Goal: Task Accomplishment & Management: Manage account settings

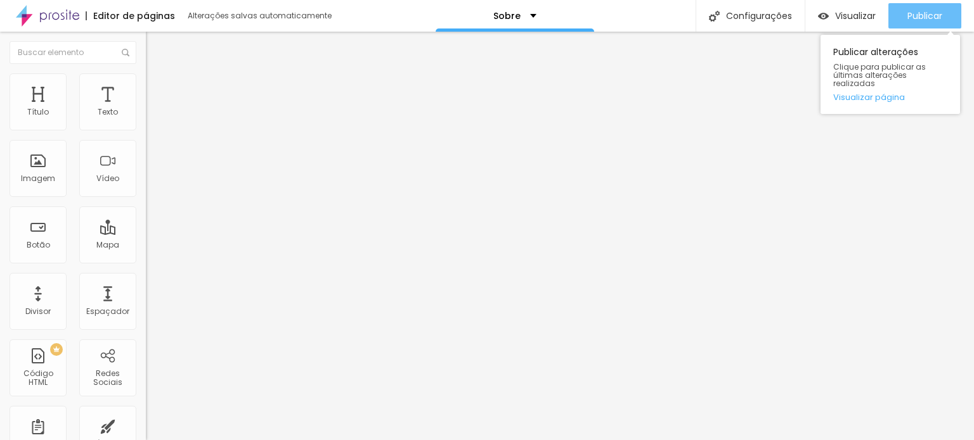
click at [951, 21] on button "Publicar" at bounding box center [924, 15] width 73 height 25
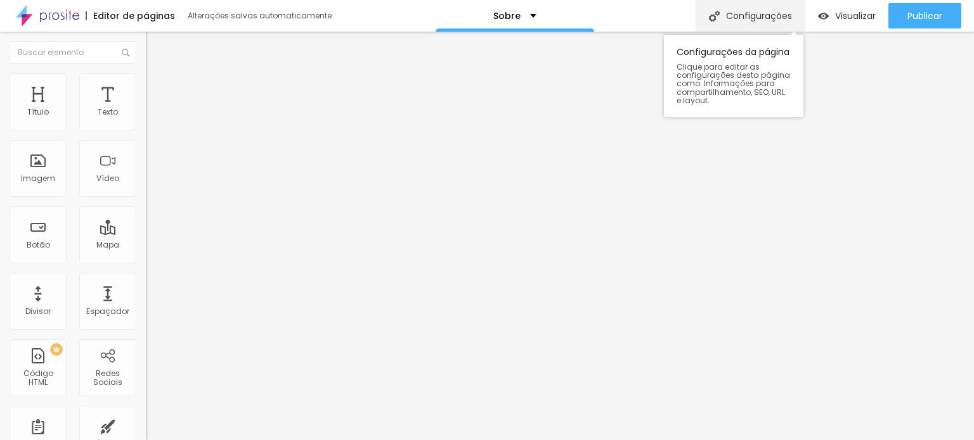
click at [743, 14] on font "Configurações" at bounding box center [759, 16] width 66 height 13
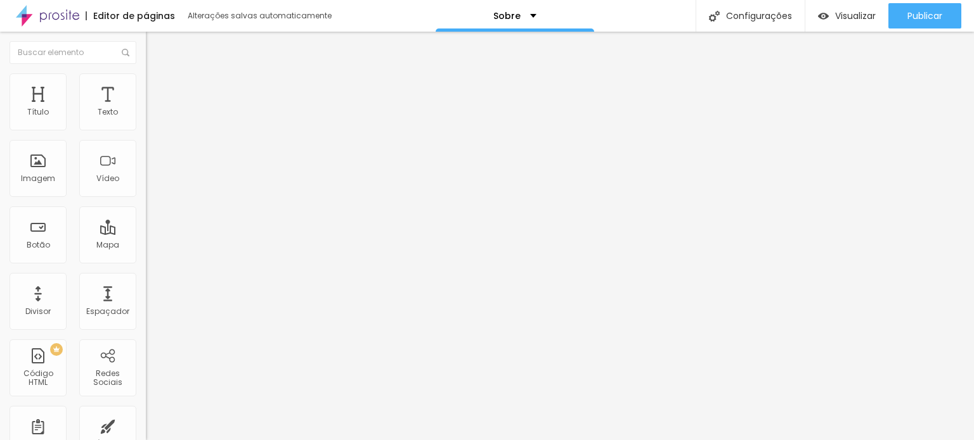
click at [849, 15] on font "Visualizar" at bounding box center [855, 16] width 41 height 13
click at [49, 20] on img at bounding box center [47, 16] width 63 height 32
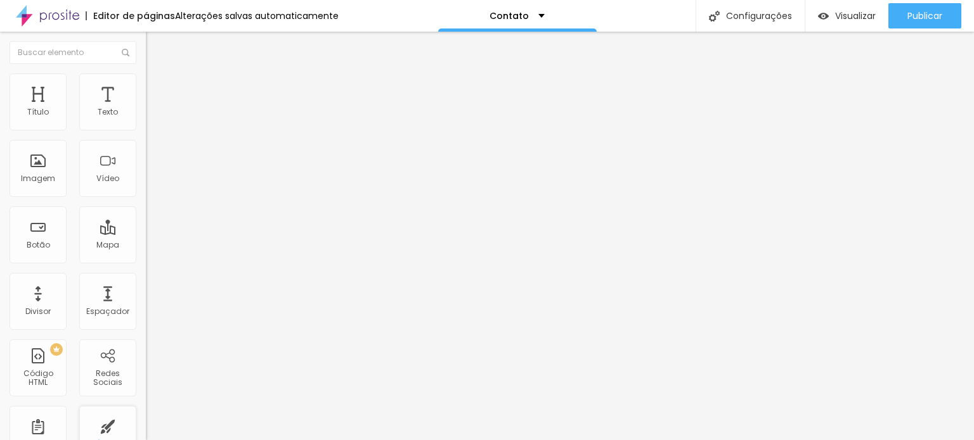
scroll to position [63, 0]
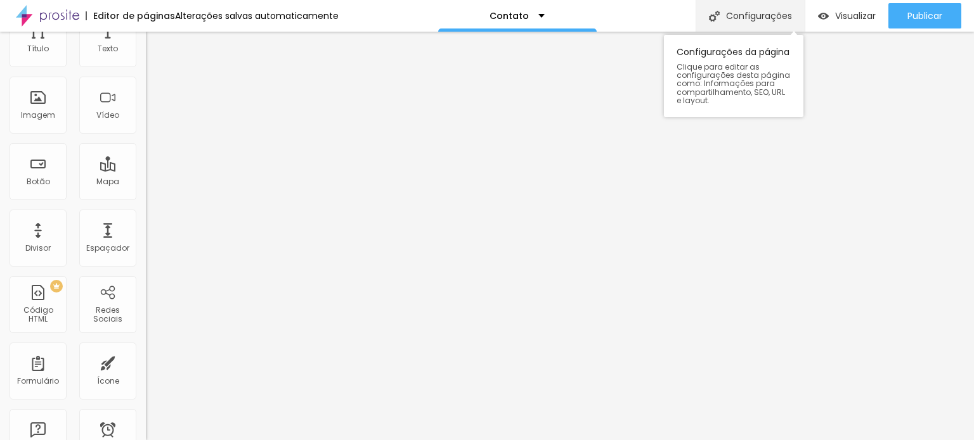
click at [726, 18] on font "Configurações" at bounding box center [759, 16] width 66 height 13
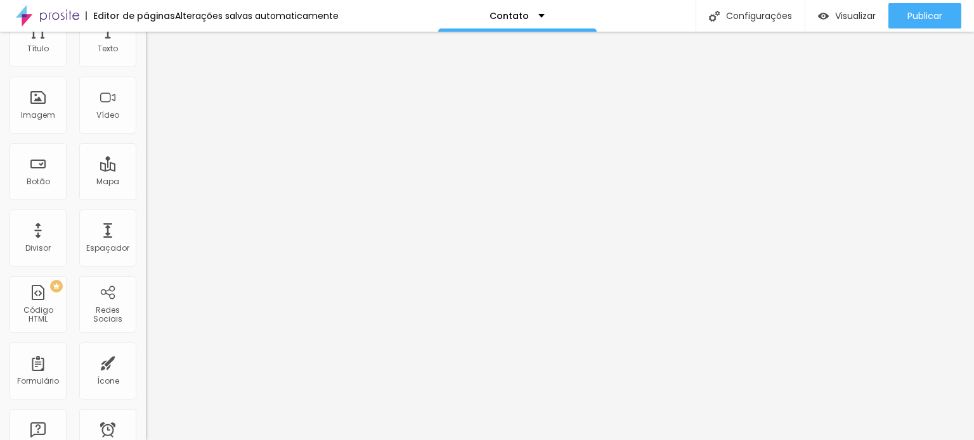
type input "Entre em contato - Gabi Nalon Fotografia"
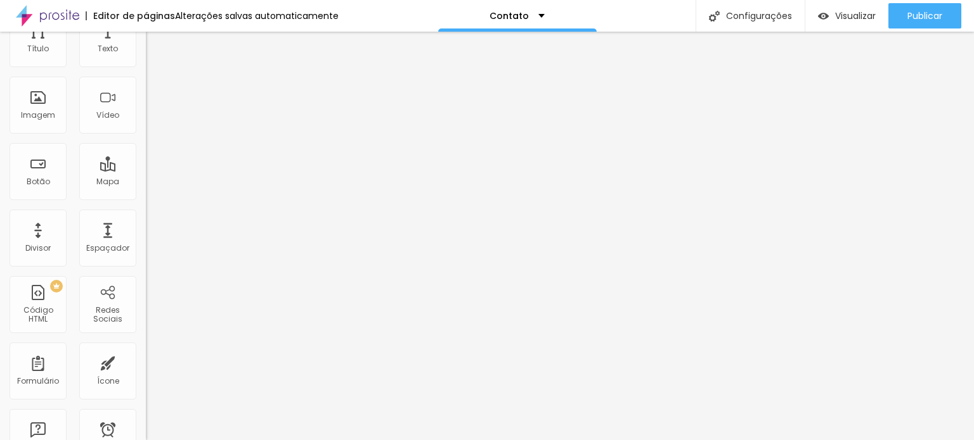
scroll to position [109, 0]
type textarea "f"
type textarea "Fotos; Fotógrafa; Fotógrafa Ribeirão Preto; Ensaio; Ensaio gestante; Ensaio cas…"
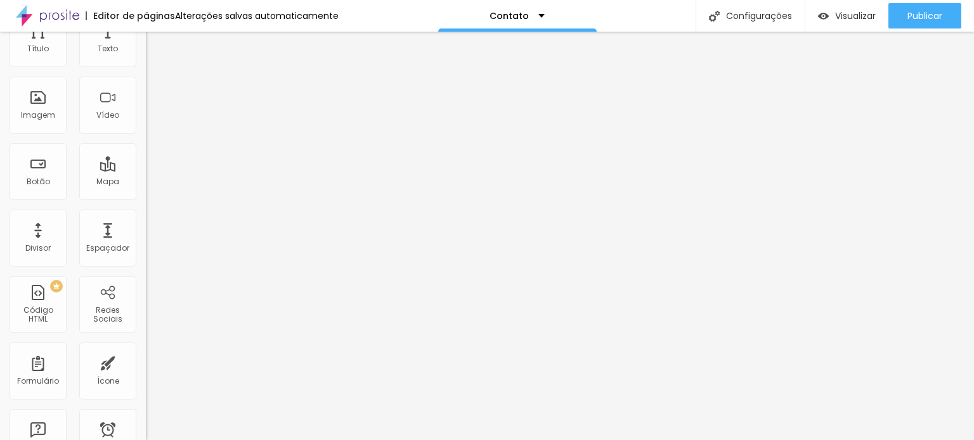
type textarea "Contato de Gabi Nalon"
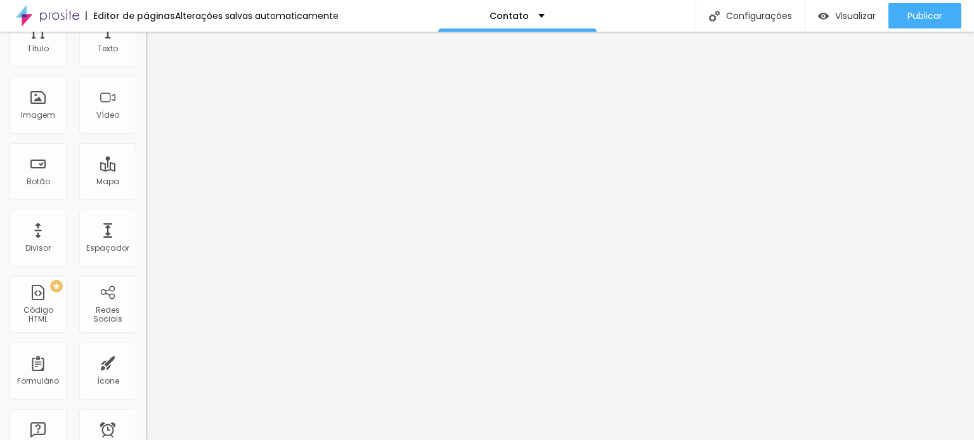
scroll to position [25, 0]
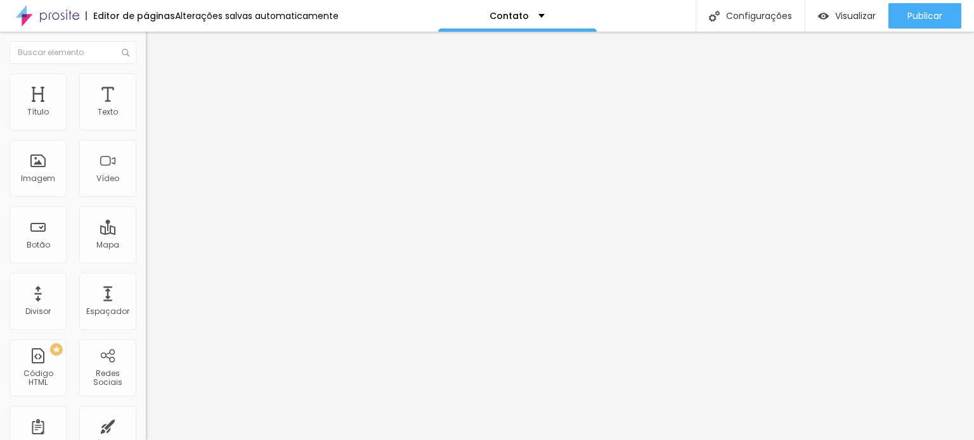
click at [146, 128] on div "Contato" at bounding box center [219, 117] width 146 height 22
click at [146, 128] on img at bounding box center [150, 132] width 8 height 8
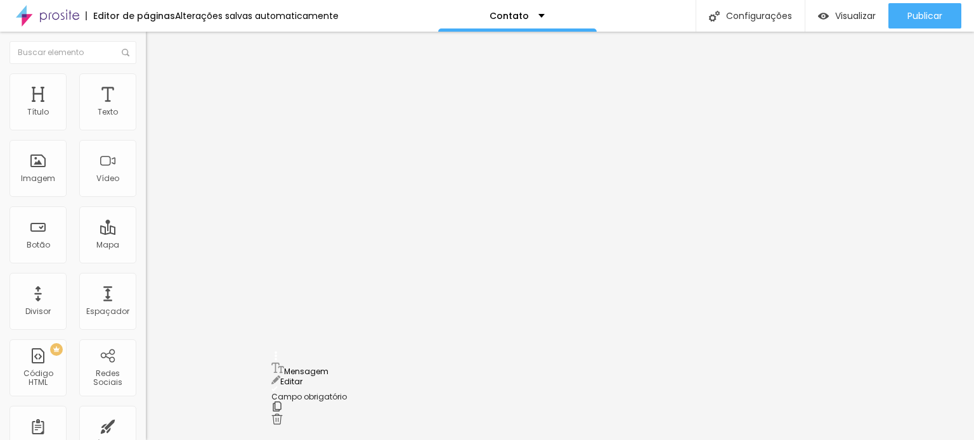
scroll to position [106, 0]
drag, startPoint x: 276, startPoint y: 319, endPoint x: 271, endPoint y: 260, distance: 59.2
type input "M"
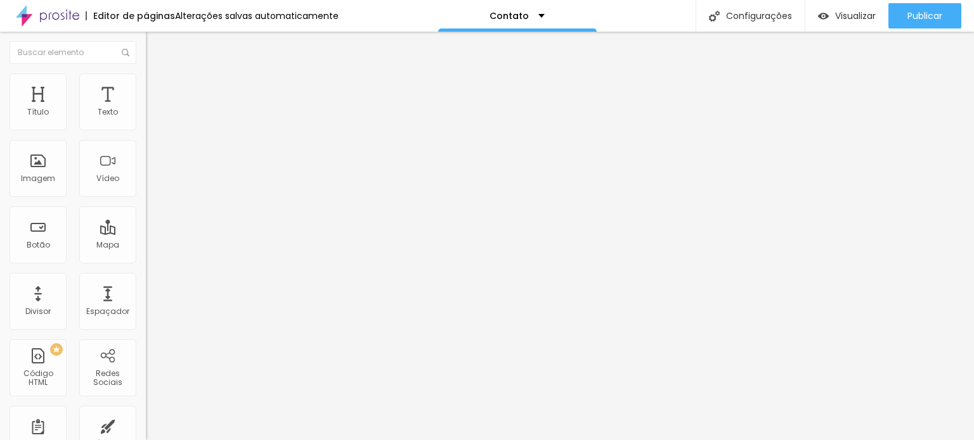
type input "Me conta sua ideia:"
click at [146, 128] on img at bounding box center [150, 132] width 8 height 8
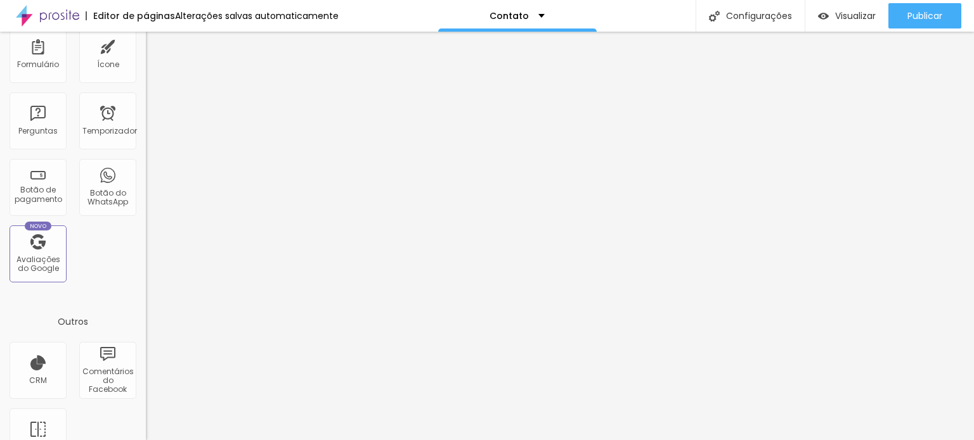
scroll to position [414, 0]
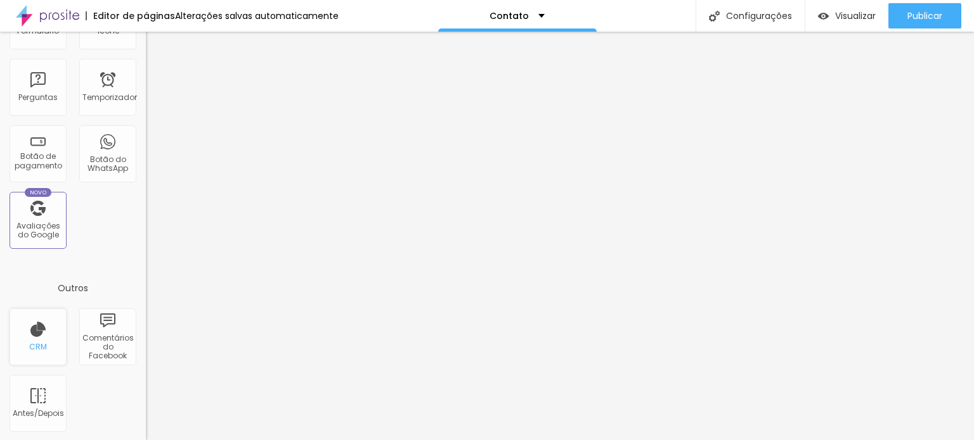
click at [30, 347] on font "CRM" at bounding box center [38, 347] width 18 height 11
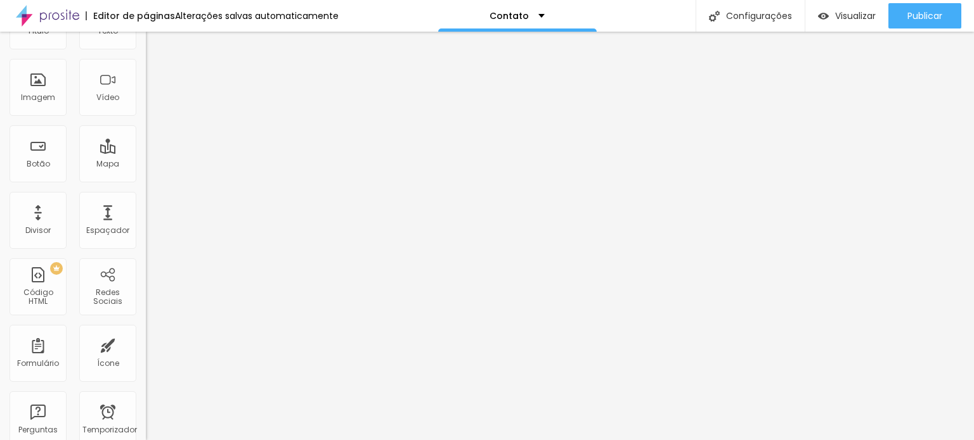
scroll to position [0, 0]
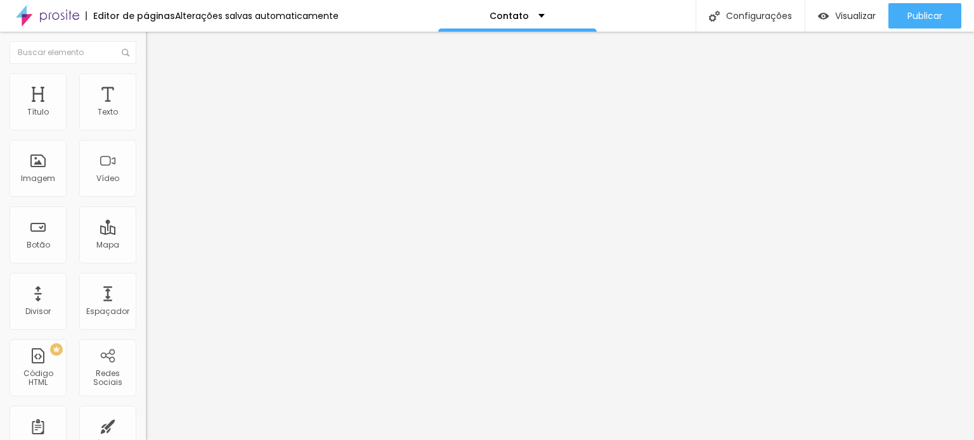
click at [217, 138] on font "clique aqui" at bounding box center [239, 132] width 44 height 11
click at [146, 119] on input "Alboom Brasil" at bounding box center [222, 112] width 152 height 13
drag, startPoint x: 87, startPoint y: 144, endPoint x: 84, endPoint y: 135, distance: 9.4
click at [146, 119] on input "Alboom Brasil" at bounding box center [222, 112] width 152 height 13
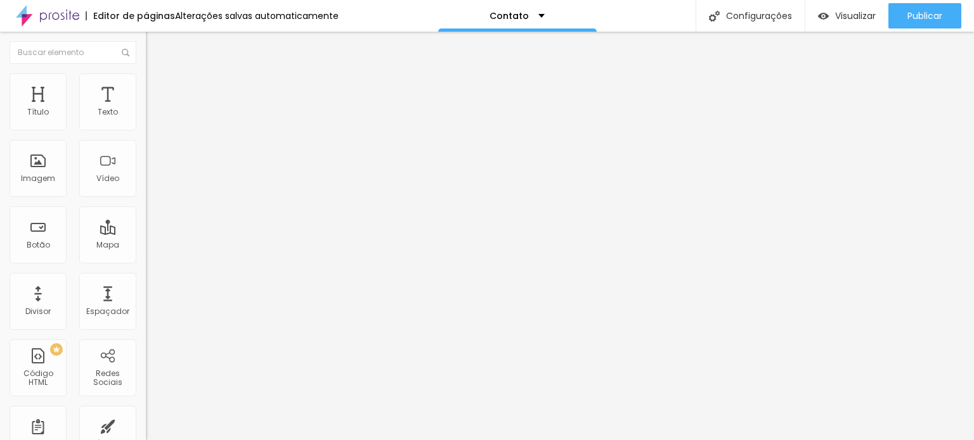
scroll to position [0, 33]
type input "Rua Angélia númerto 60 Ribeirão Preto"
type input "16"
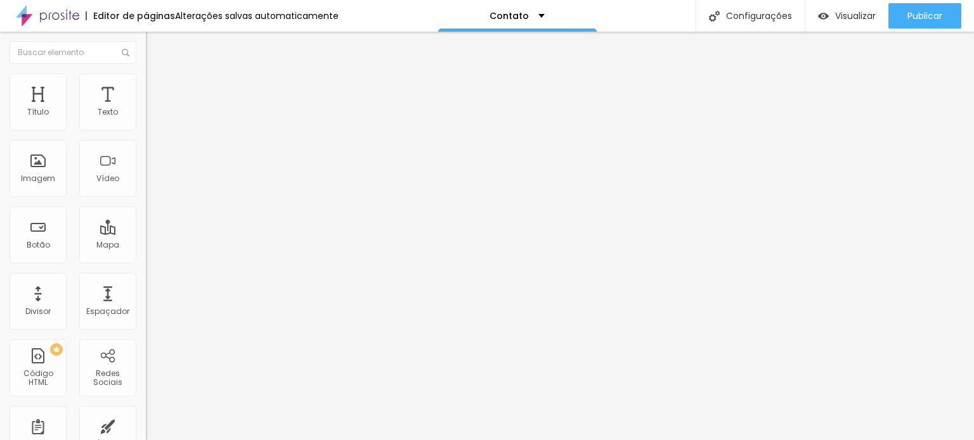
type input "17"
type input "18"
type input "19"
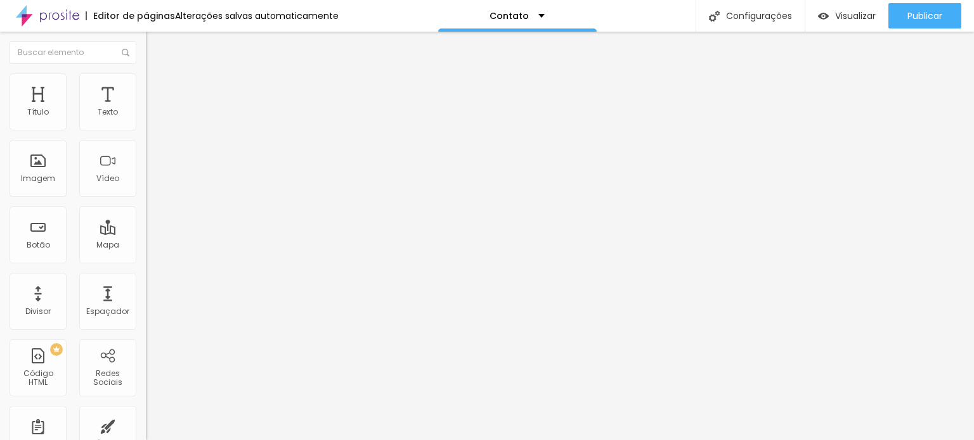
type input "19"
type input "20"
drag, startPoint x: 67, startPoint y: 199, endPoint x: 106, endPoint y: 202, distance: 40.1
click at [146, 320] on input "range" at bounding box center [187, 325] width 82 height 10
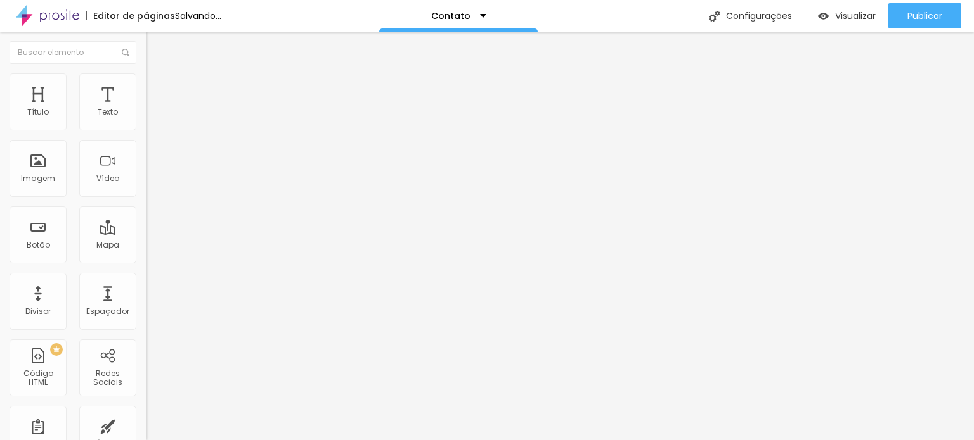
type input "19"
type input "18"
type input "17"
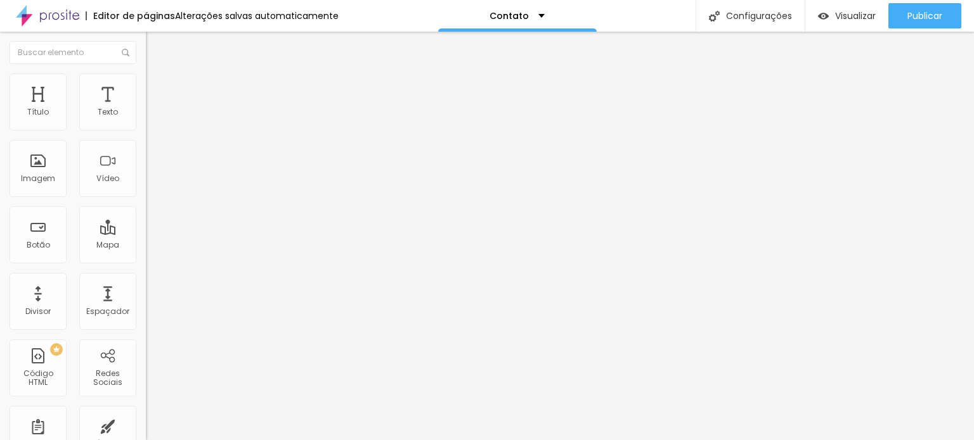
type input "17"
type input "16"
type input "15"
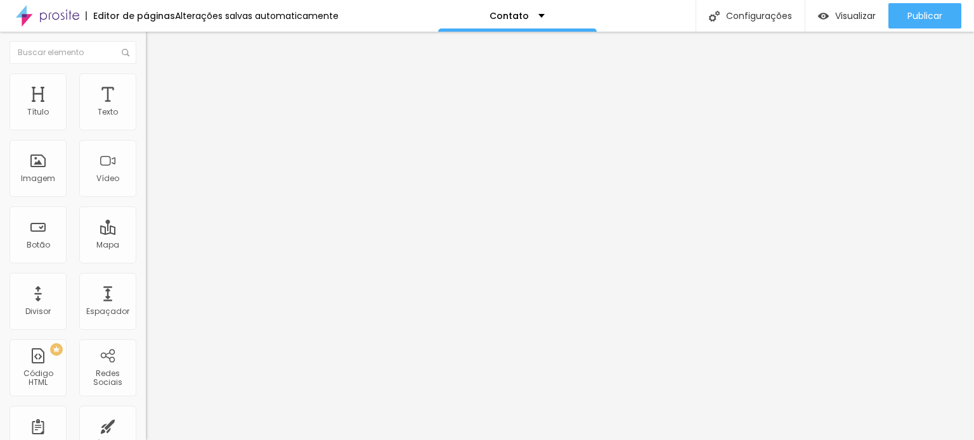
type input "14"
type input "13"
type input "12"
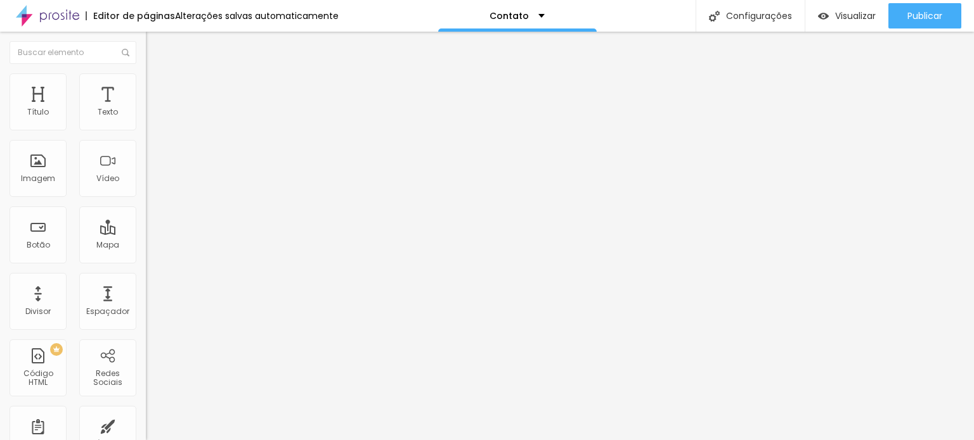
type input "12"
type input "11"
drag, startPoint x: 106, startPoint y: 202, endPoint x: 40, endPoint y: 193, distance: 67.1
click at [146, 320] on input "range" at bounding box center [187, 325] width 82 height 10
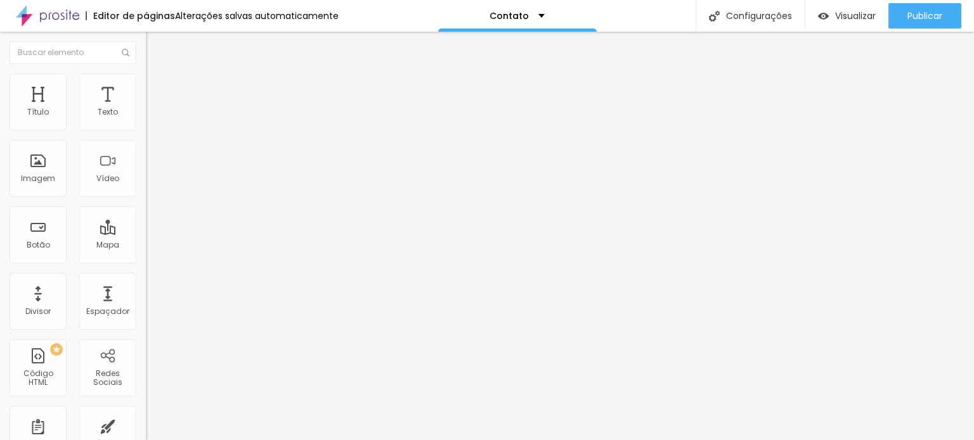
type input "12"
type input "13"
type input "14"
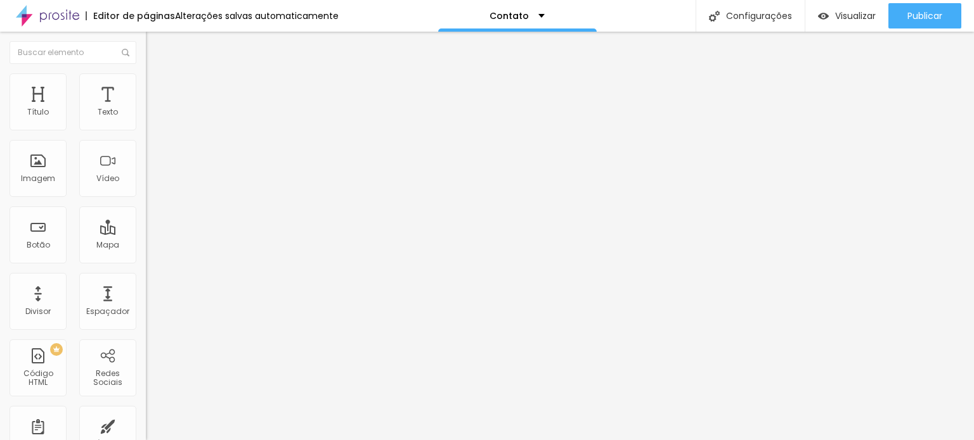
type input "14"
type input "15"
drag, startPoint x: 37, startPoint y: 195, endPoint x: 68, endPoint y: 196, distance: 31.1
type input "15"
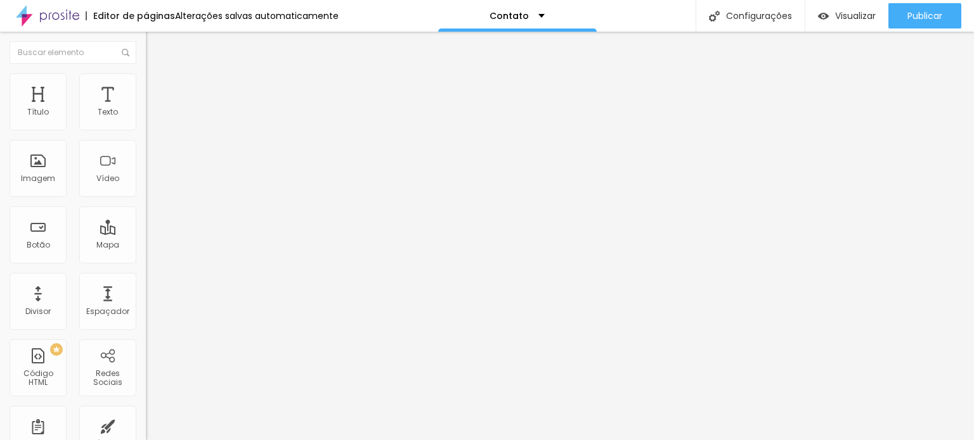
click at [146, 320] on input "range" at bounding box center [187, 325] width 82 height 10
click at [157, 87] on font "Estilo" at bounding box center [167, 82] width 20 height 11
type input "95"
type input "90"
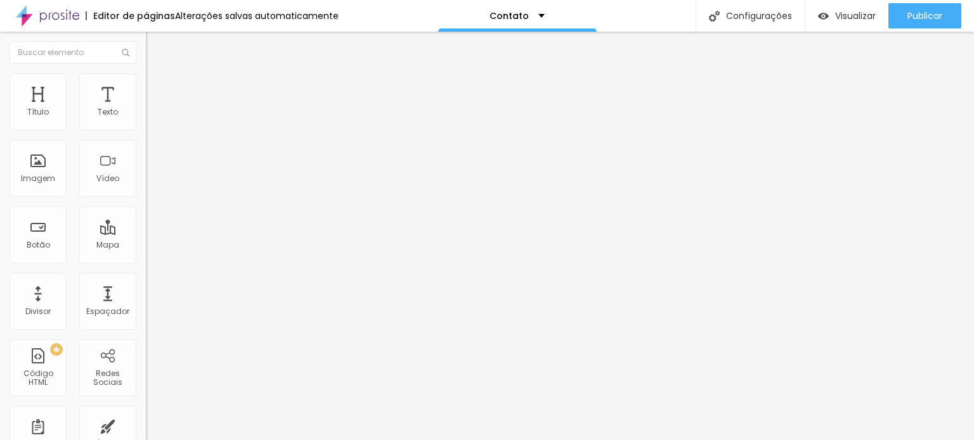
type input "90"
type input "85"
type input "80"
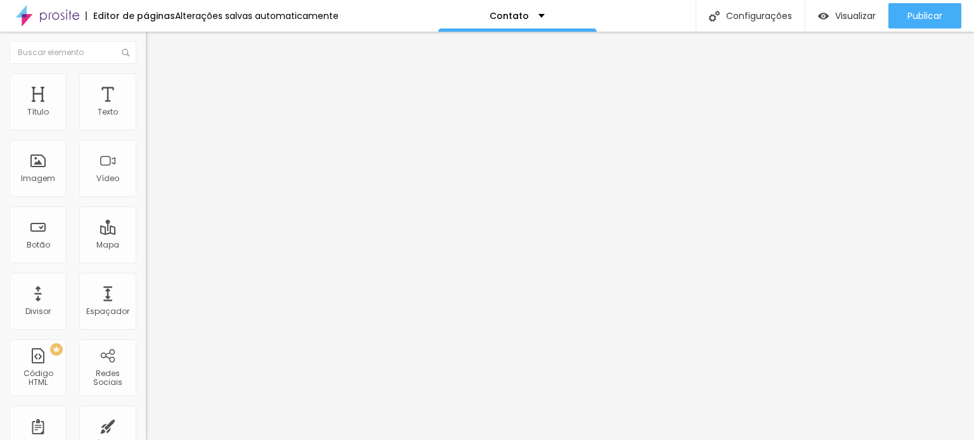
type input "75"
type input "70"
type input "75"
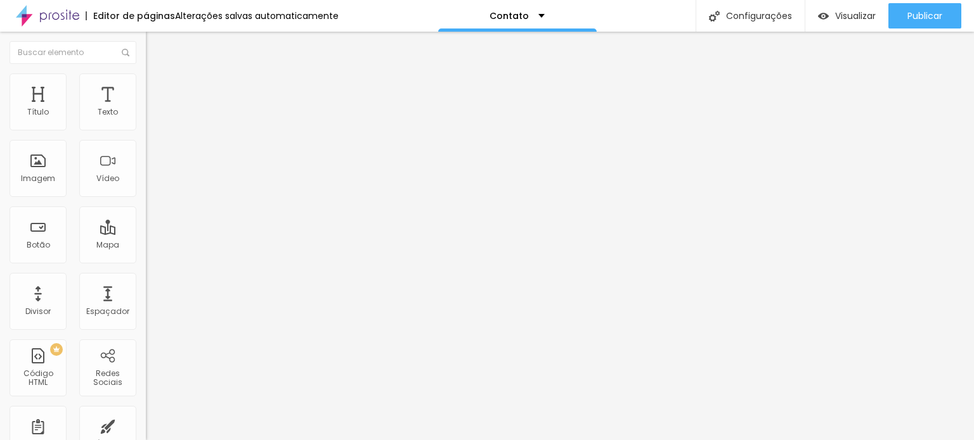
type input "75"
type input "80"
type input "85"
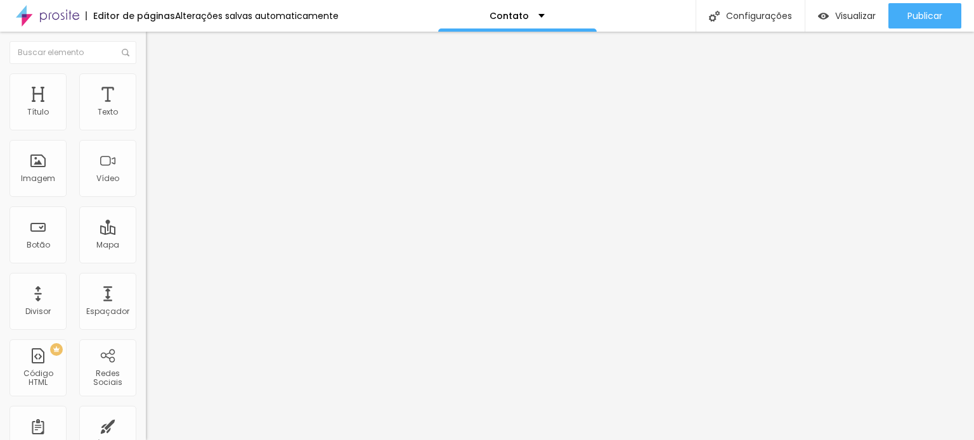
type input "90"
type input "95"
type input "100"
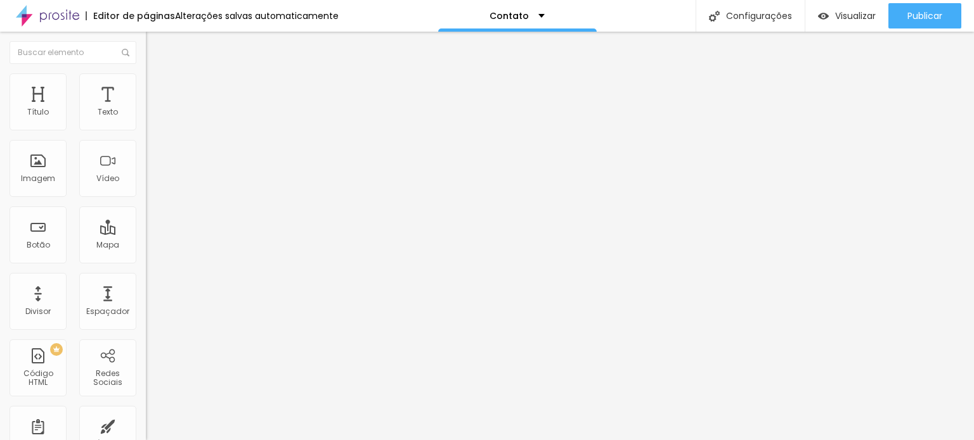
type input "100"
click at [146, 130] on input "range" at bounding box center [187, 125] width 82 height 10
type input "336"
type input "330"
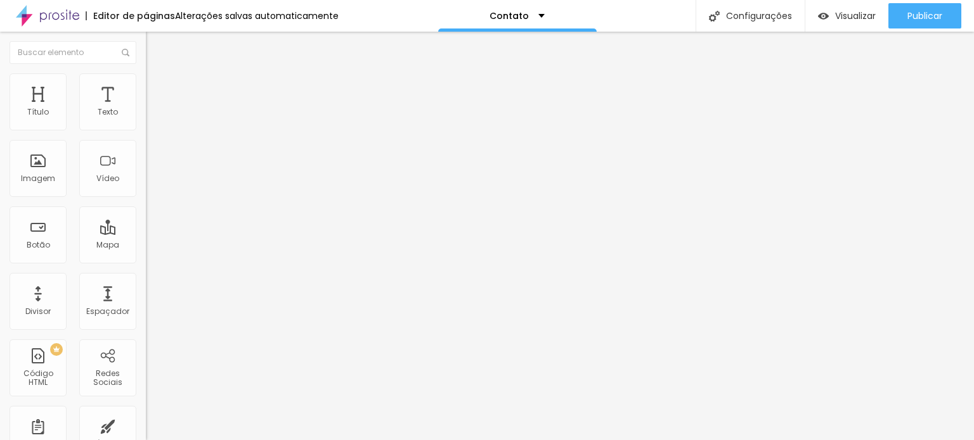
type input "330"
type input "324"
type input "312"
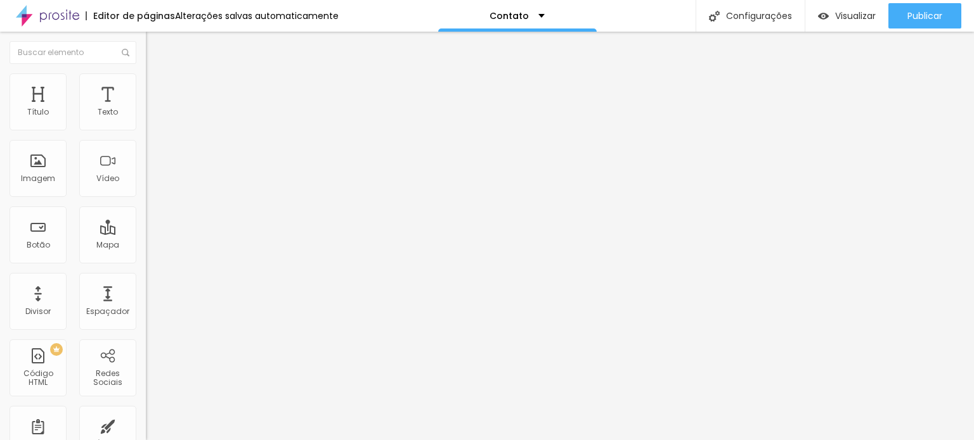
type input "305"
type input "284"
type input "263"
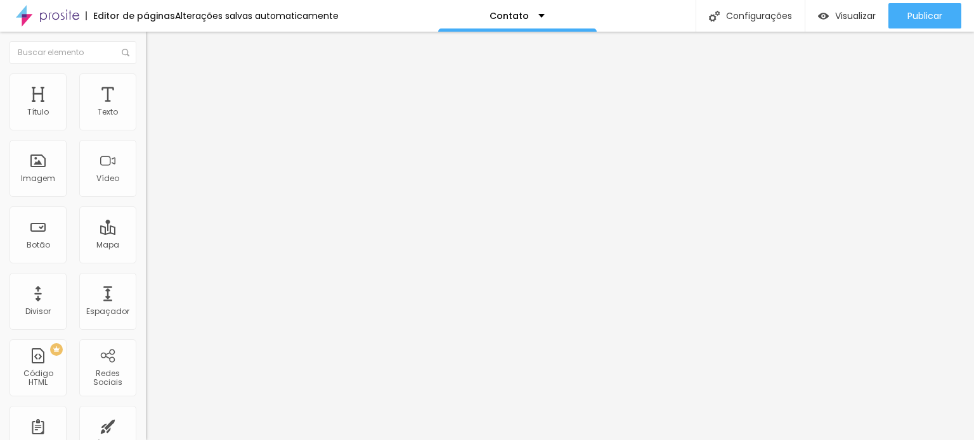
type input "263"
type input "251"
type input "233"
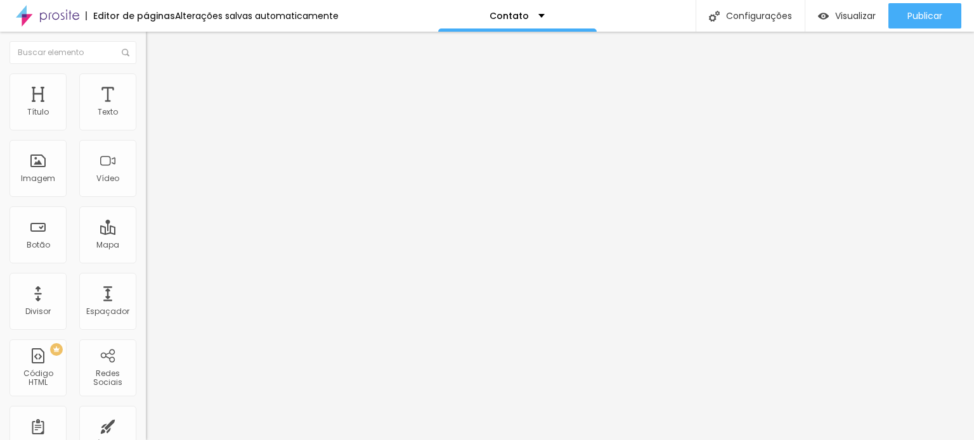
type input "224"
type input "221"
type input "218"
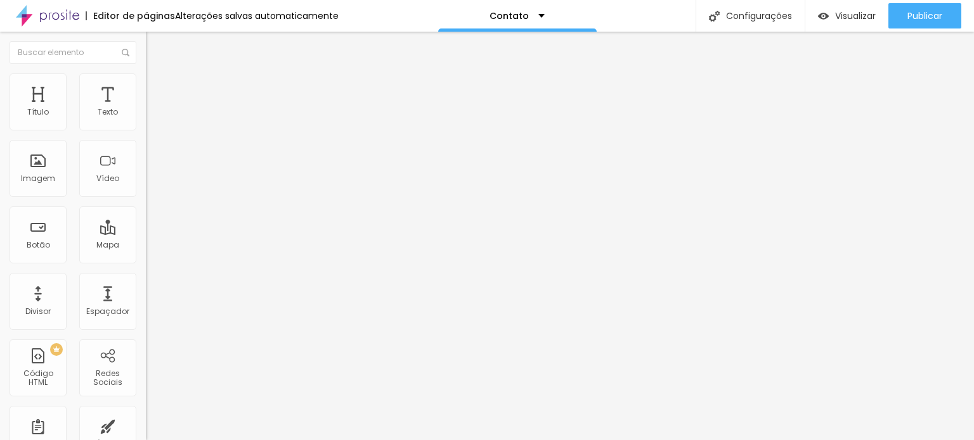
type input "218"
type input "212"
type input "206"
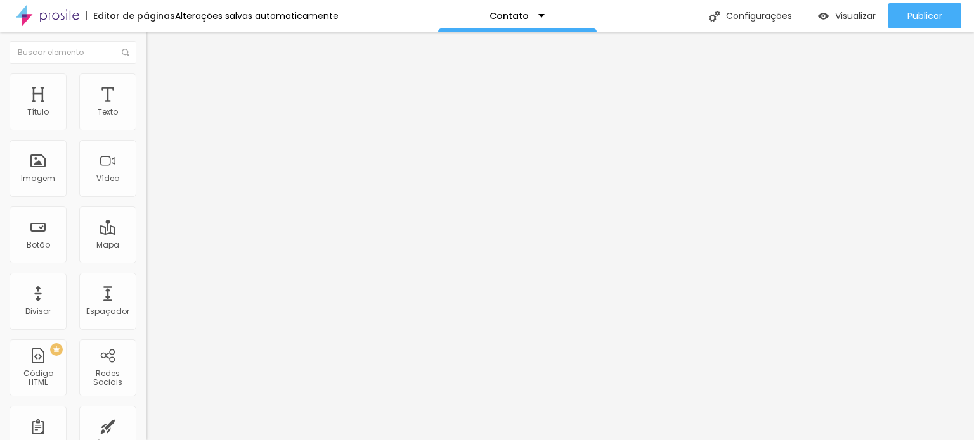
type input "203"
type input "190"
type input "172"
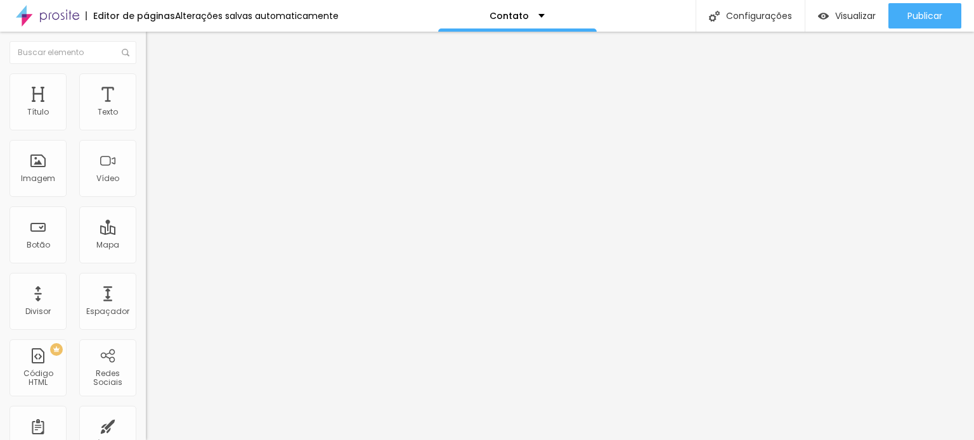
type input "172"
type input "166"
type input "154"
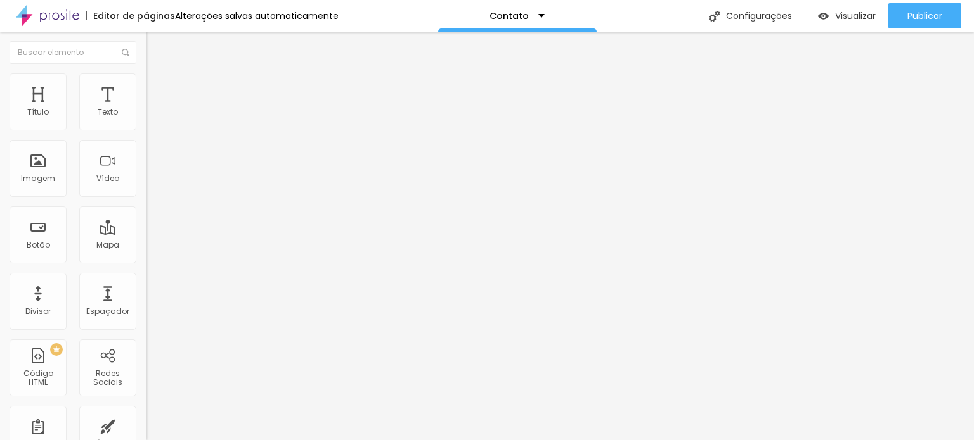
type input "151"
type input "148"
type input "145"
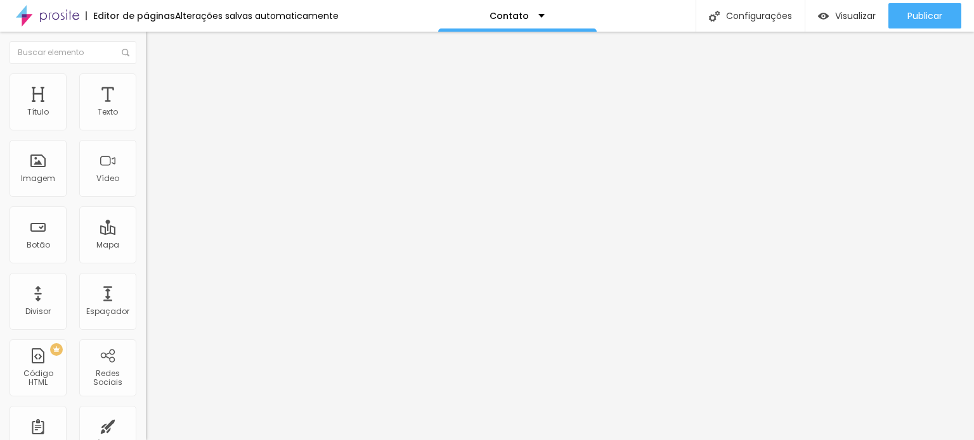
type input "145"
type input "142"
type input "148"
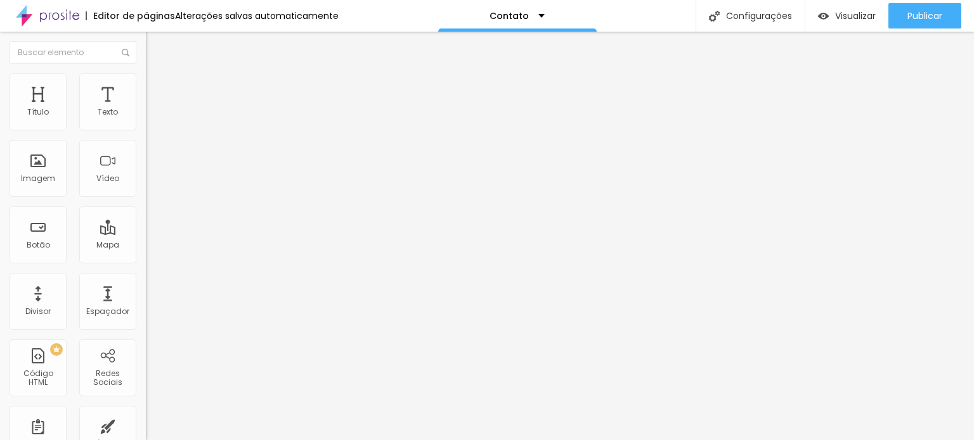
type input "151"
type input "154"
type input "157"
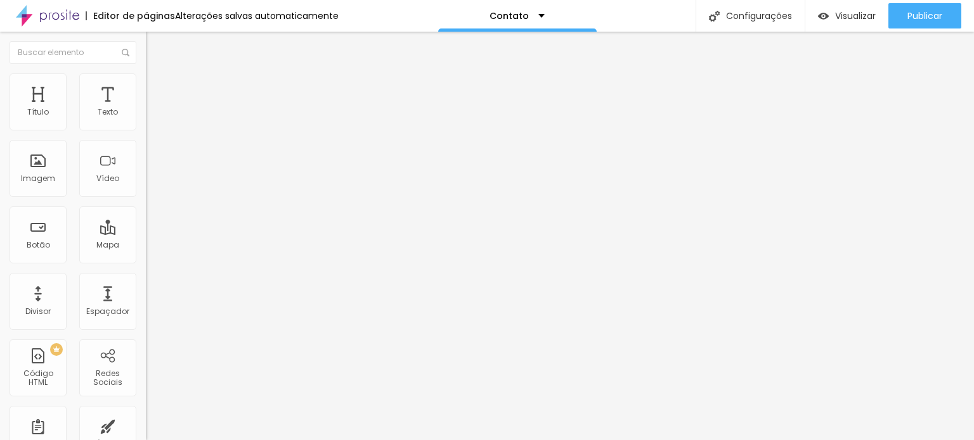
type input "157"
type input "160"
type input "166"
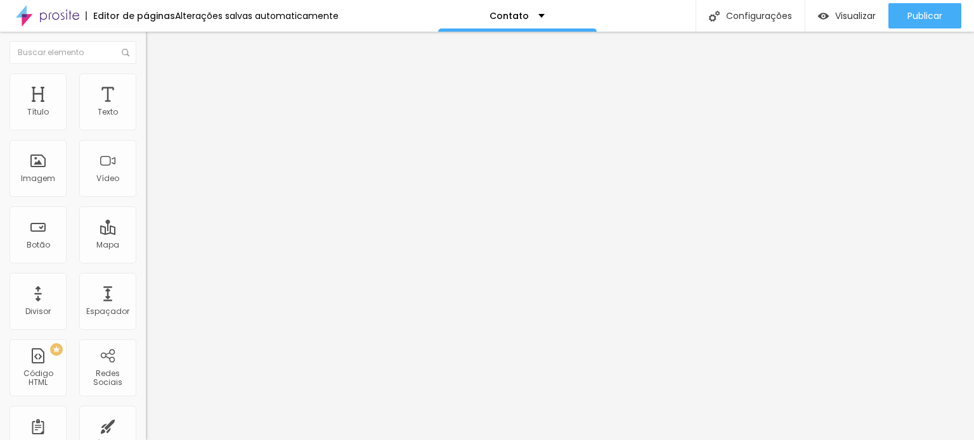
type input "172"
type input "178"
type input "184"
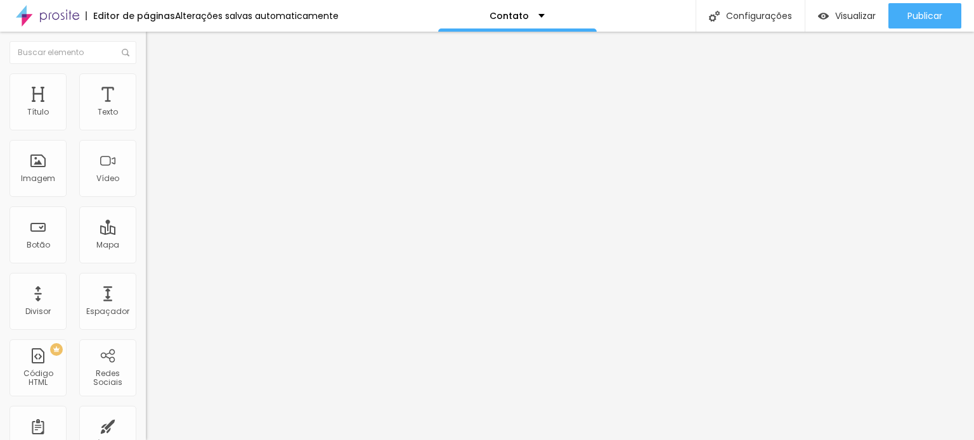
type input "184"
type input "196"
type input "203"
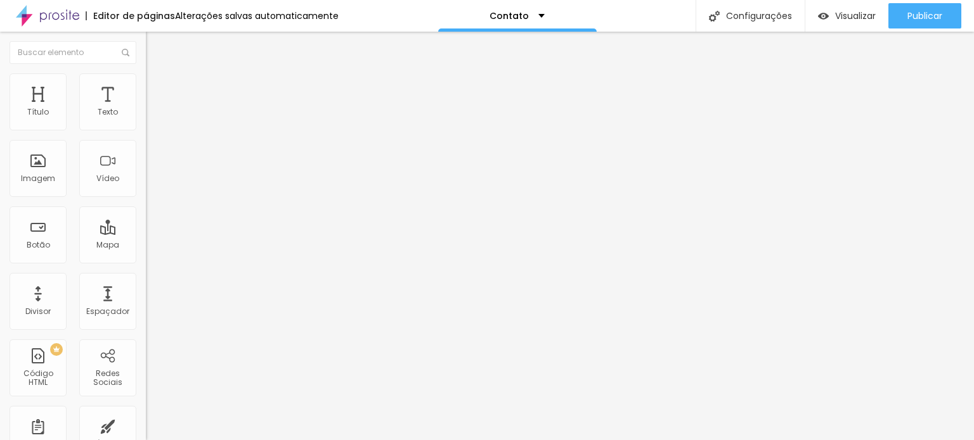
type input "212"
type input "221"
type input "224"
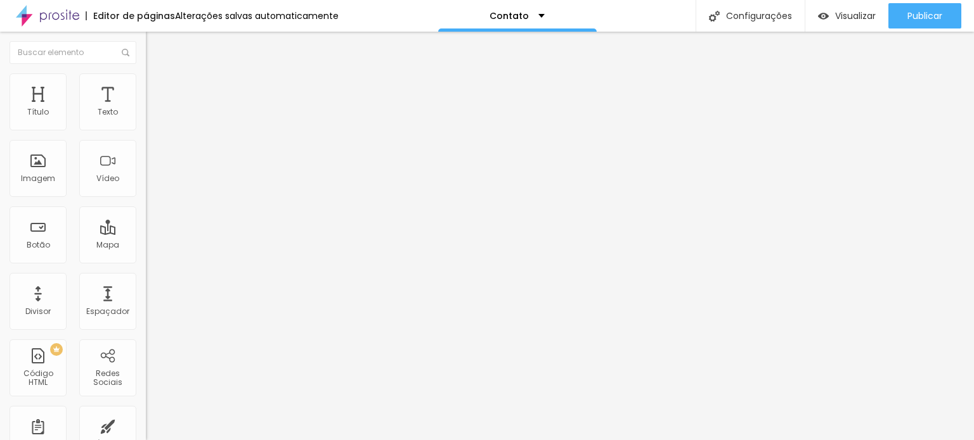
type input "224"
type input "230"
type input "233"
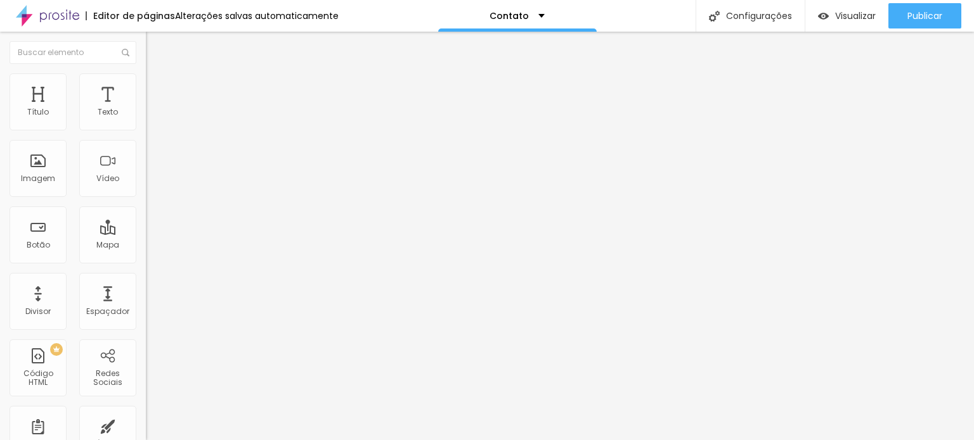
type input "212"
type input "200"
type input "175"
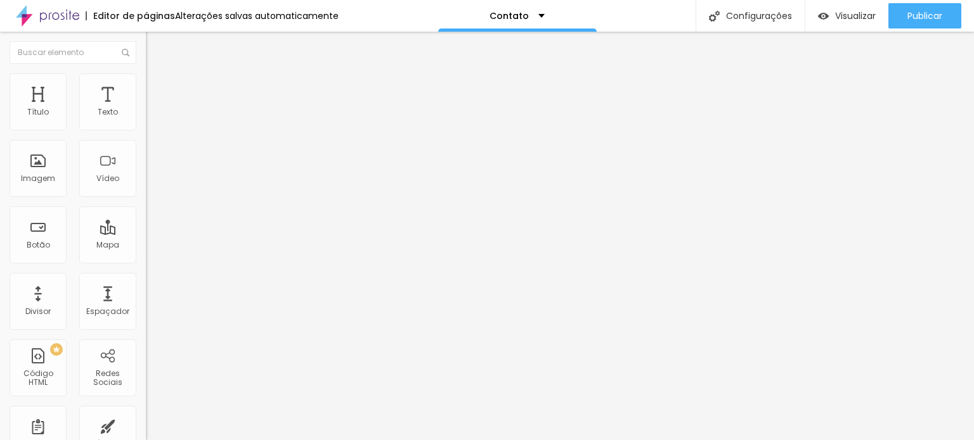
type input "175"
type input "172"
type input "166"
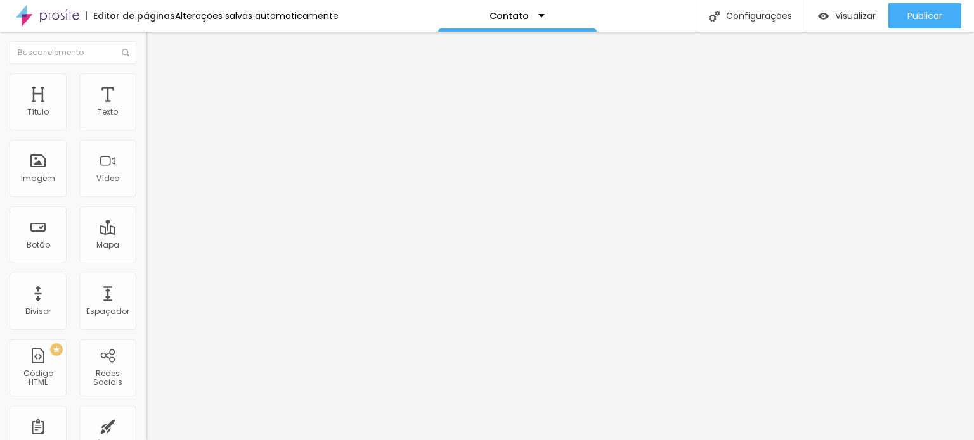
type input "163"
type input "160"
type input "157"
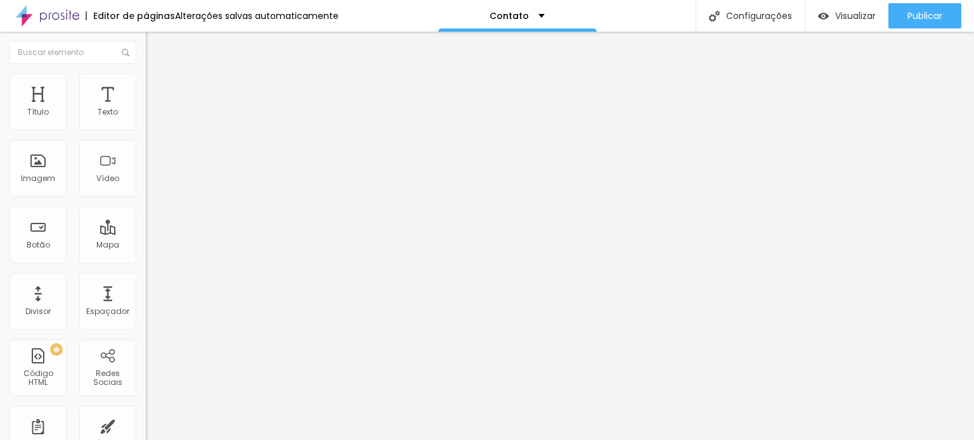
type input "157"
type input "148"
type input "139"
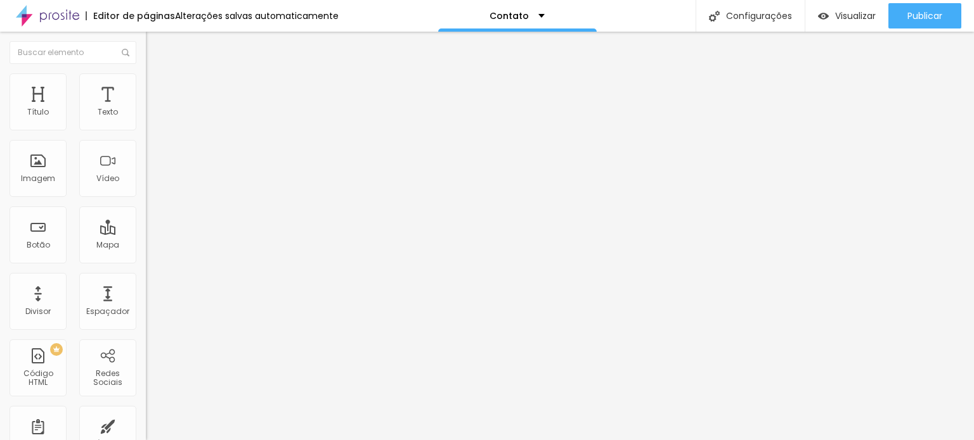
type input "133"
type input "130"
type input "127"
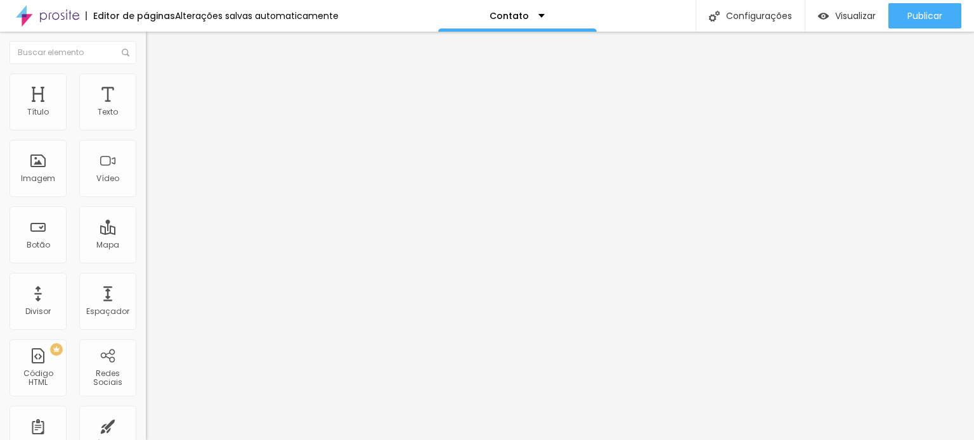
type input "127"
type input "124"
type input "127"
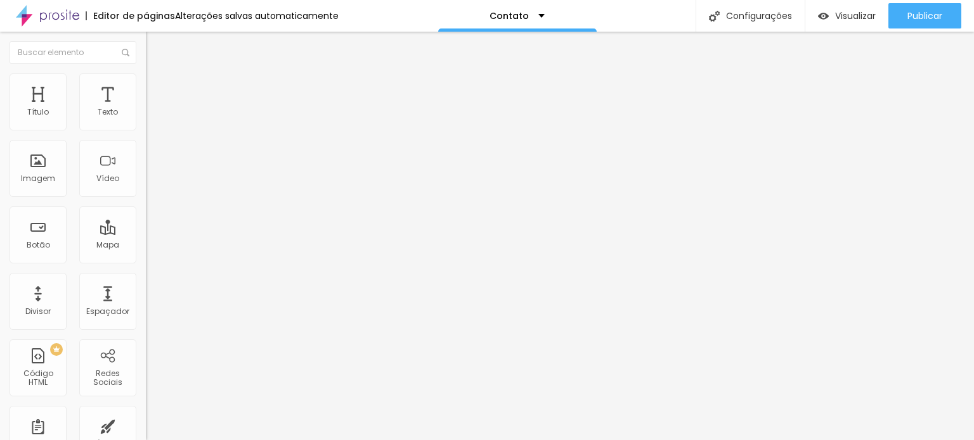
type input "130"
type input "136"
type input "142"
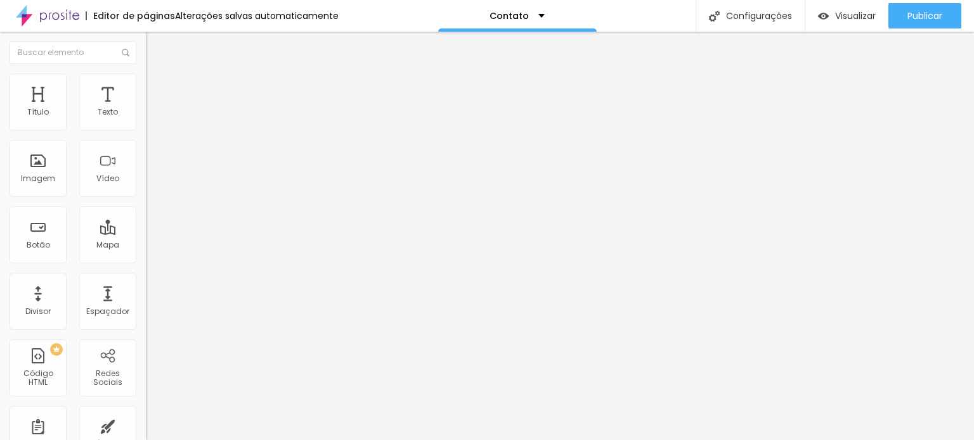
type input "142"
type input "148"
type input "154"
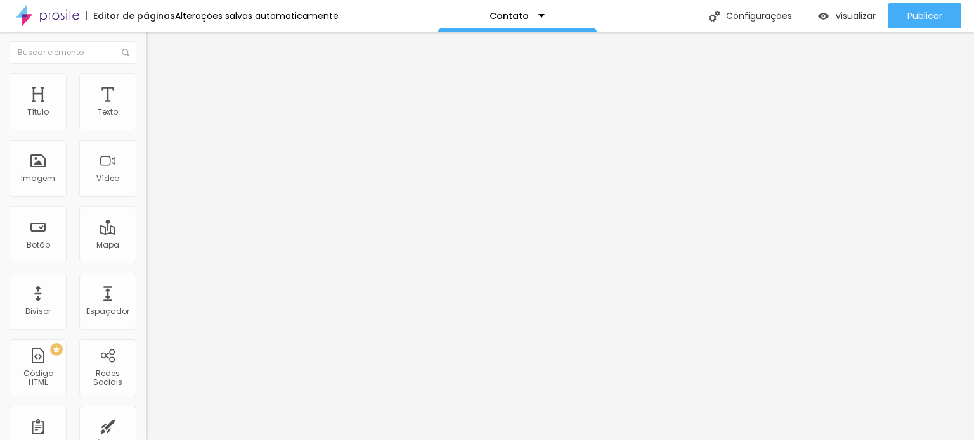
type input "157"
drag, startPoint x: 56, startPoint y: 170, endPoint x: 23, endPoint y: 167, distance: 32.5
type input "157"
click at [146, 162] on input "range" at bounding box center [187, 157] width 82 height 10
click at [146, 86] on li "Avançado" at bounding box center [219, 92] width 146 height 13
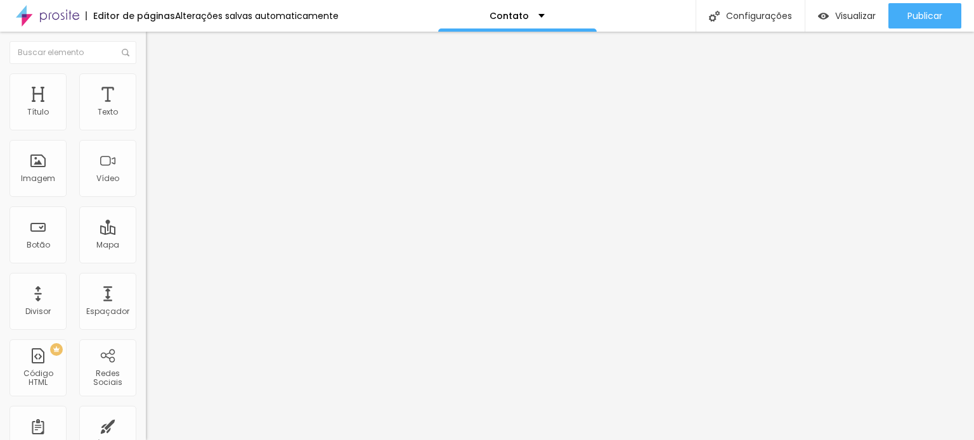
drag, startPoint x: 29, startPoint y: 144, endPoint x: 11, endPoint y: 142, distance: 17.8
click at [146, 278] on div "0 Espaço de baixo" at bounding box center [219, 367] width 146 height 179
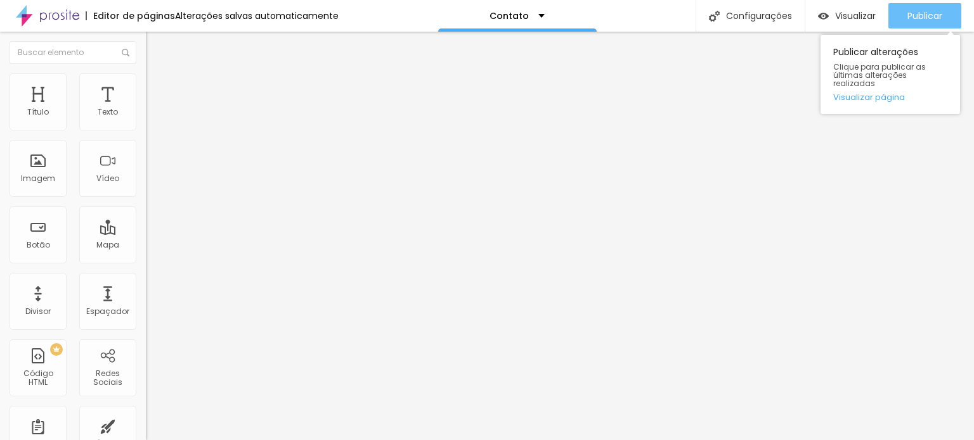
click at [933, 12] on font "Publicar" at bounding box center [924, 16] width 35 height 13
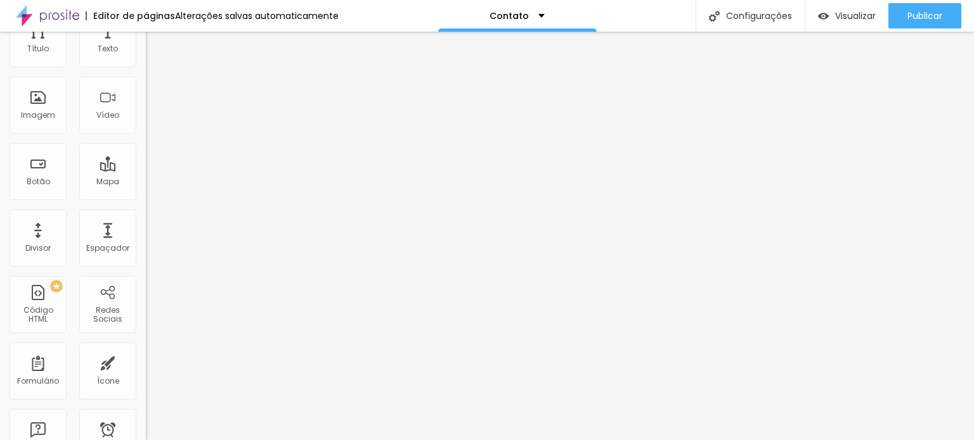
scroll to position [127, 0]
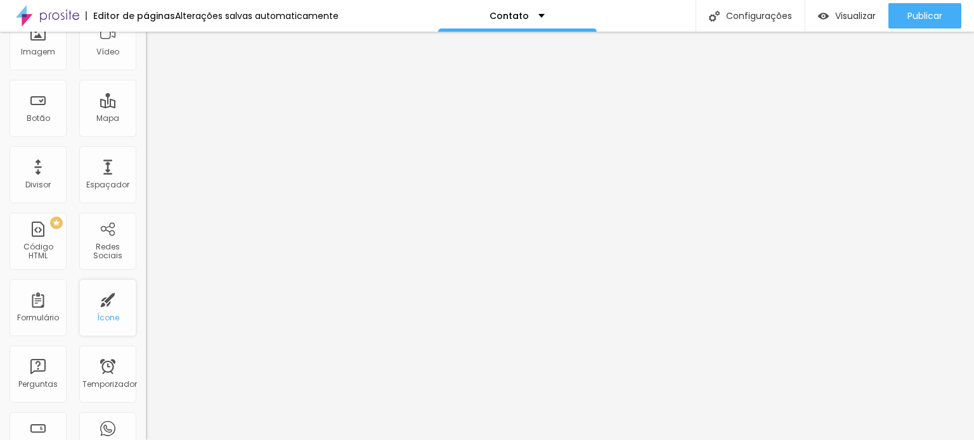
click at [103, 314] on font "Ícone" at bounding box center [108, 317] width 22 height 11
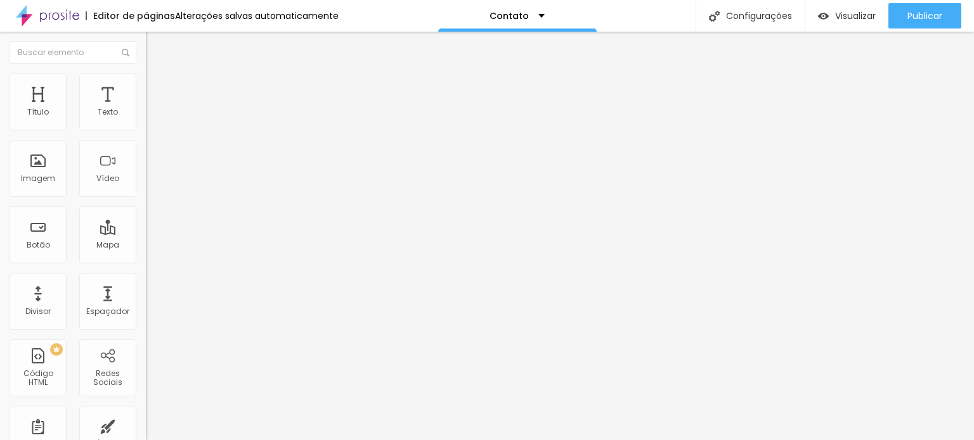
click at [161, 117] on font "Ícone de trocarte" at bounding box center [194, 111] width 67 height 11
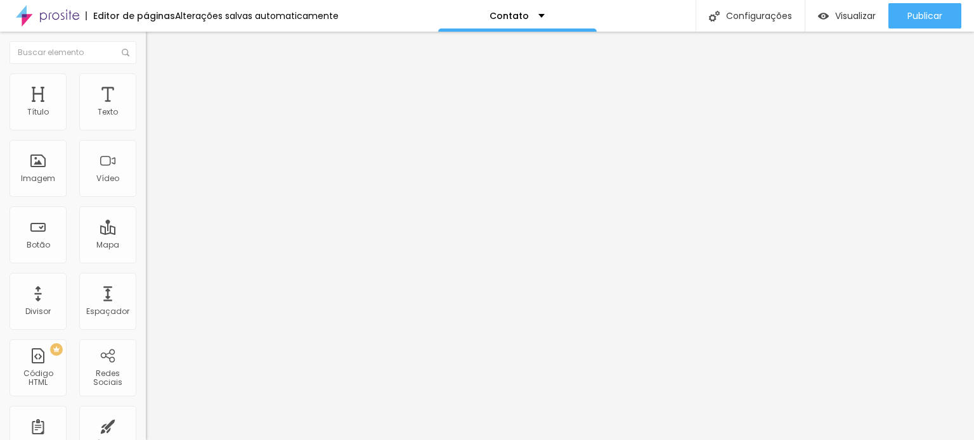
type input "46"
type input "44"
type input "42"
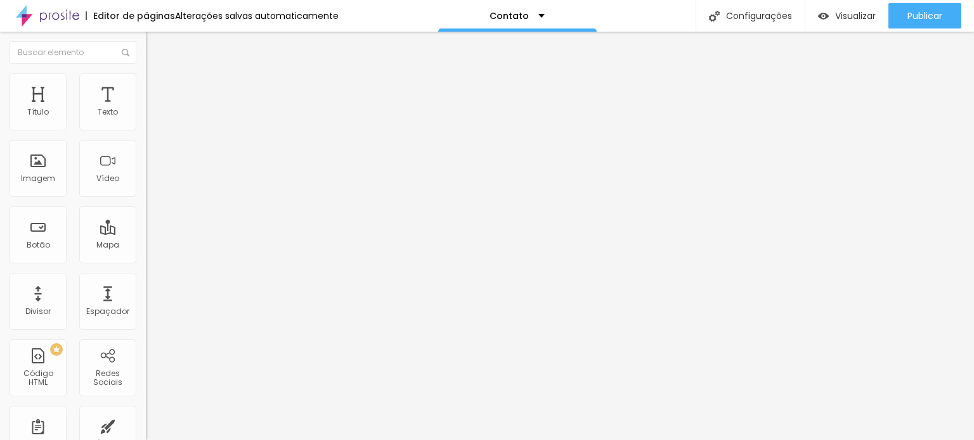
type input "42"
type input "40"
type input "38"
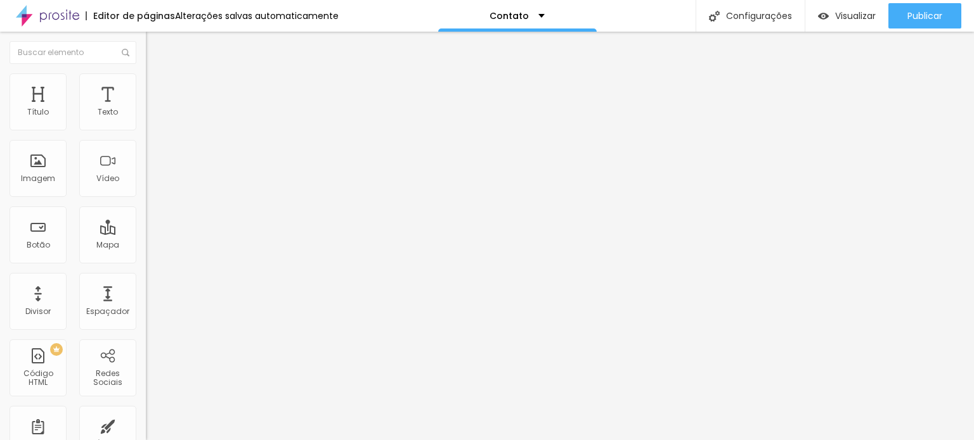
type input "32"
type input "30"
type input "28"
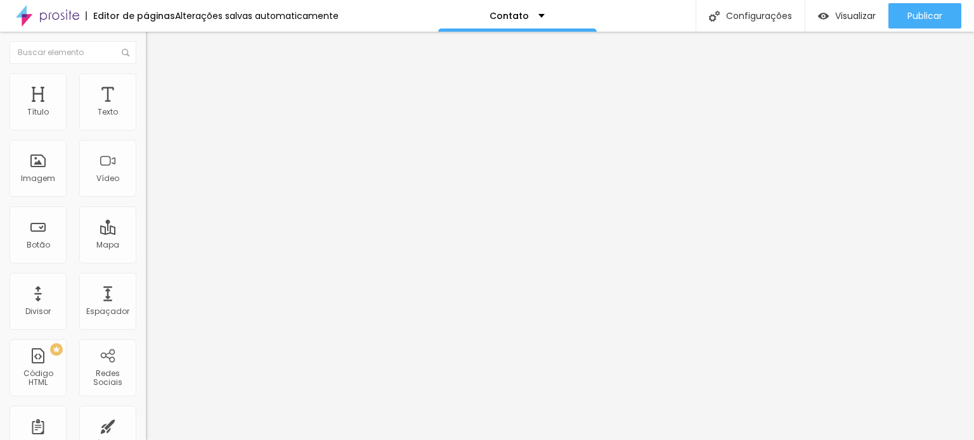
type input "28"
type input "26"
drag, startPoint x: 51, startPoint y: 233, endPoint x: 35, endPoint y: 230, distance: 16.8
click at [146, 146] on input "range" at bounding box center [187, 141] width 82 height 10
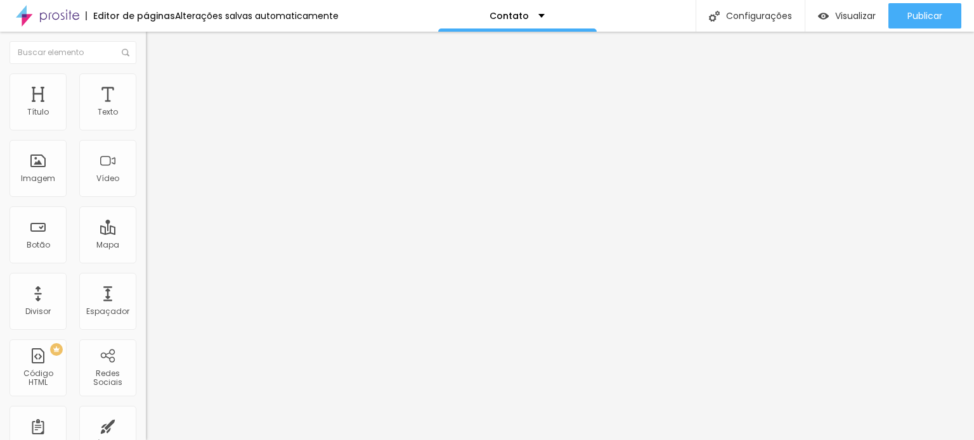
click at [146, 184] on img at bounding box center [150, 180] width 9 height 9
click at [146, 174] on img at bounding box center [150, 169] width 9 height 9
click at [146, 77] on img at bounding box center [151, 79] width 11 height 11
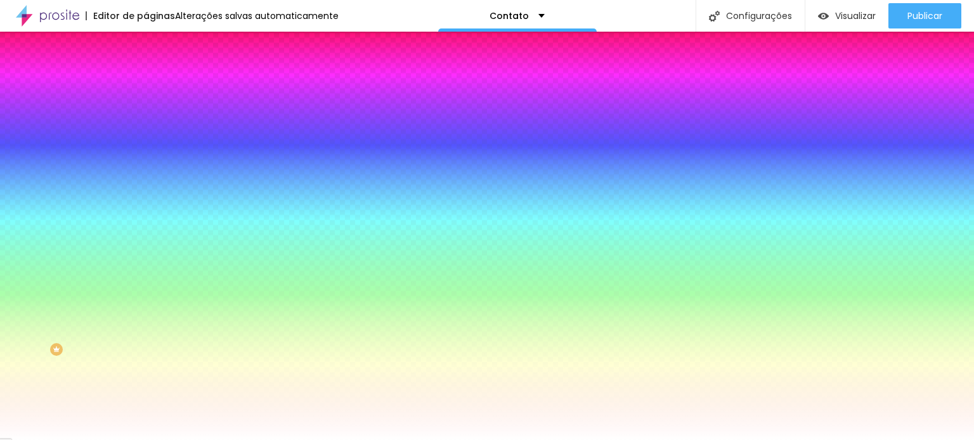
drag, startPoint x: 28, startPoint y: 213, endPoint x: 0, endPoint y: 196, distance: 32.4
click at [146, 350] on input "range" at bounding box center [187, 355] width 82 height 10
click at [156, 192] on icon "button" at bounding box center [157, 193] width 3 height 3
click at [259, 324] on div at bounding box center [487, 220] width 974 height 440
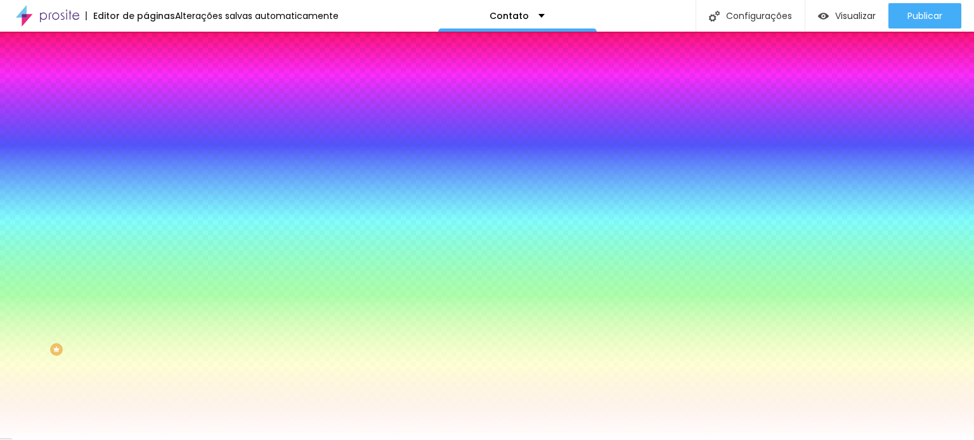
drag, startPoint x: 212, startPoint y: 326, endPoint x: 223, endPoint y: 317, distance: 14.4
click at [223, 317] on div at bounding box center [487, 220] width 974 height 440
drag, startPoint x: 276, startPoint y: 314, endPoint x: 280, endPoint y: 362, distance: 48.3
click at [280, 362] on div at bounding box center [487, 220] width 974 height 440
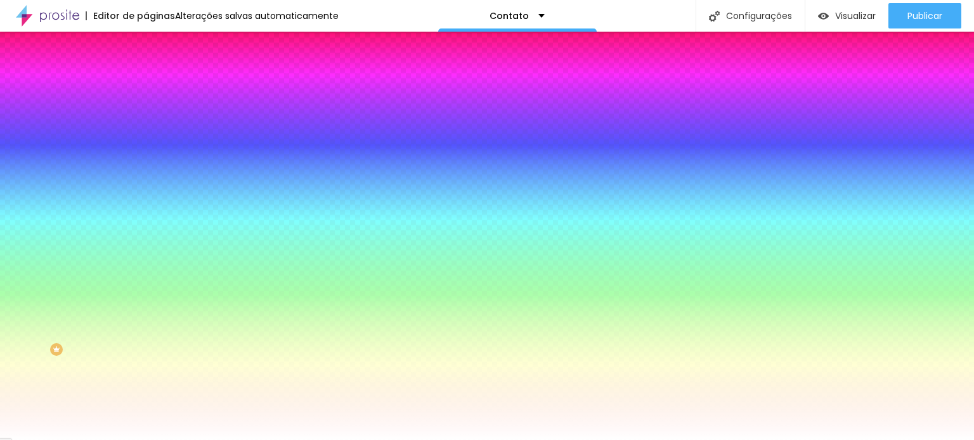
drag, startPoint x: 142, startPoint y: 268, endPoint x: 172, endPoint y: 268, distance: 29.8
drag, startPoint x: 138, startPoint y: 230, endPoint x: 169, endPoint y: 250, distance: 36.7
drag, startPoint x: 166, startPoint y: 271, endPoint x: 193, endPoint y: 271, distance: 27.3
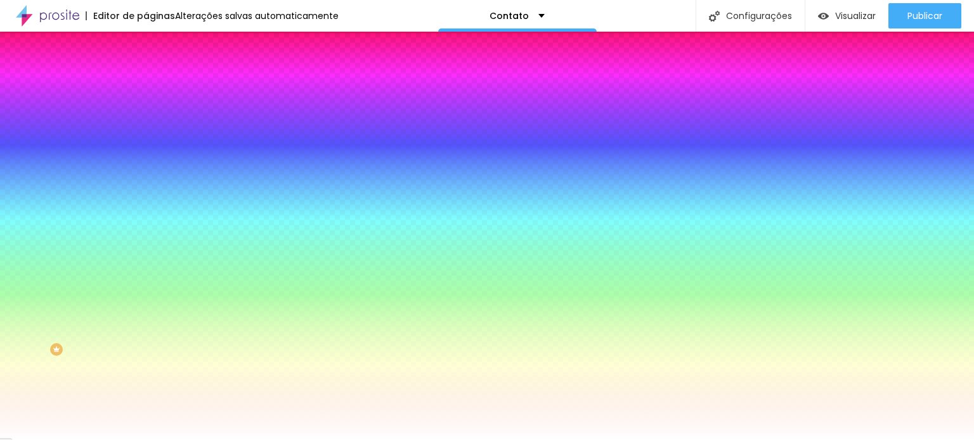
drag, startPoint x: 170, startPoint y: 231, endPoint x: 175, endPoint y: 238, distance: 8.6
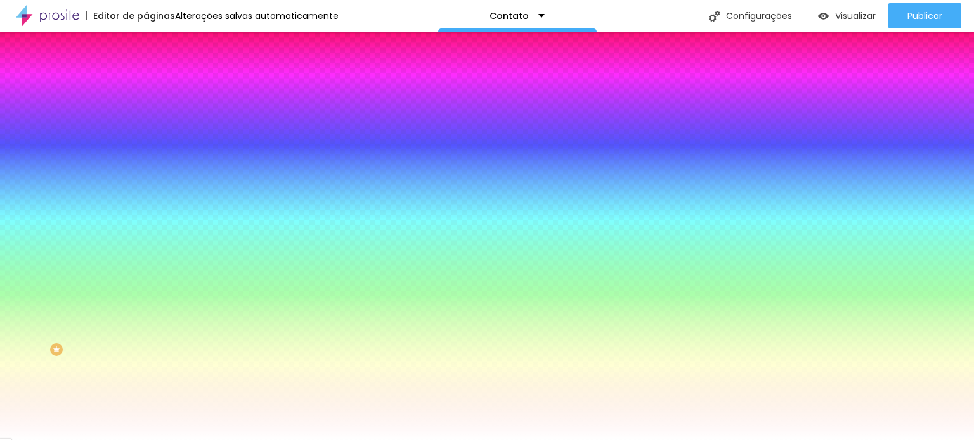
drag, startPoint x: 191, startPoint y: 266, endPoint x: 180, endPoint y: 271, distance: 12.2
click at [59, 440] on div at bounding box center [487, 440] width 974 height 0
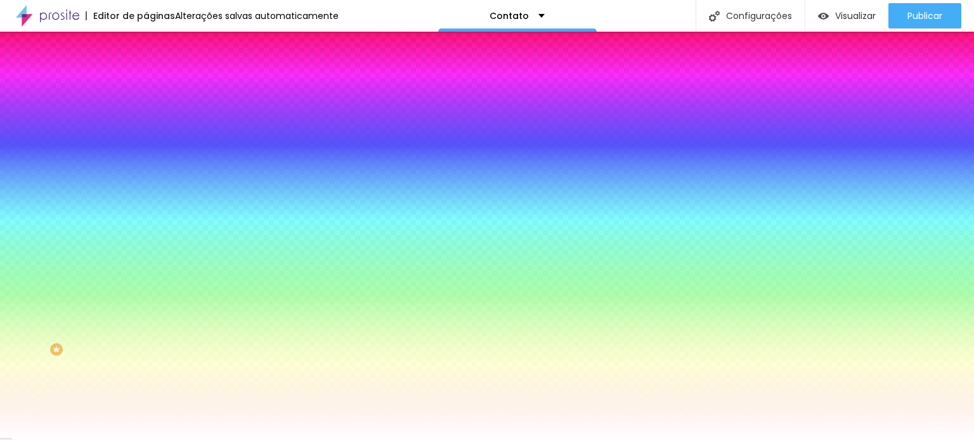
click at [146, 108] on font "Cor do ícone" at bounding box center [171, 102] width 51 height 11
click at [146, 143] on font "Cor de fundo" at bounding box center [171, 137] width 51 height 11
click at [157, 91] on font "Avançado" at bounding box center [178, 94] width 42 height 11
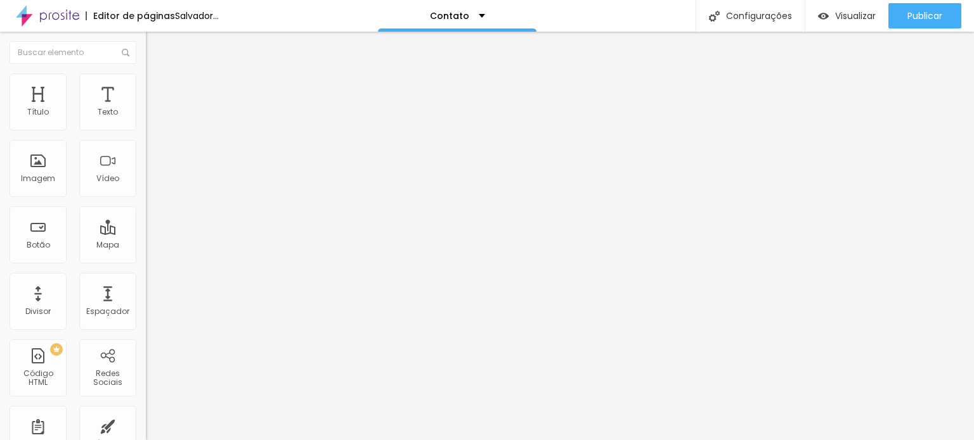
drag, startPoint x: 37, startPoint y: 124, endPoint x: 18, endPoint y: 124, distance: 18.4
click at [146, 246] on input "range" at bounding box center [187, 251] width 82 height 10
drag, startPoint x: 36, startPoint y: 146, endPoint x: 14, endPoint y: 147, distance: 22.2
click at [146, 425] on input "range" at bounding box center [187, 430] width 82 height 10
click at [146, 74] on li "Conteúdo" at bounding box center [219, 67] width 146 height 13
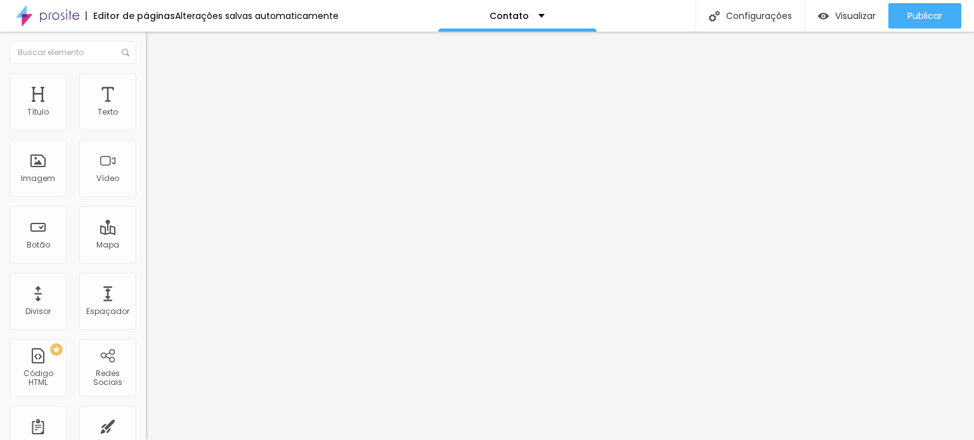
click at [146, 146] on input "range" at bounding box center [187, 141] width 82 height 10
click at [146, 311] on div "Editar nulo Conteúdo Estilo Avançado Ícone Ícone de trocarte Tamanho 34 Alinham…" at bounding box center [219, 236] width 146 height 409
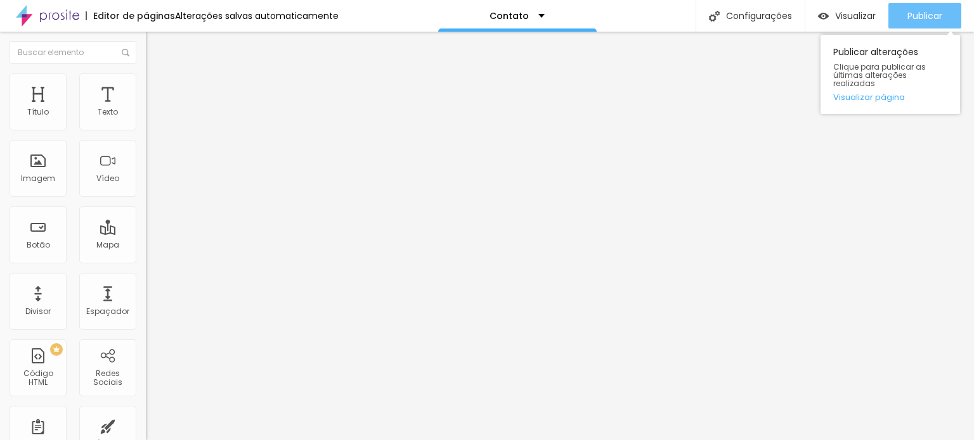
click at [948, 12] on button "Publicar" at bounding box center [924, 15] width 73 height 25
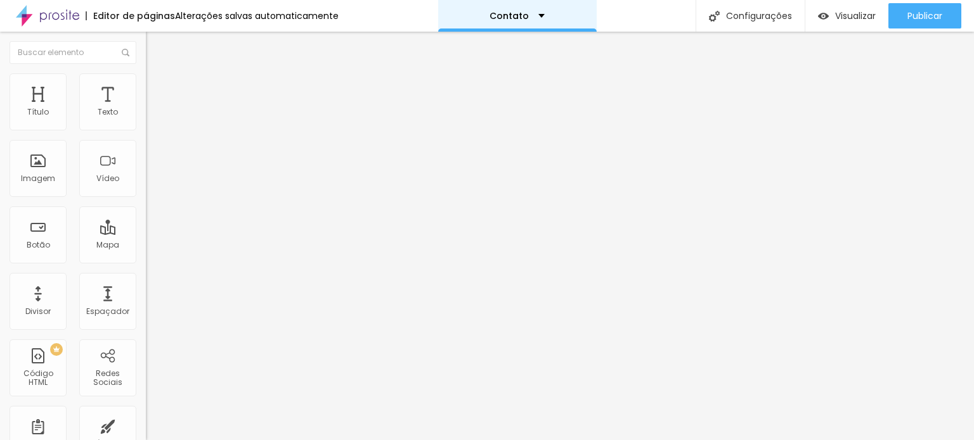
click at [534, 16] on div "Contato" at bounding box center [516, 15] width 55 height 9
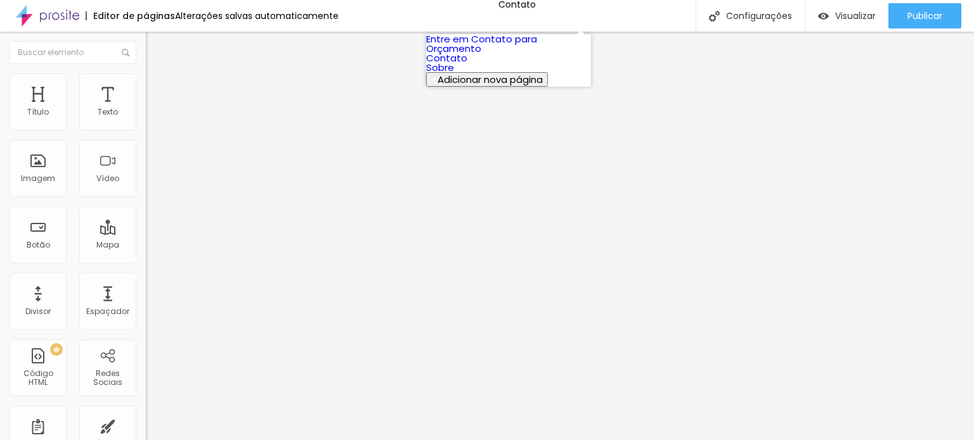
click at [490, 55] on link "Entre em Contato para Orçamento" at bounding box center [481, 43] width 111 height 23
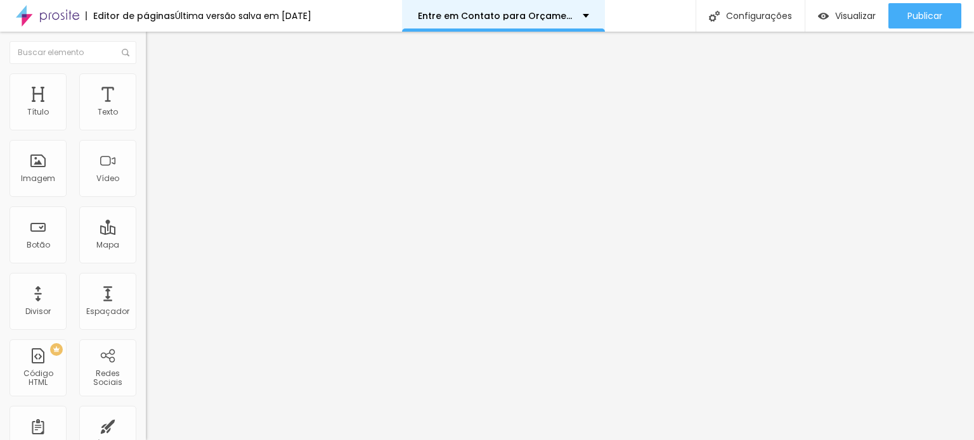
click at [514, 11] on font "Entre em Contato para Orçamento" at bounding box center [500, 16] width 164 height 13
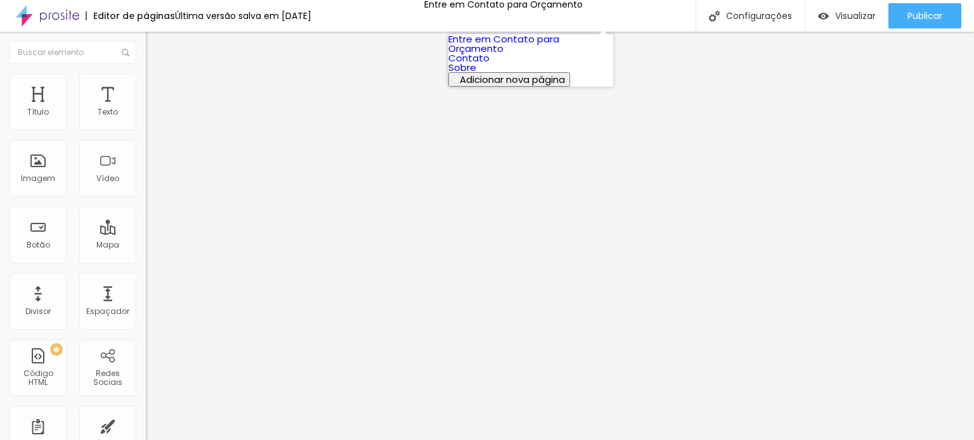
click at [489, 65] on link "Contato" at bounding box center [468, 57] width 41 height 13
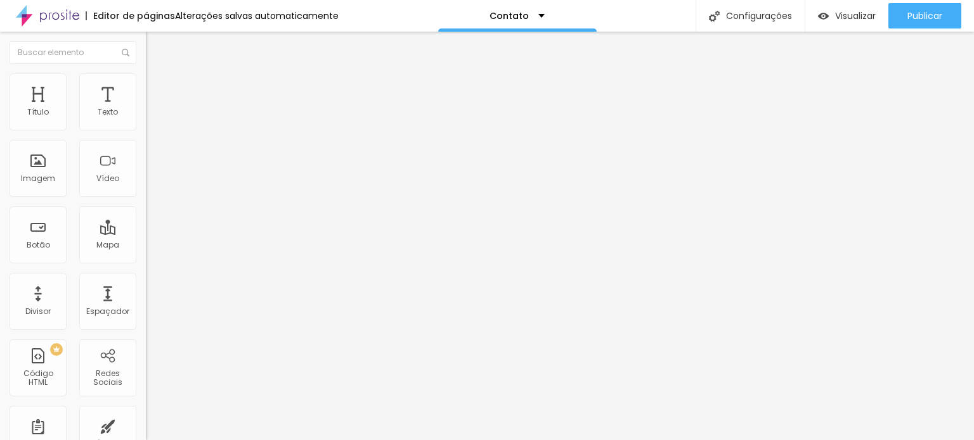
click at [936, 15] on font "Publicar" at bounding box center [924, 16] width 35 height 13
type input "14"
type input "13"
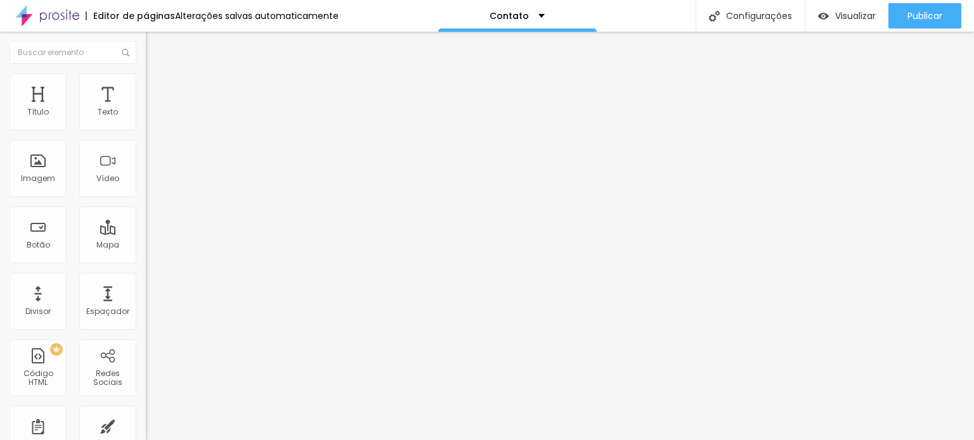
type input "12"
type input "13"
type input "14"
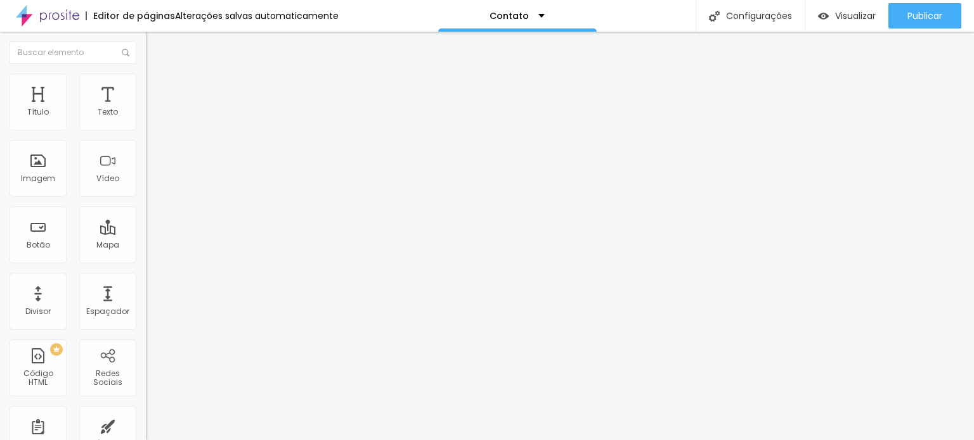
type input "14"
type input "15"
type input "16"
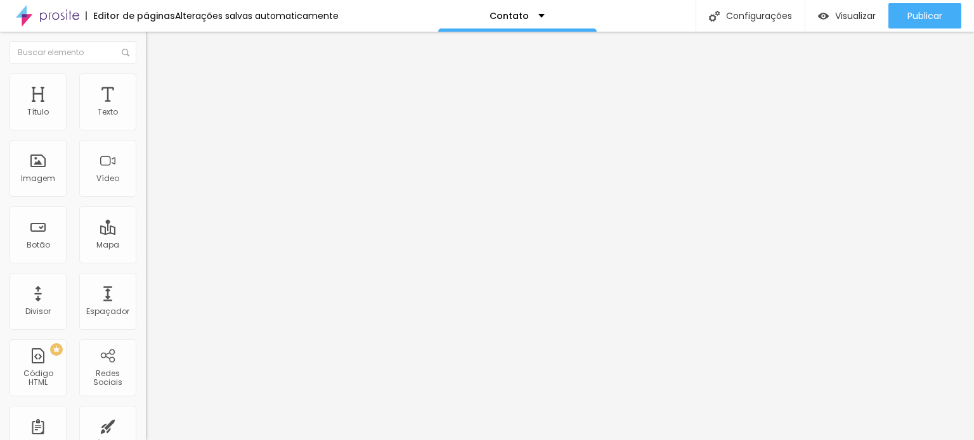
type input "17"
type input "18"
type input "17"
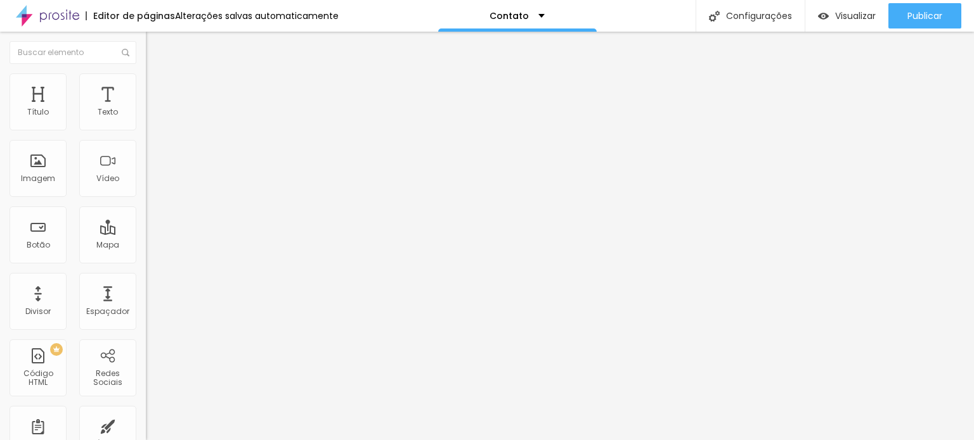
type input "17"
type input "16"
type input "15"
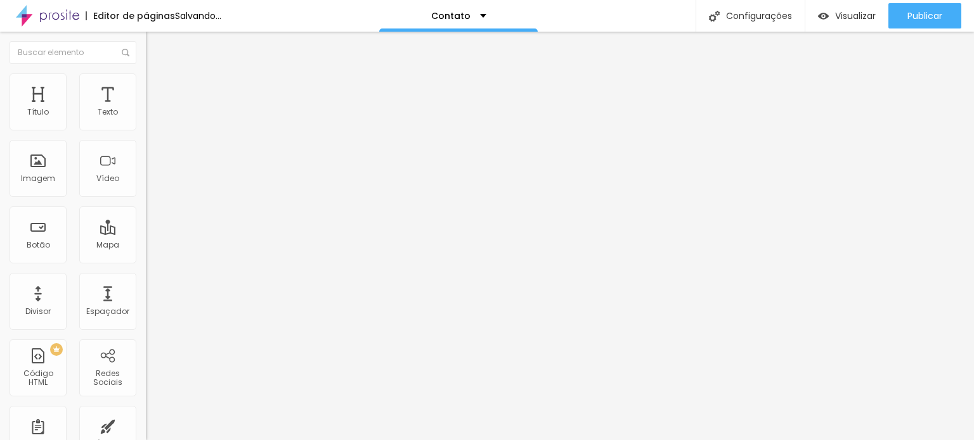
type input "14"
type input "13"
type input "14"
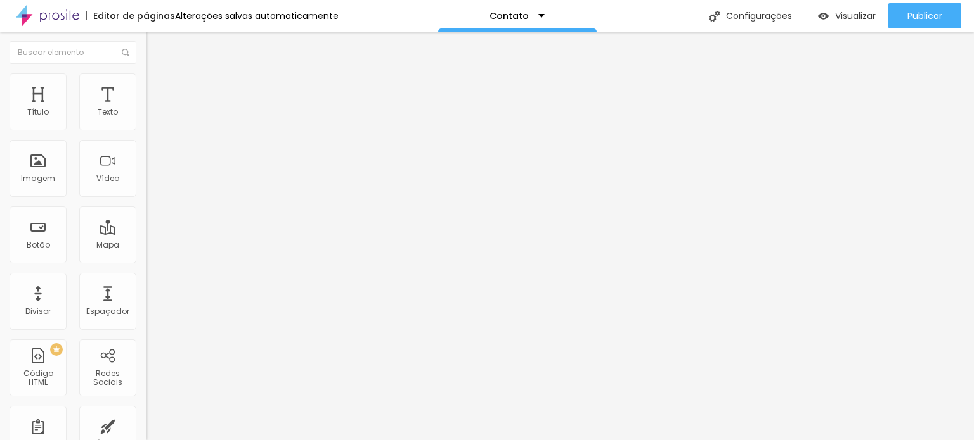
type input "14"
type input "15"
type input "16"
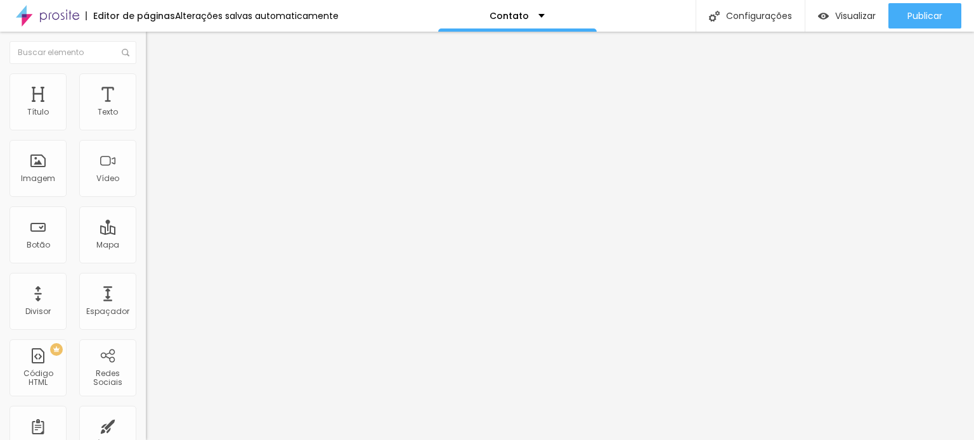
type input "17"
type input "16"
type input "15"
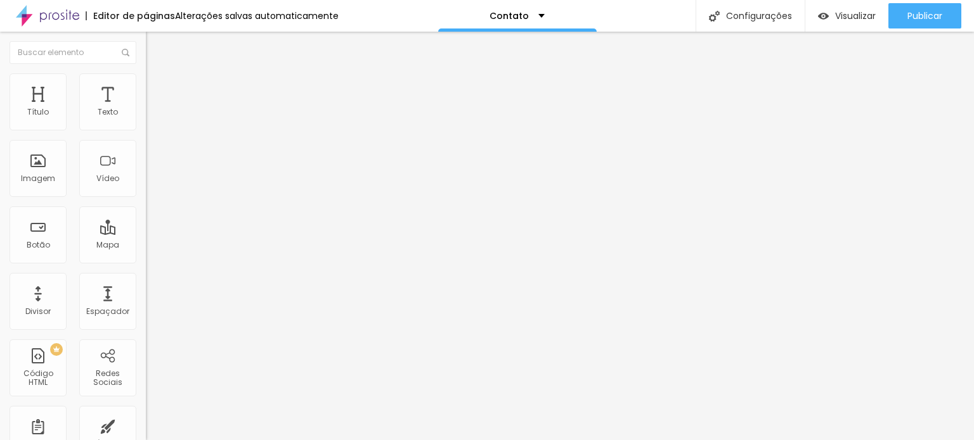
type input "15"
drag, startPoint x: 67, startPoint y: 199, endPoint x: 72, endPoint y: 193, distance: 7.6
click at [146, 320] on input "range" at bounding box center [187, 325] width 82 height 10
type input "16"
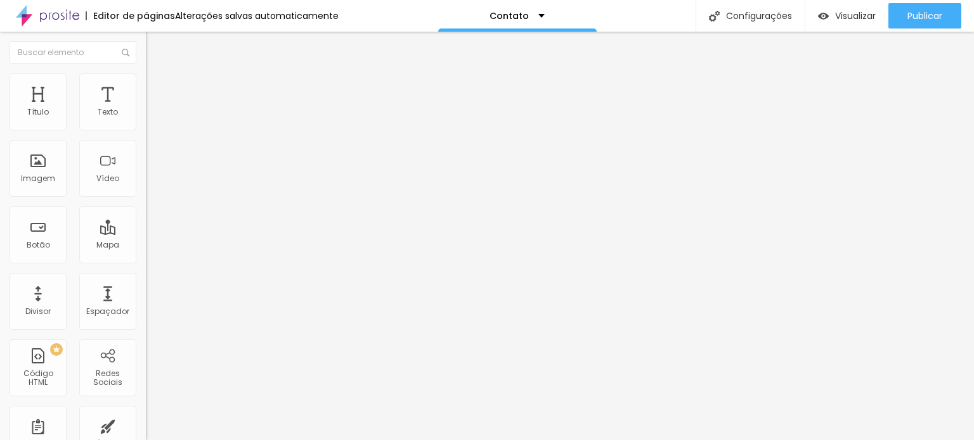
type input "17"
type input "16"
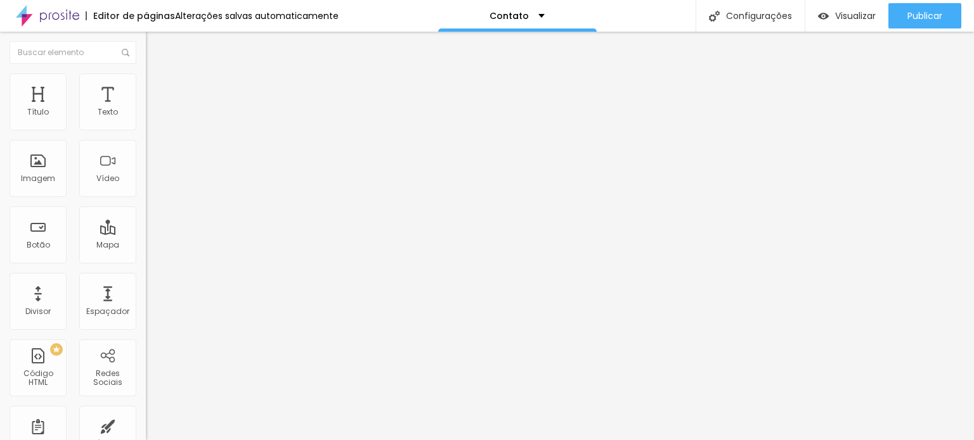
click at [146, 320] on input "range" at bounding box center [187, 325] width 82 height 10
click at [146, 80] on img at bounding box center [151, 79] width 11 height 11
type input "154"
type input "175"
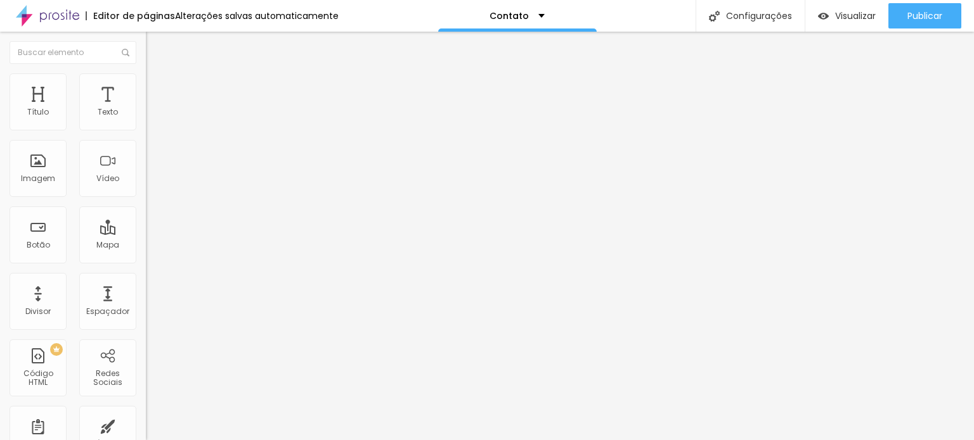
type input "175"
type input "178"
type input "184"
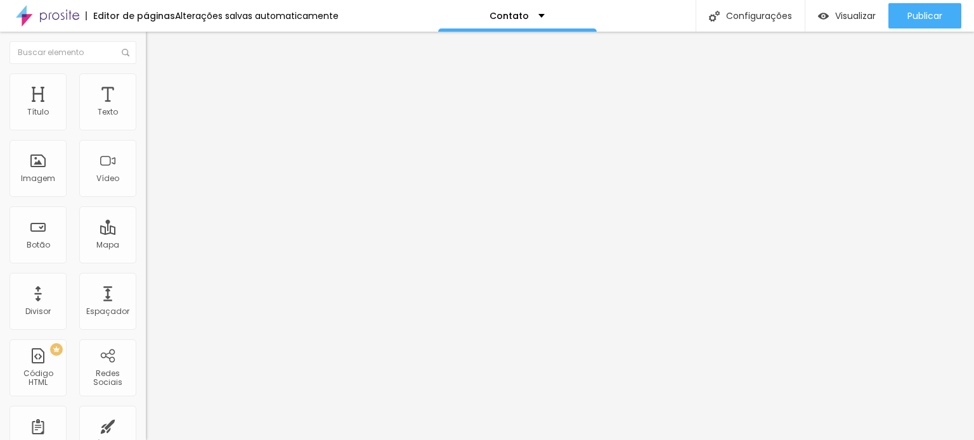
type input "187"
type input "196"
type input "209"
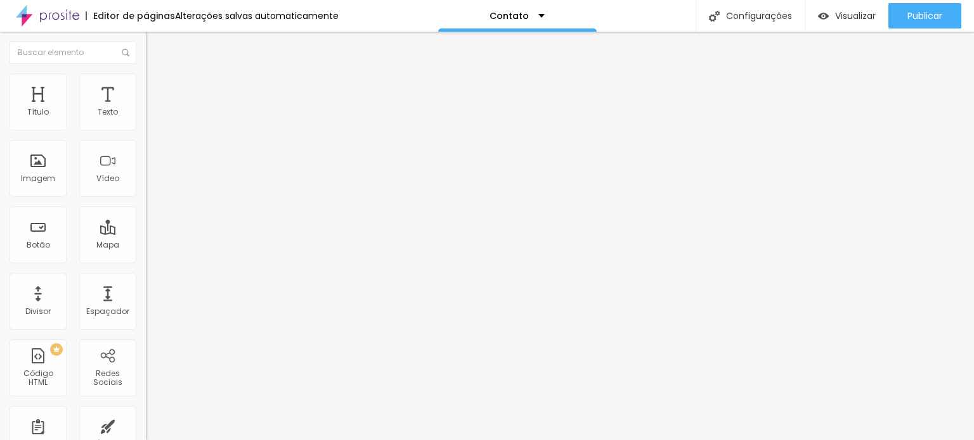
type input "209"
type input "218"
type input "230"
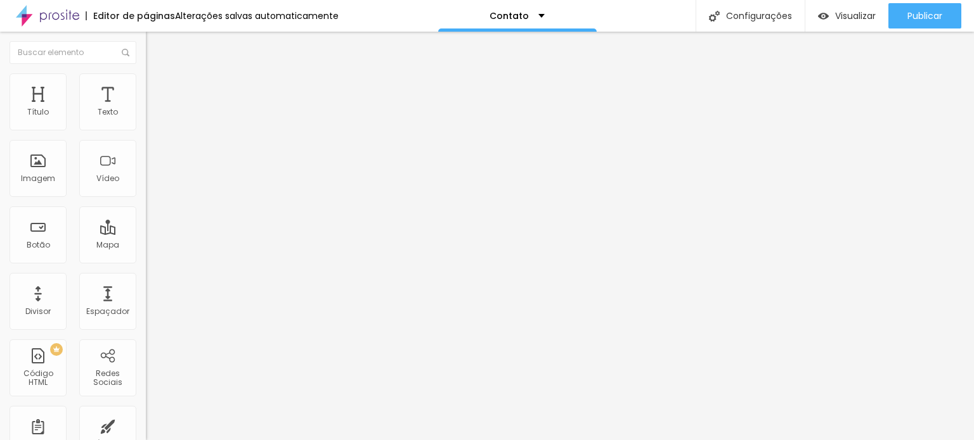
type input "233"
type input "242"
type input "248"
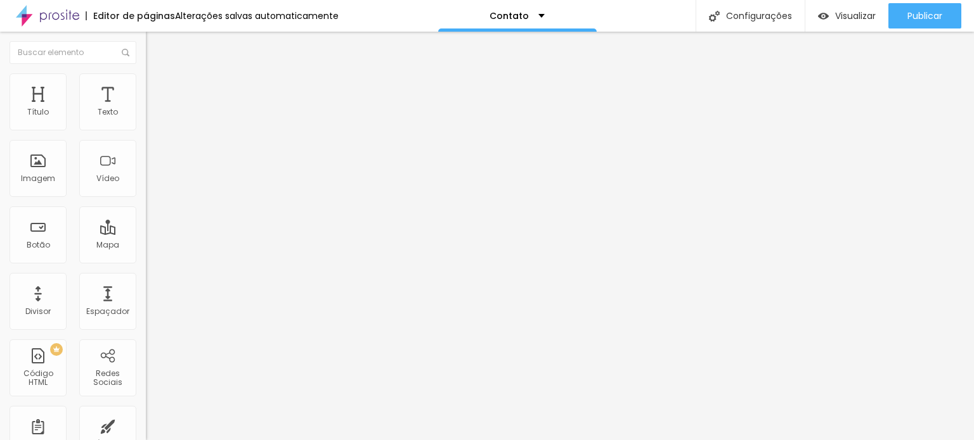
type input "248"
type input "260"
type input "269"
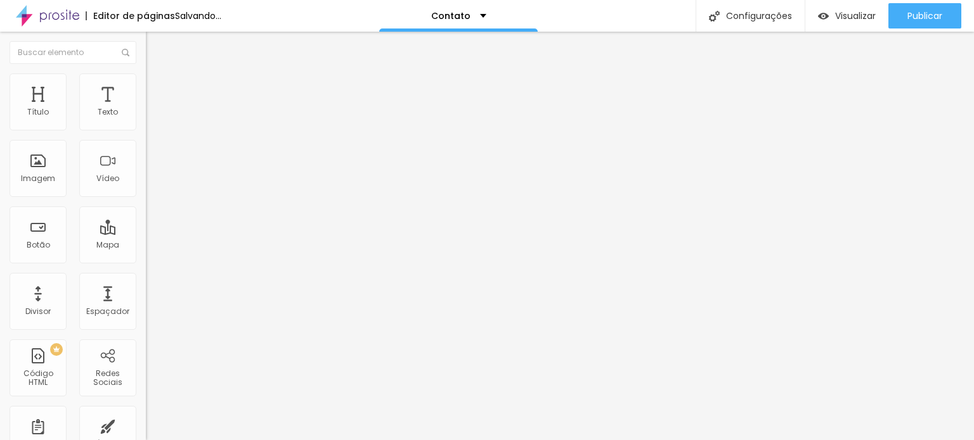
type input "272"
type input "275"
type input "278"
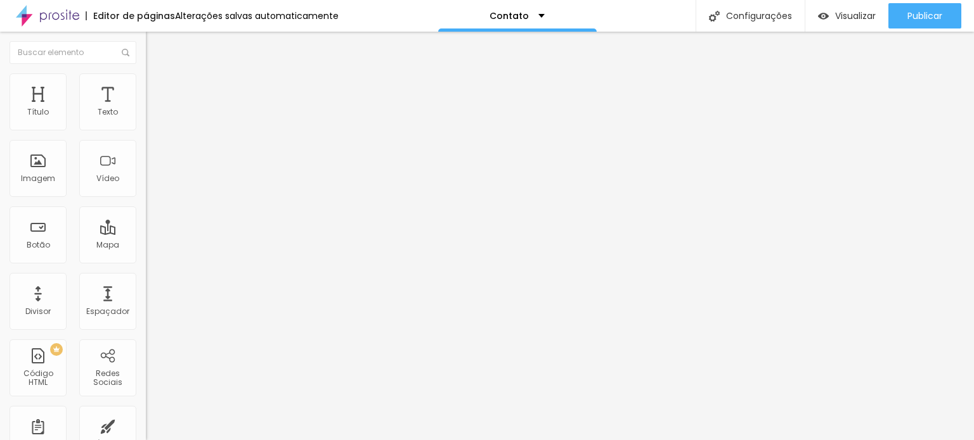
type input "278"
type input "287"
type input "299"
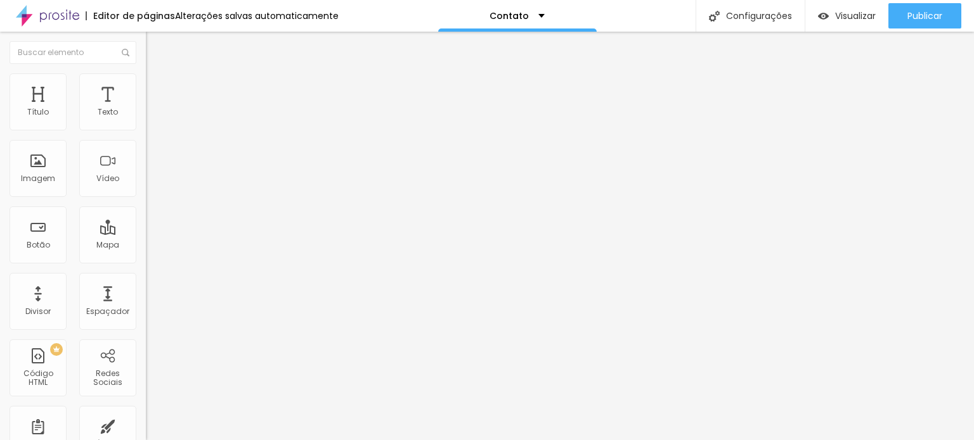
type input "305"
type input "308"
type input "305"
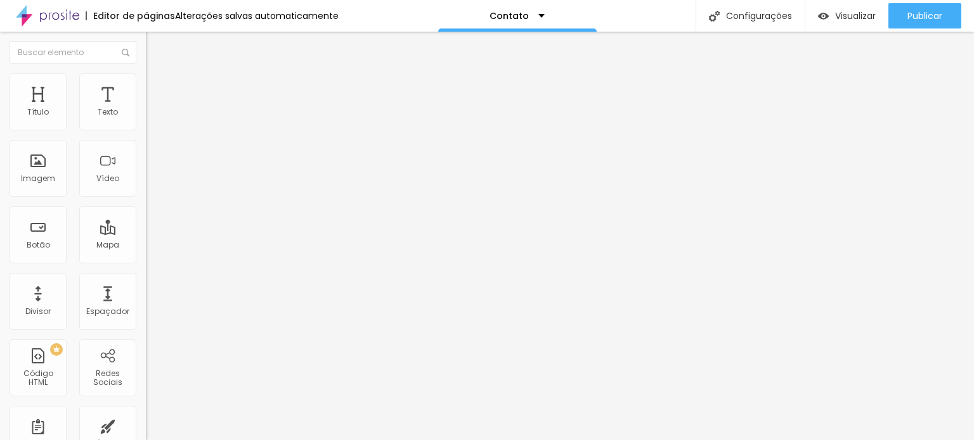
type input "305"
type input "302"
type input "293"
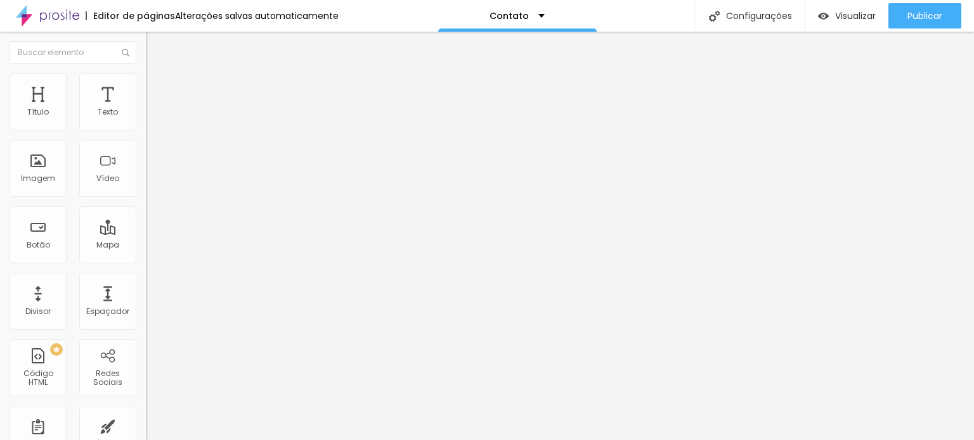
type input "290"
type input "287"
type input "284"
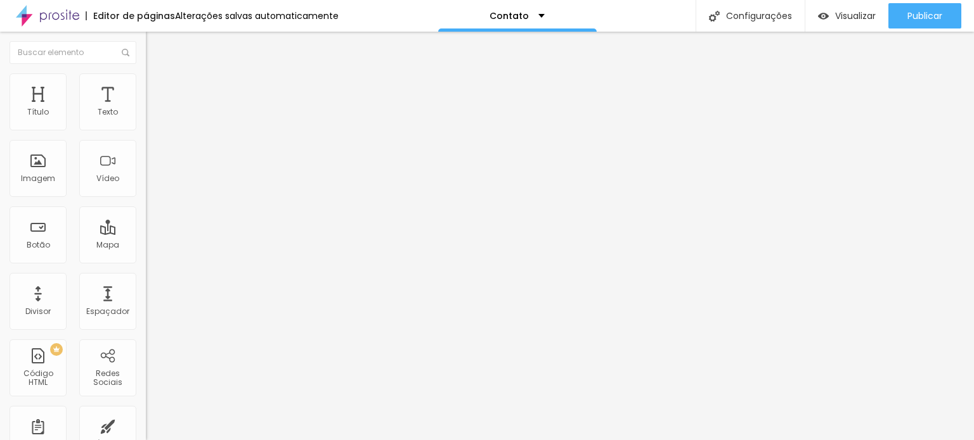
type input "284"
type input "281"
type input "278"
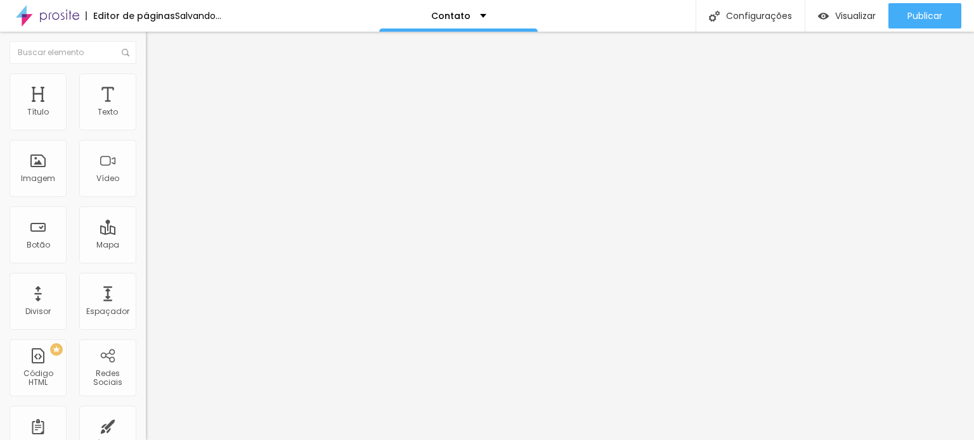
type input "275"
type input "272"
type input "266"
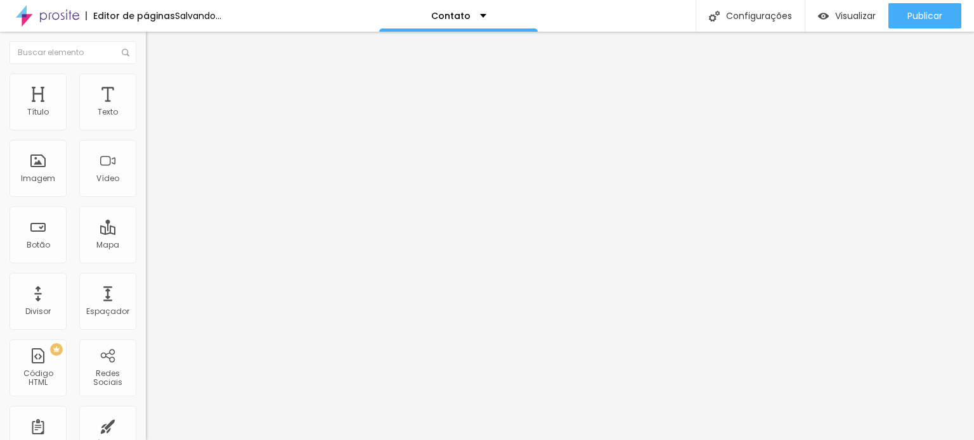
type input "266"
type input "263"
type input "257"
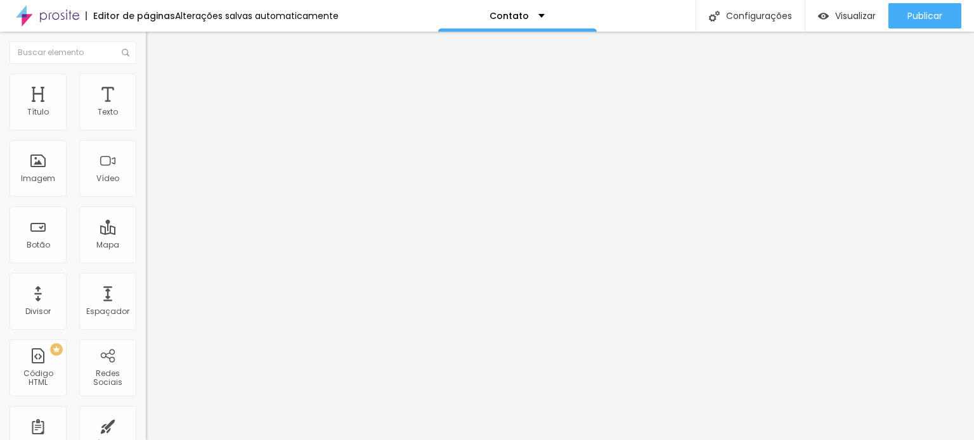
type input "251"
type input "248"
type input "245"
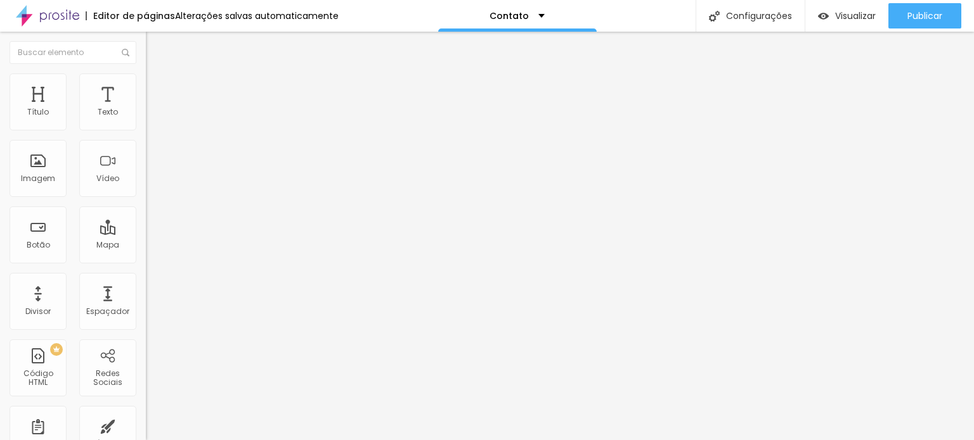
type input "245"
type input "242"
type input "239"
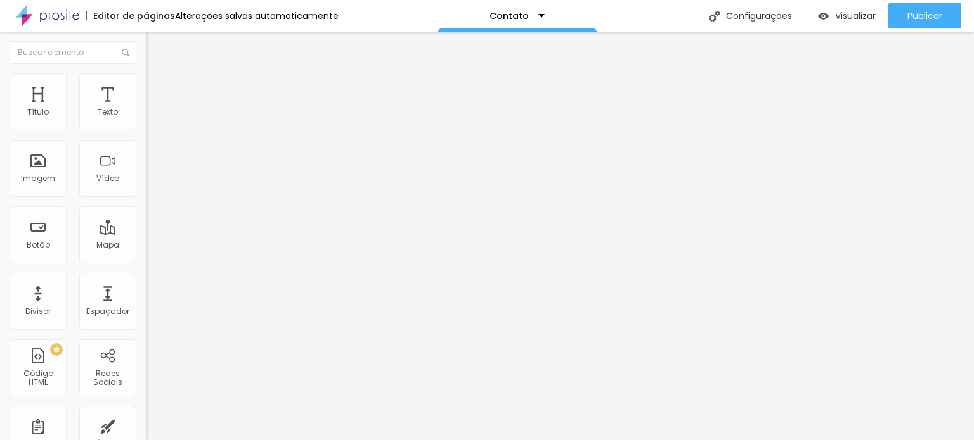
type input "236"
type input "233"
type input "230"
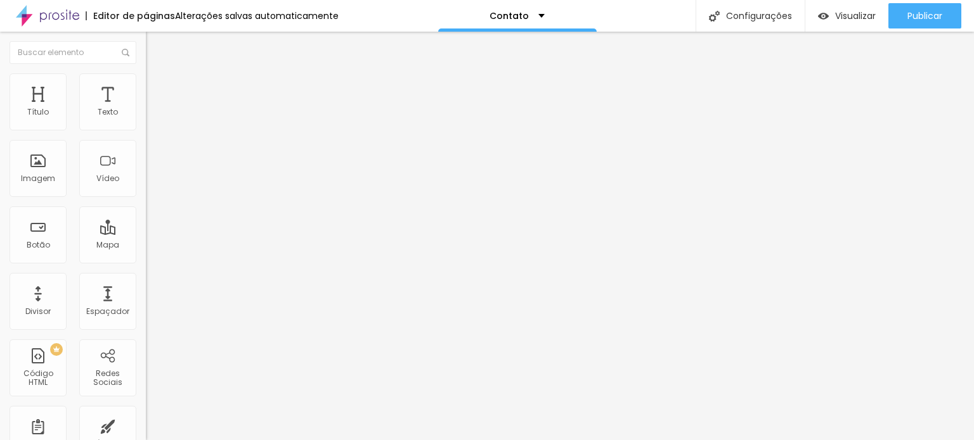
type input "230"
type input "227"
drag, startPoint x: 21, startPoint y: 173, endPoint x: 35, endPoint y: 183, distance: 17.8
type input "227"
click at [146, 162] on input "range" at bounding box center [187, 157] width 82 height 10
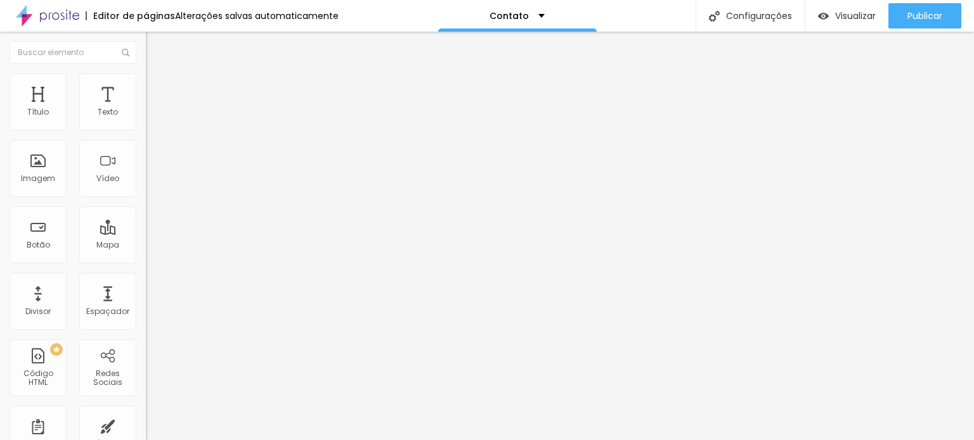
type input "95"
type input "90"
type input "85"
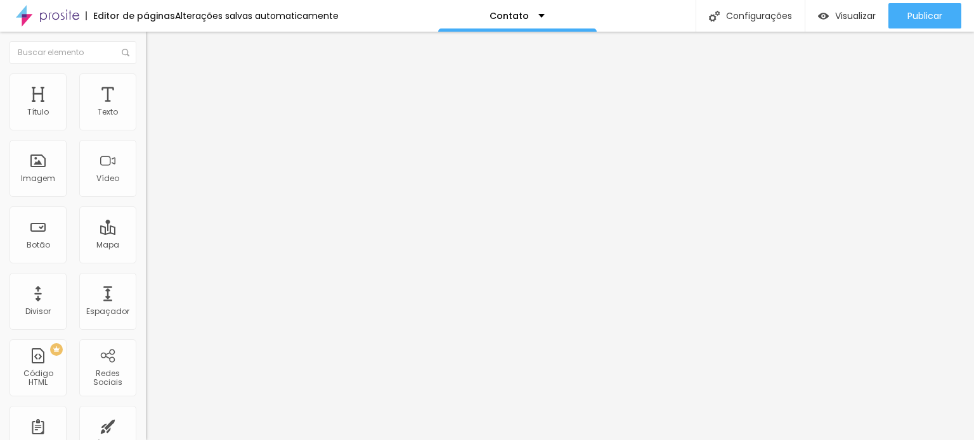
type input "85"
type input "80"
type input "75"
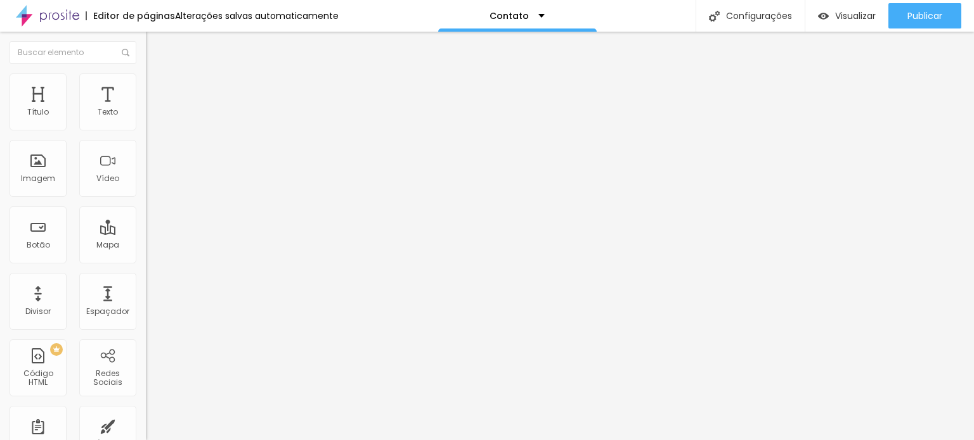
type input "70"
type input "65"
type input "60"
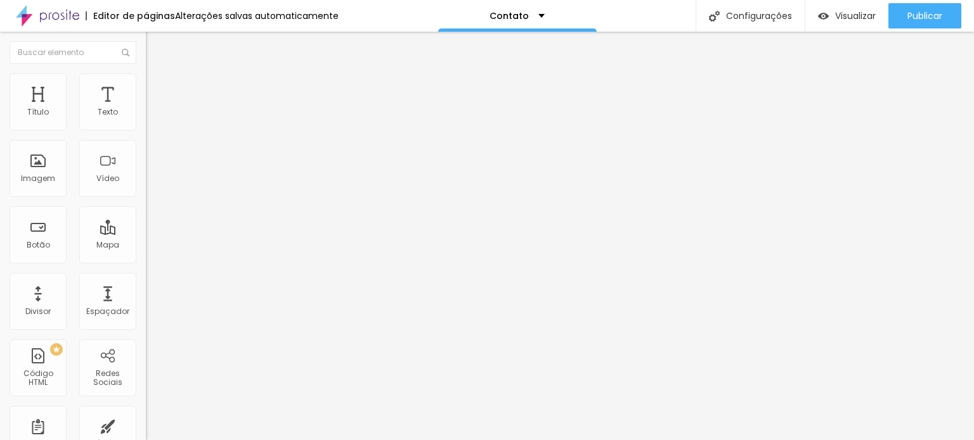
type input "60"
type input "55"
type input "70"
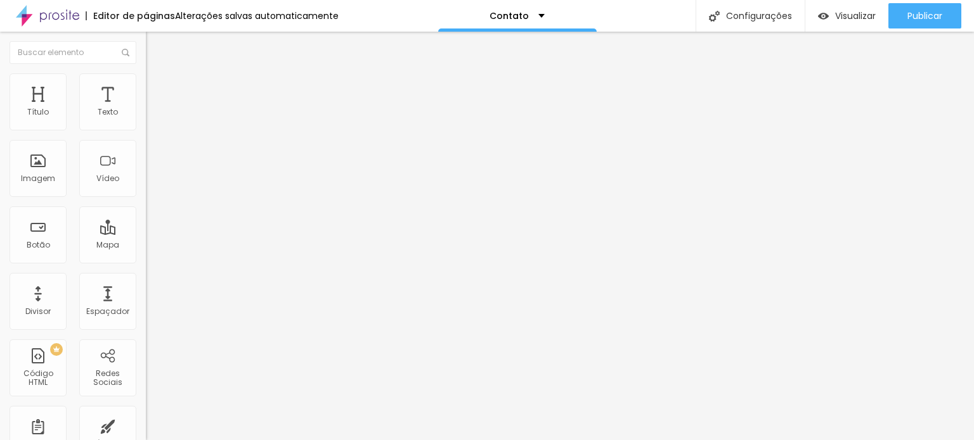
type input "85"
type input "100"
drag, startPoint x: 131, startPoint y: 136, endPoint x: 278, endPoint y: 157, distance: 148.4
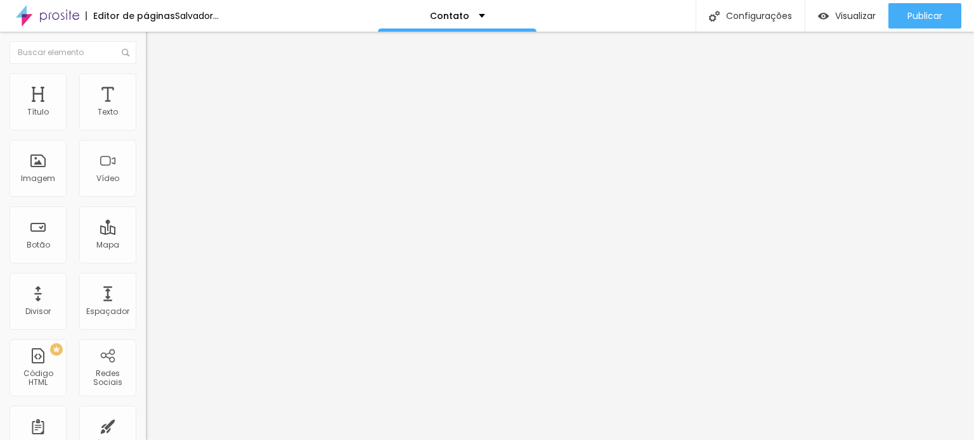
click at [228, 130] on input "range" at bounding box center [187, 125] width 82 height 10
click at [146, 86] on li "Avançado" at bounding box center [219, 92] width 146 height 13
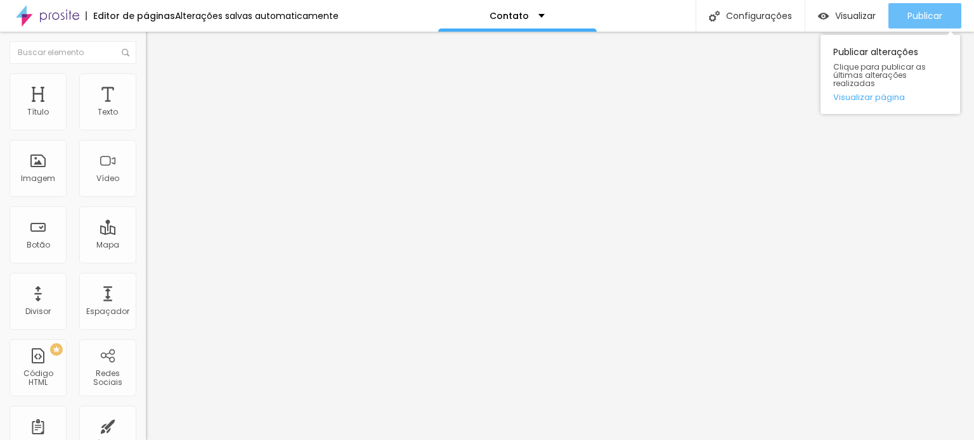
click at [941, 15] on font "Publicar" at bounding box center [924, 16] width 35 height 13
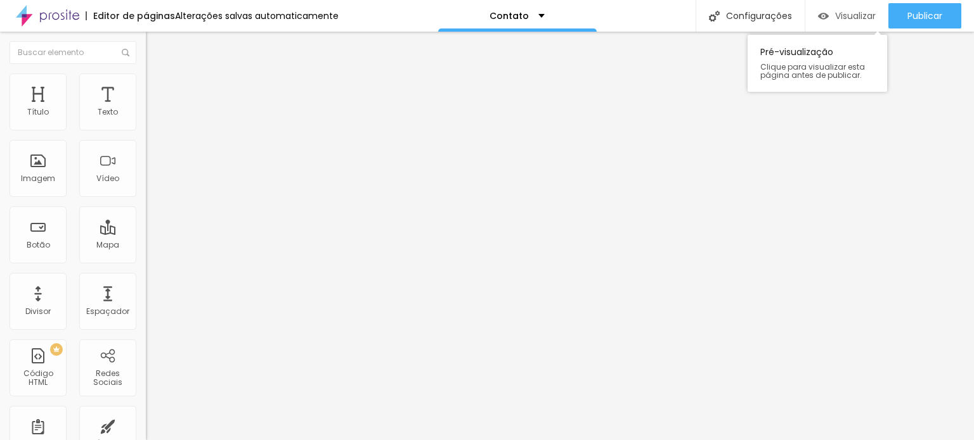
click at [824, 18] on img "button" at bounding box center [823, 16] width 11 height 11
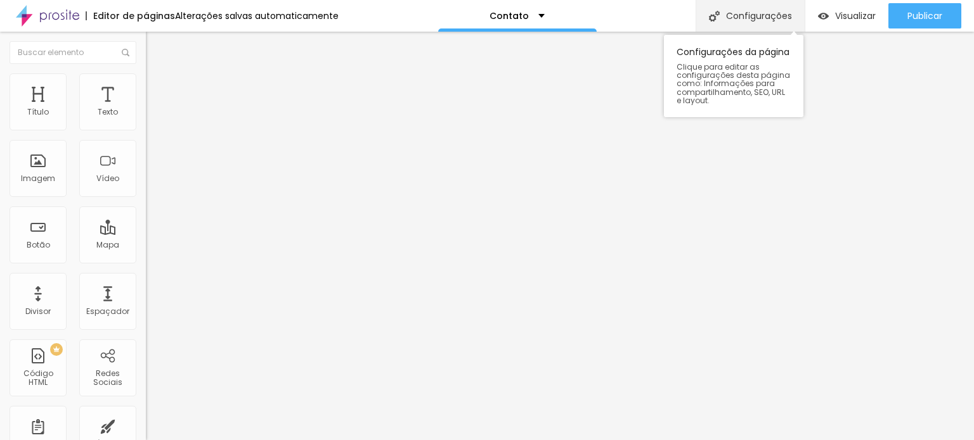
click at [747, 13] on font "Configurações" at bounding box center [759, 16] width 66 height 13
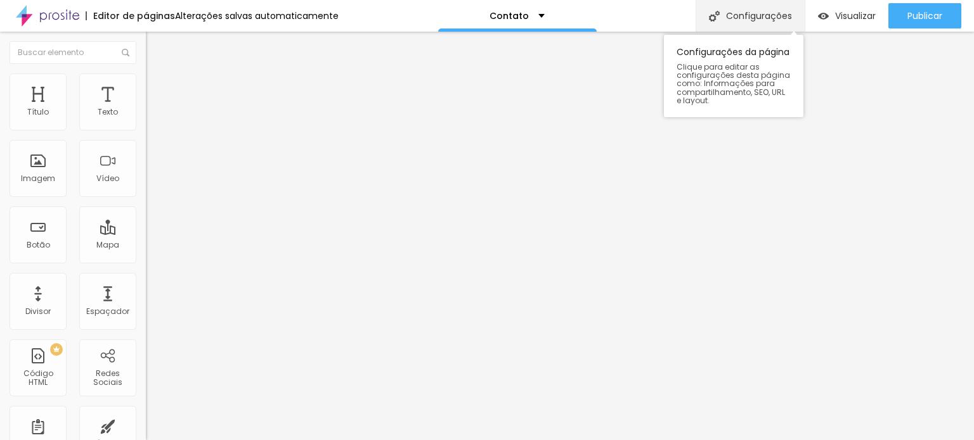
click at [768, 17] on font "Configurações" at bounding box center [759, 16] width 66 height 13
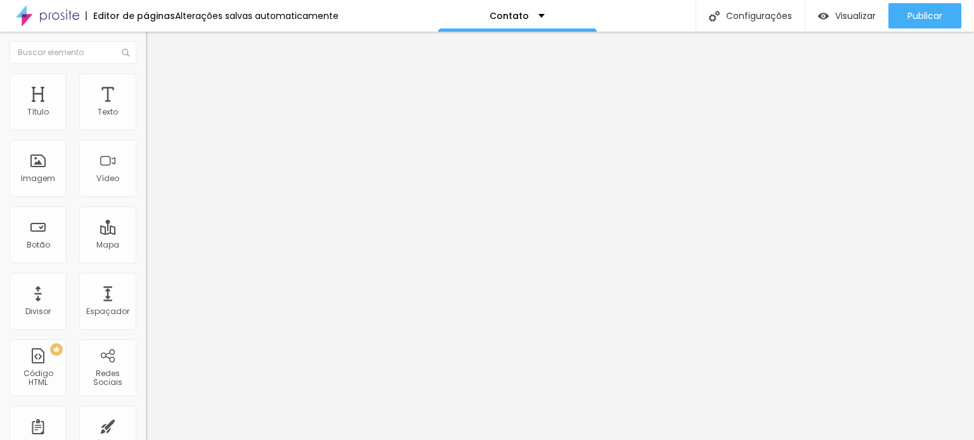
click at [146, 115] on font "Encaixotado" at bounding box center [170, 110] width 49 height 11
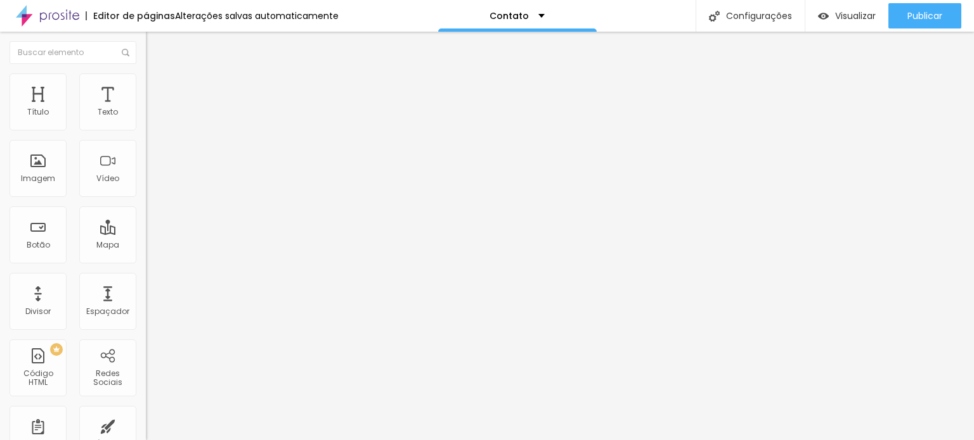
click at [146, 135] on font "Completo" at bounding box center [165, 129] width 39 height 11
click at [146, 123] on font "Encaixotado" at bounding box center [170, 117] width 49 height 11
click at [157, 89] on font "Avançado" at bounding box center [178, 94] width 42 height 11
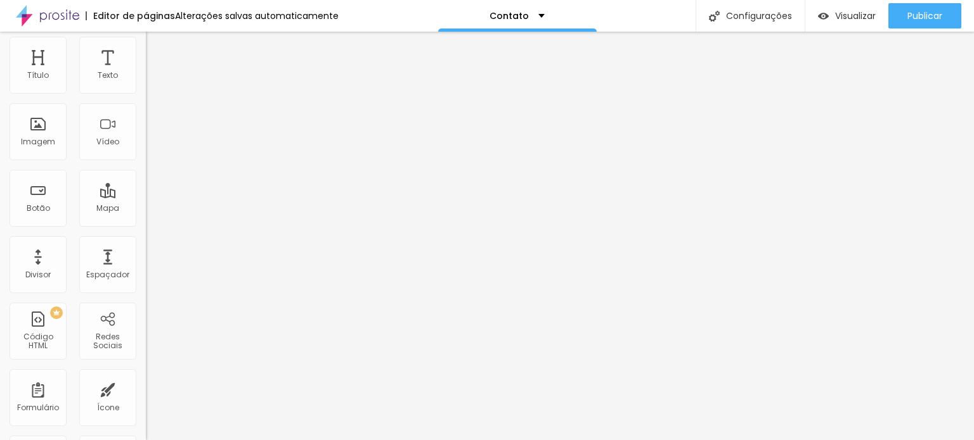
scroll to position [0, 0]
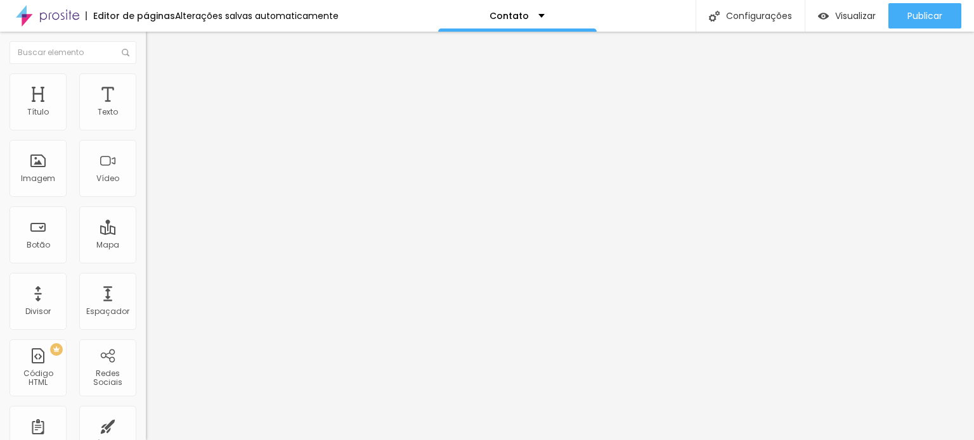
click at [146, 79] on img at bounding box center [151, 79] width 11 height 11
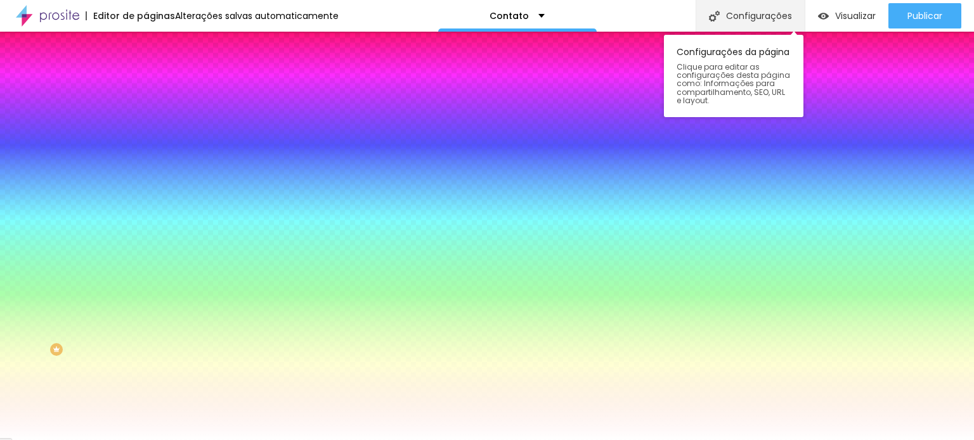
click at [742, 23] on div "Configurações" at bounding box center [749, 16] width 109 height 32
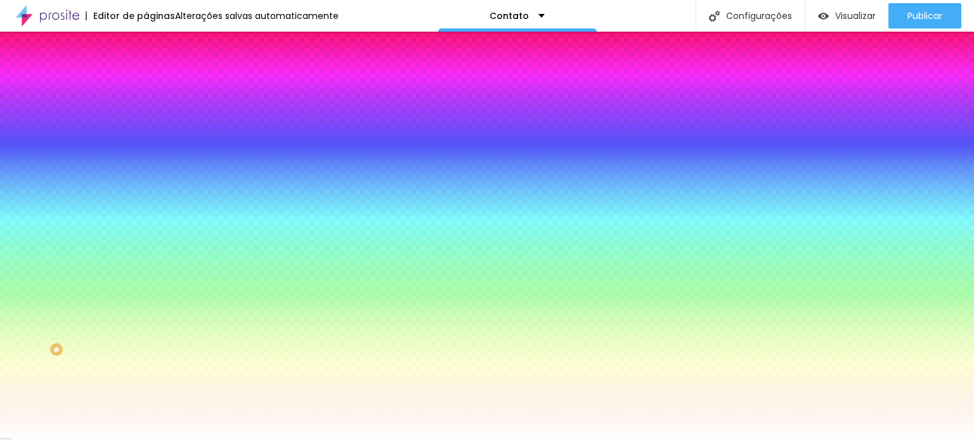
click at [146, 86] on li "Avançado" at bounding box center [219, 92] width 146 height 13
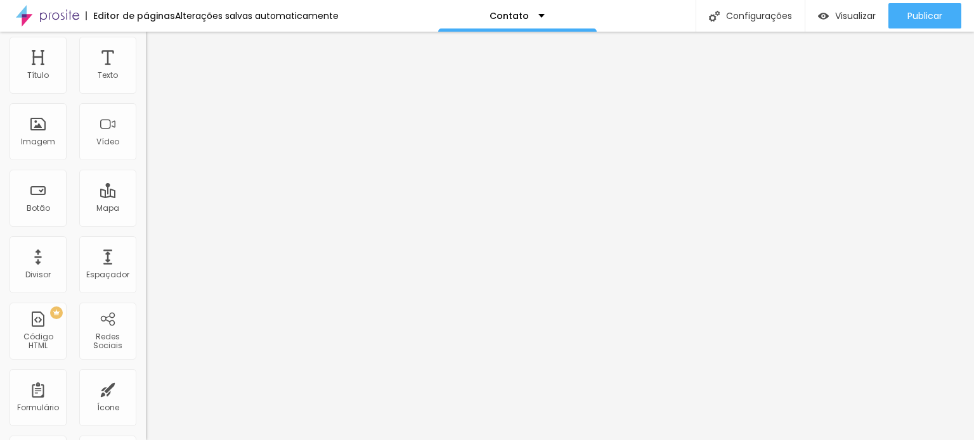
scroll to position [0, 0]
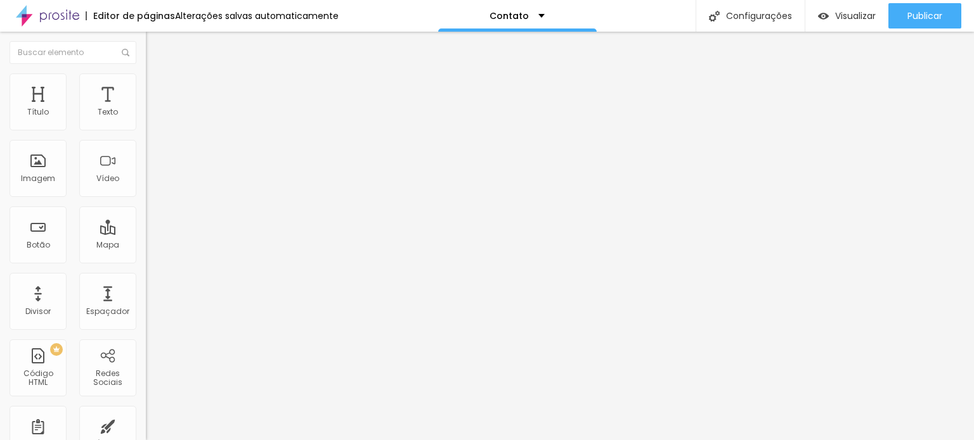
click at [70, 267] on div "Título Texto Imagem Vídeo Botão Mapa Divisor Espaçador PREMIUM Código HTML Rede…" at bounding box center [73, 373] width 146 height 599
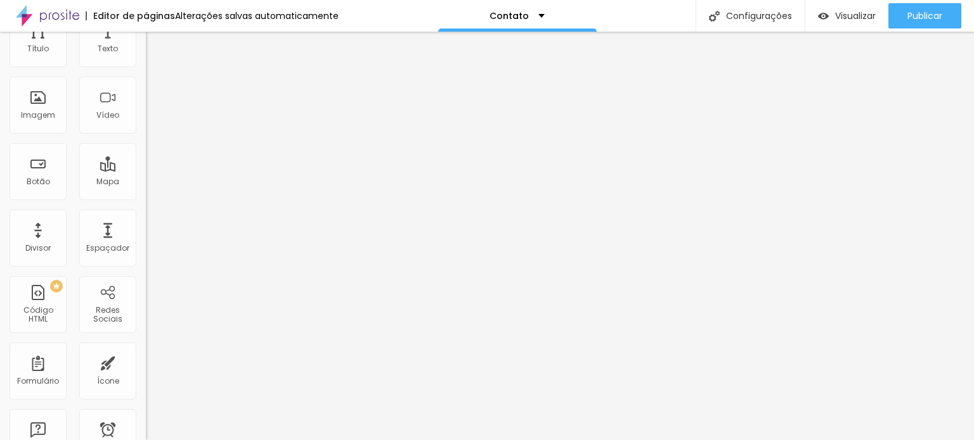
scroll to position [127, 0]
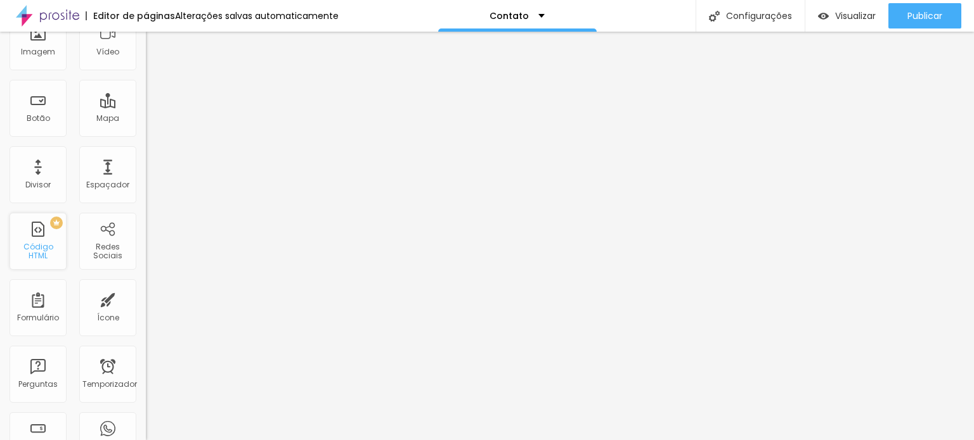
click at [48, 258] on div "PREMIUM Código HTML" at bounding box center [38, 241] width 57 height 57
click at [34, 245] on div "PREMIUM Código HTML" at bounding box center [38, 241] width 57 height 57
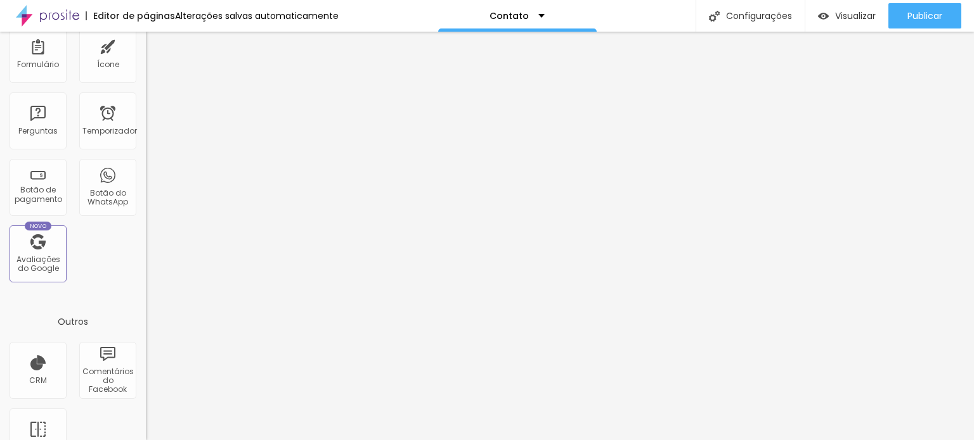
scroll to position [414, 0]
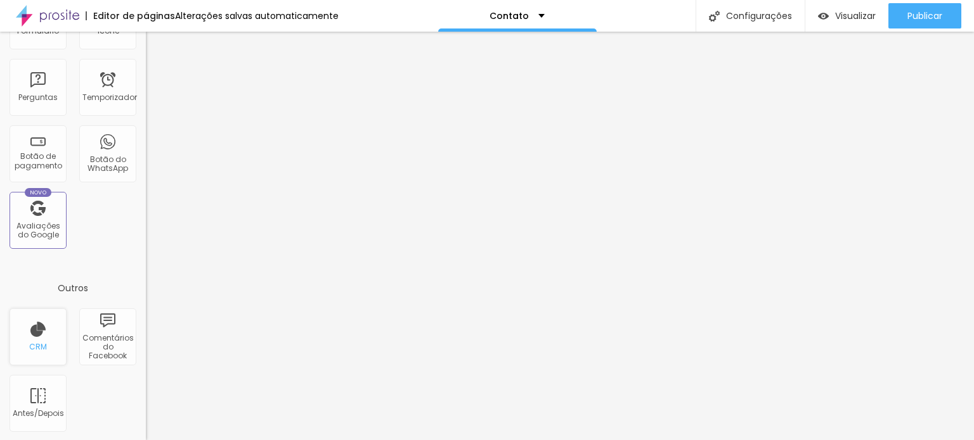
click at [42, 333] on div "CRM" at bounding box center [38, 337] width 57 height 57
click at [29, 338] on div "CRM" at bounding box center [38, 337] width 57 height 57
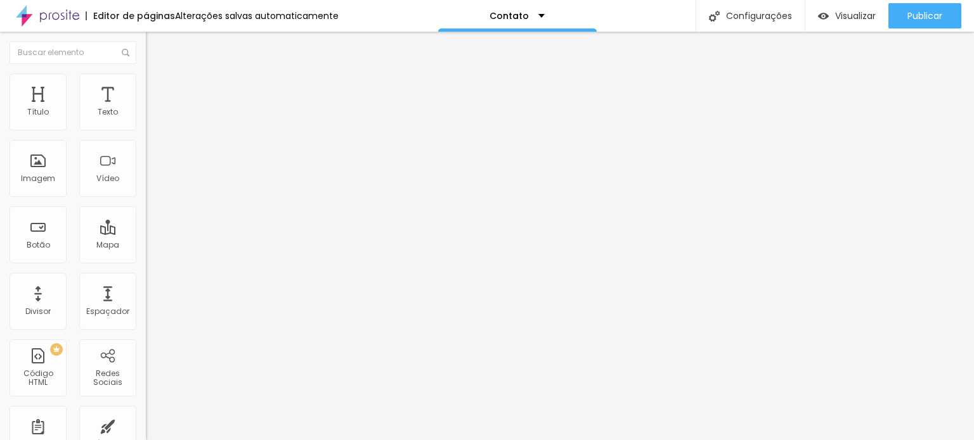
click at [157, 89] on font "Avançado" at bounding box center [178, 94] width 42 height 11
click at [157, 85] on font "Estilo" at bounding box center [167, 82] width 20 height 11
click at [146, 72] on img at bounding box center [151, 66] width 11 height 11
click at [217, 138] on font "clique aqui" at bounding box center [239, 132] width 44 height 11
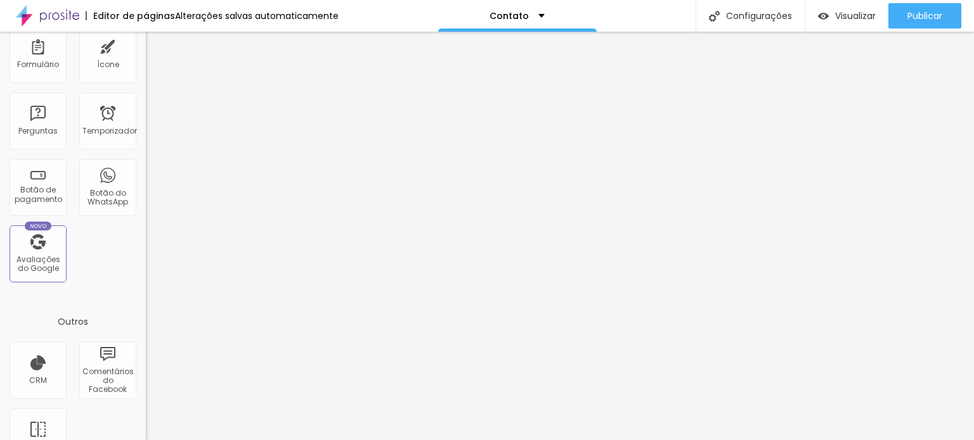
scroll to position [414, 0]
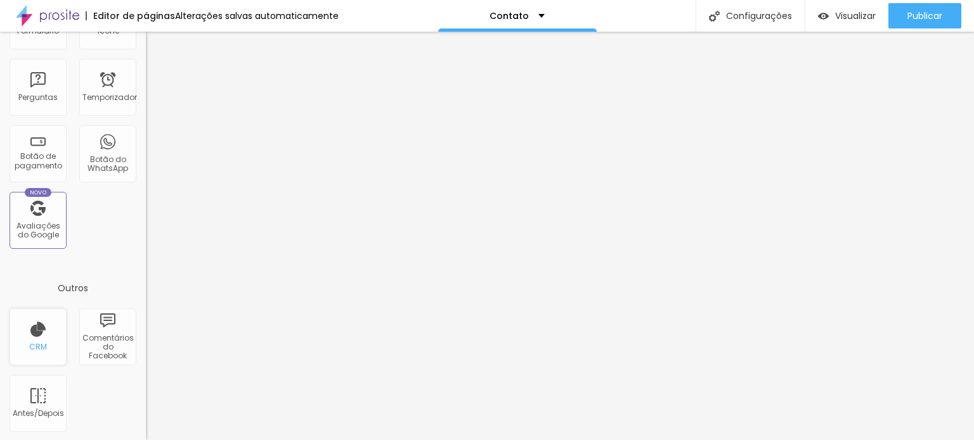
click at [27, 339] on div "CRM" at bounding box center [38, 337] width 57 height 57
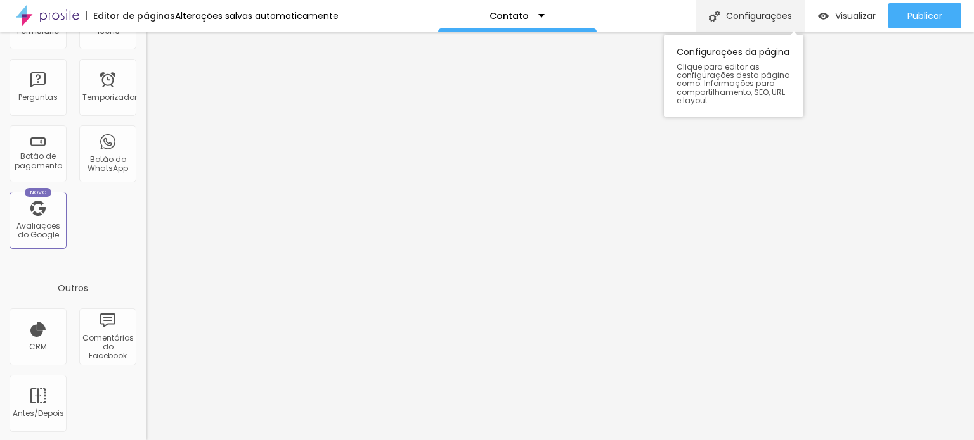
click at [776, 6] on div "Configurações" at bounding box center [749, 16] width 109 height 32
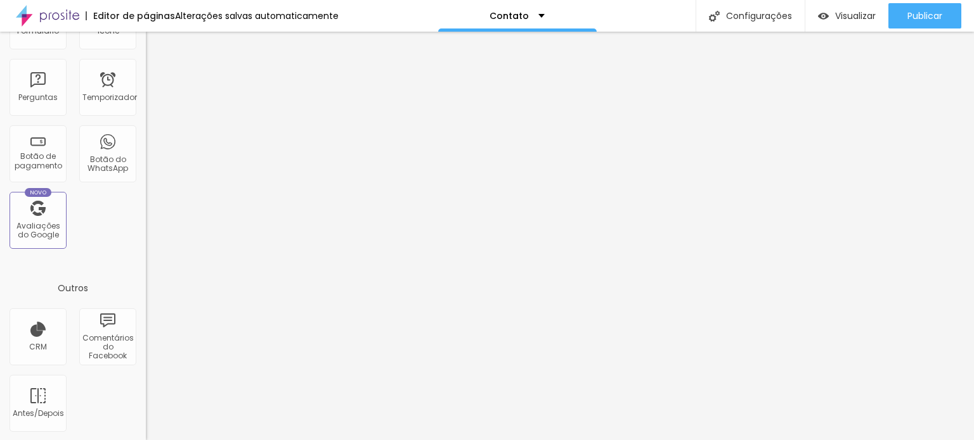
click at [31, 340] on div "CRM" at bounding box center [38, 337] width 57 height 57
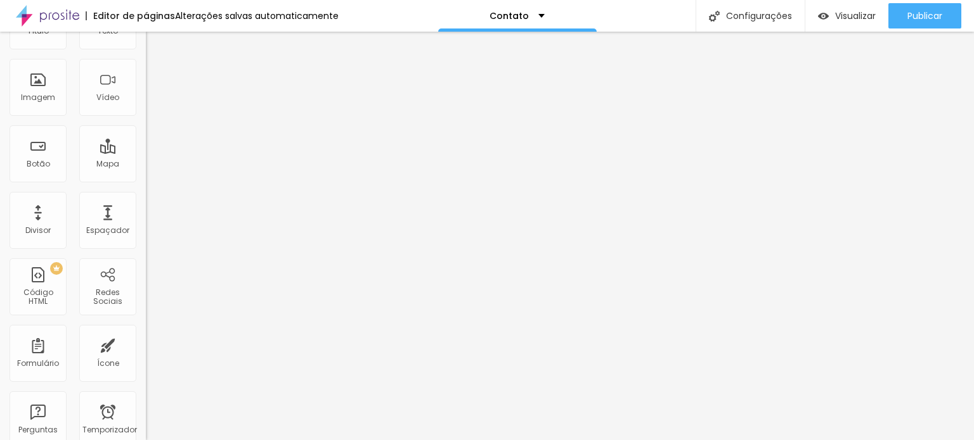
scroll to position [0, 0]
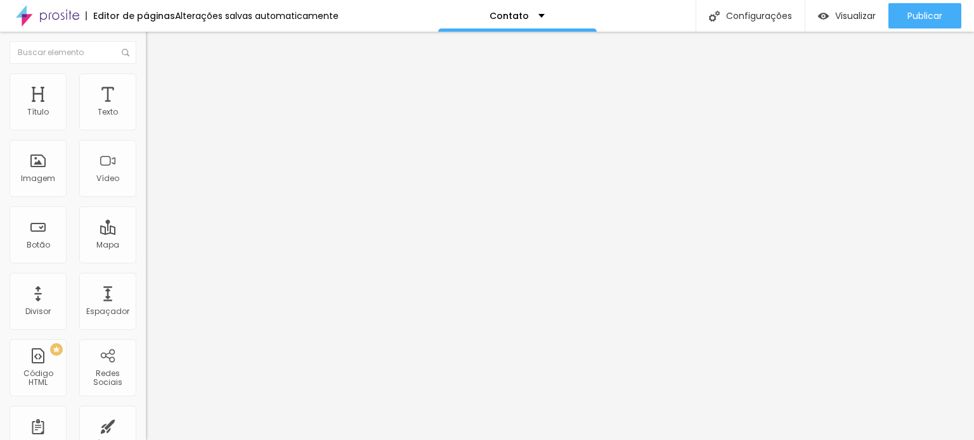
click at [217, 138] on font "clique aqui" at bounding box center [239, 132] width 44 height 11
drag, startPoint x: 12, startPoint y: 126, endPoint x: 36, endPoint y: 124, distance: 24.2
click at [146, 123] on font "Sua conta no Alboom CRM: nalongabibarboza .[DOMAIN_NAME]" at bounding box center [194, 110] width 96 height 26
drag, startPoint x: 7, startPoint y: 124, endPoint x: 84, endPoint y: 130, distance: 77.5
click at [146, 132] on div "Sua conta no Alboom CRM: nalongabibarboza .[DOMAIN_NAME] * Para editar o formul…" at bounding box center [219, 118] width 146 height 38
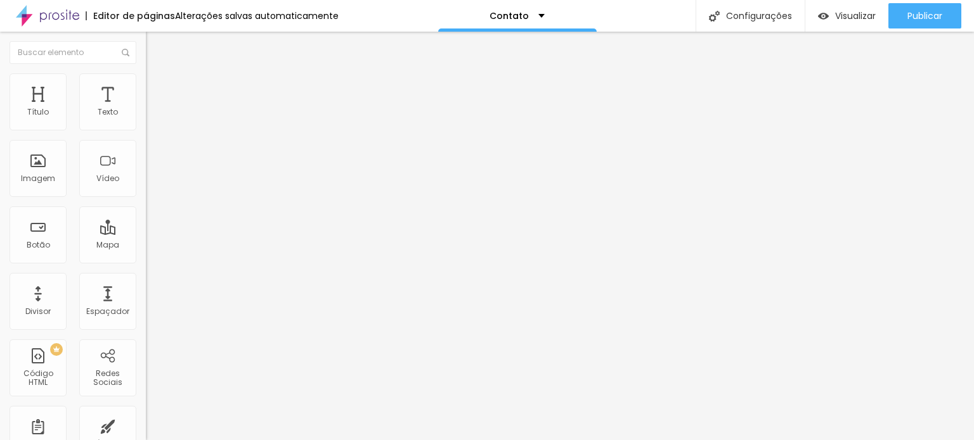
copy font "nalongabibarboza .[DOMAIN_NAME]"
click at [146, 214] on div "Editar nulo Conteúdo Estilo Avançado Sua conta no Alboom CRM: nalongabibarboza …" at bounding box center [219, 236] width 146 height 409
click at [217, 138] on font "clique aqui" at bounding box center [239, 132] width 44 height 11
click at [102, 238] on div "Mapa" at bounding box center [107, 235] width 57 height 57
click at [106, 240] on font "Mapa" at bounding box center [107, 245] width 23 height 11
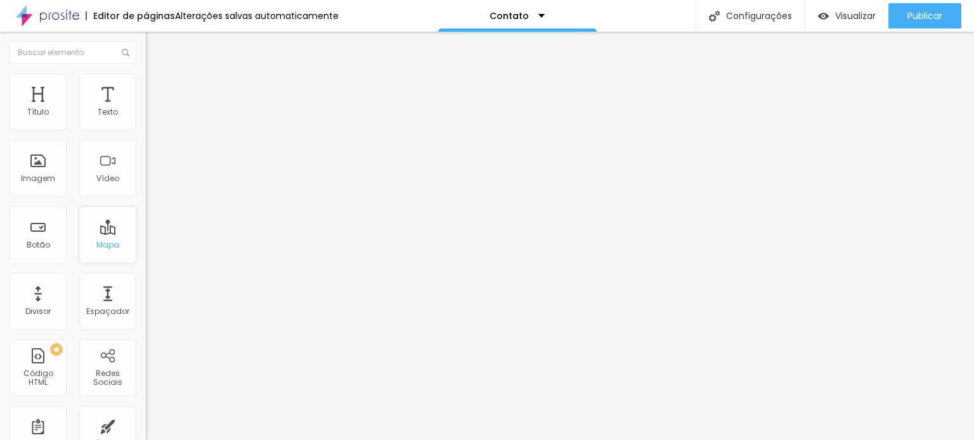
click at [106, 241] on font "Mapa" at bounding box center [107, 245] width 23 height 11
click at [146, 115] on font "Completo" at bounding box center [165, 110] width 39 height 11
click at [146, 80] on img at bounding box center [151, 79] width 11 height 11
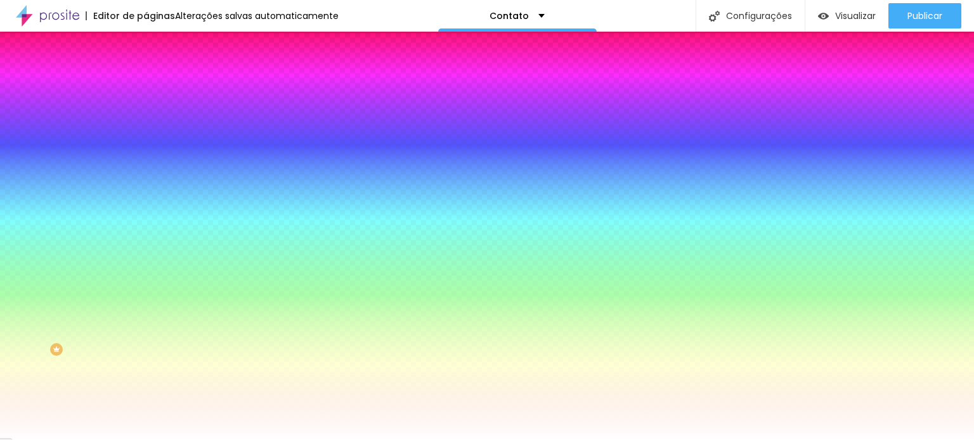
click at [157, 89] on font "Avançado" at bounding box center [178, 94] width 42 height 11
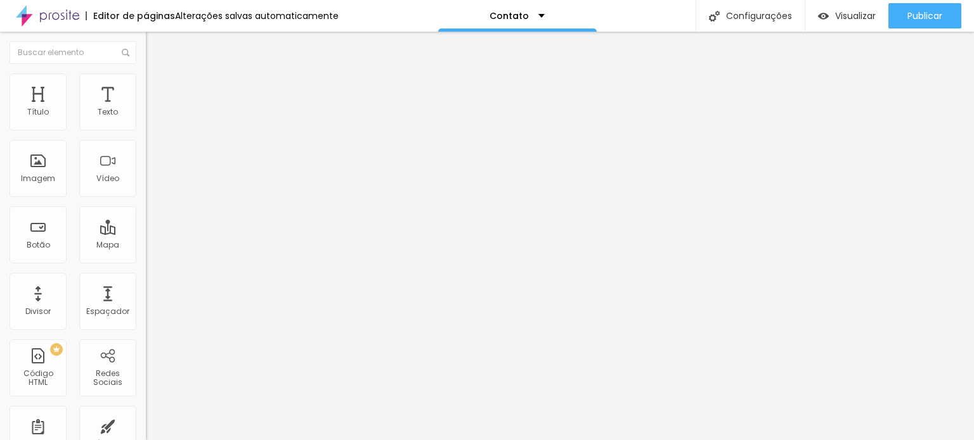
type input "65"
type input "90"
type input "140"
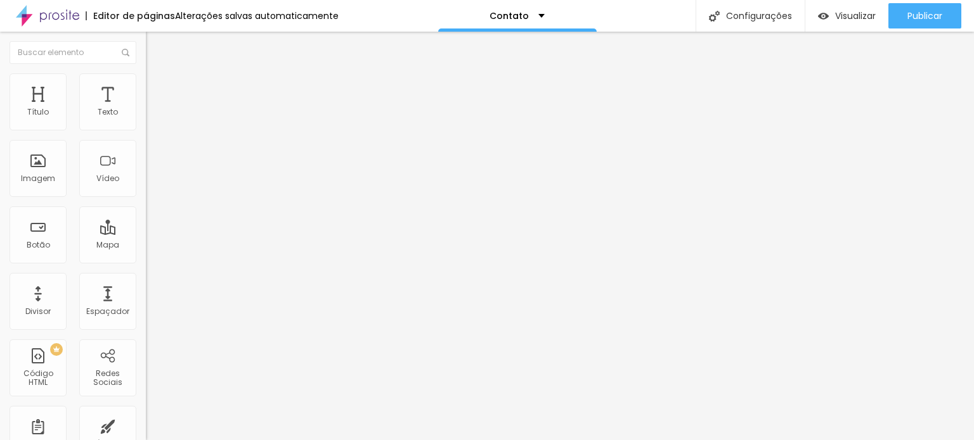
type input "140"
type input "199"
type input "264"
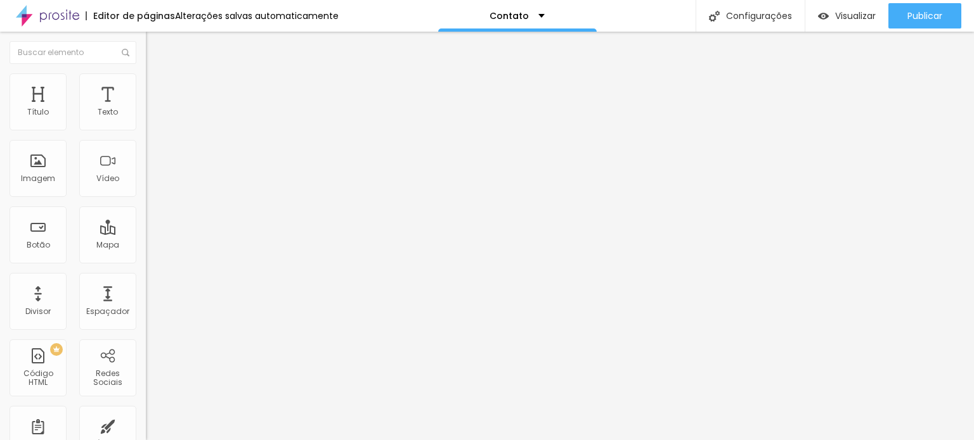
type input "299"
type input "349"
type input "434"
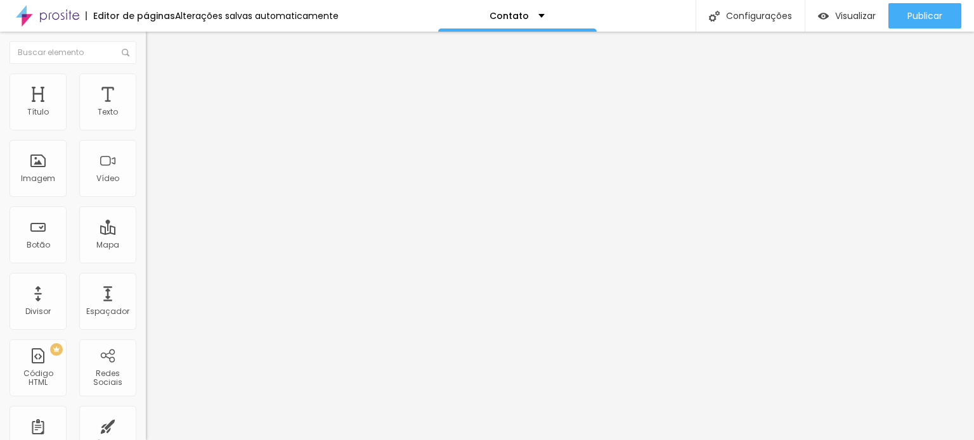
type input "434"
type input "468"
type input "500"
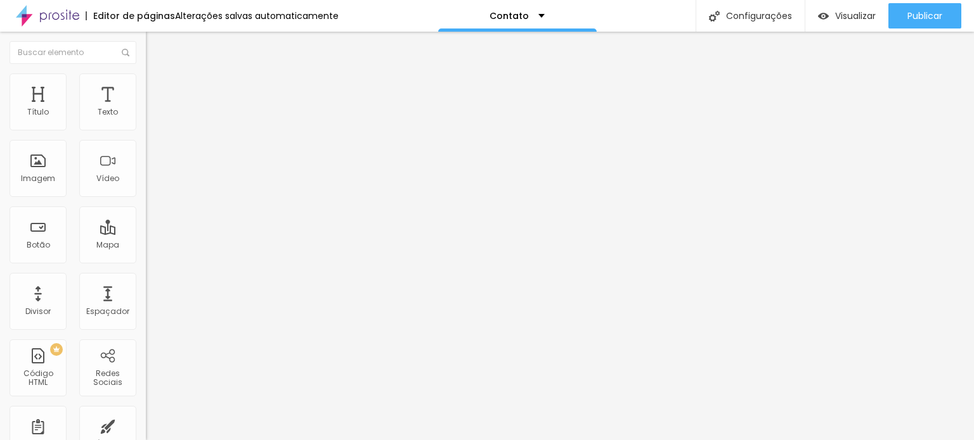
type input "389"
type input "239"
type input "150"
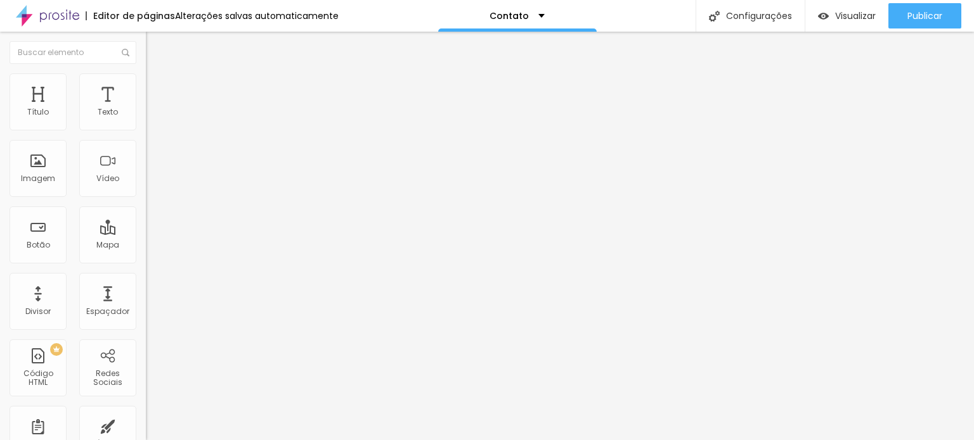
type input "150"
type input "0"
drag, startPoint x: 28, startPoint y: 145, endPoint x: 0, endPoint y: 135, distance: 29.5
click at [146, 425] on input "range" at bounding box center [187, 430] width 82 height 10
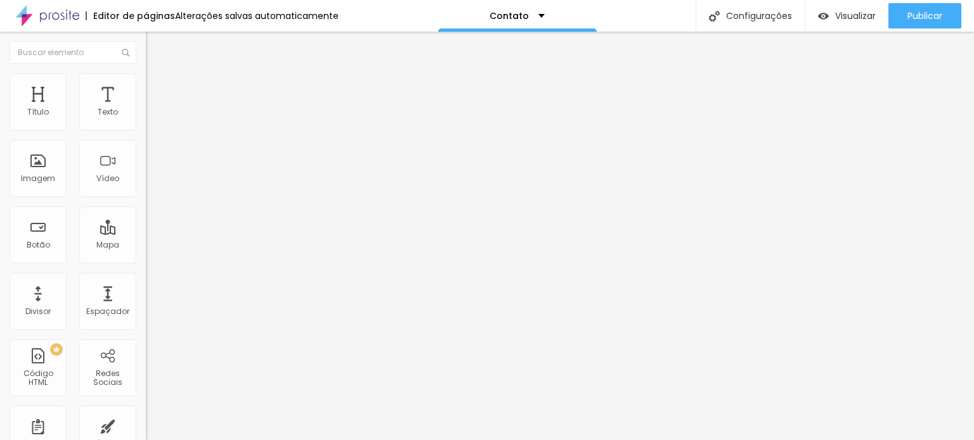
type input "5"
type input "10"
type input "15"
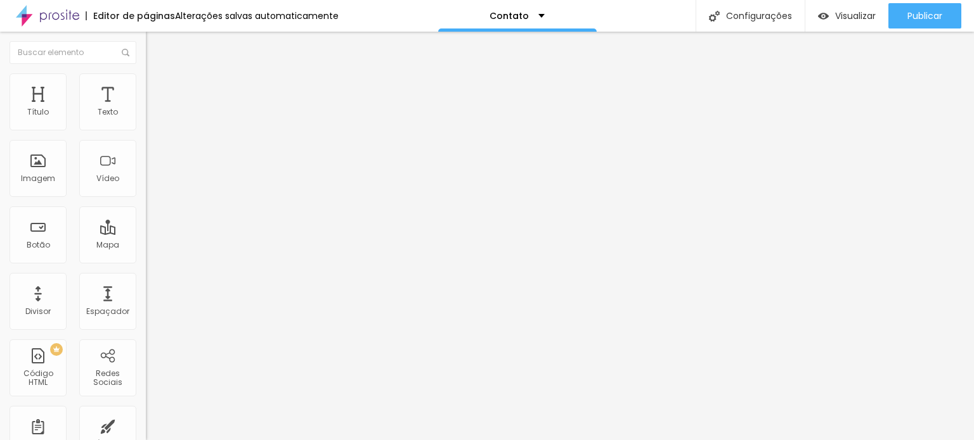
type input "15"
type input "20"
type input "25"
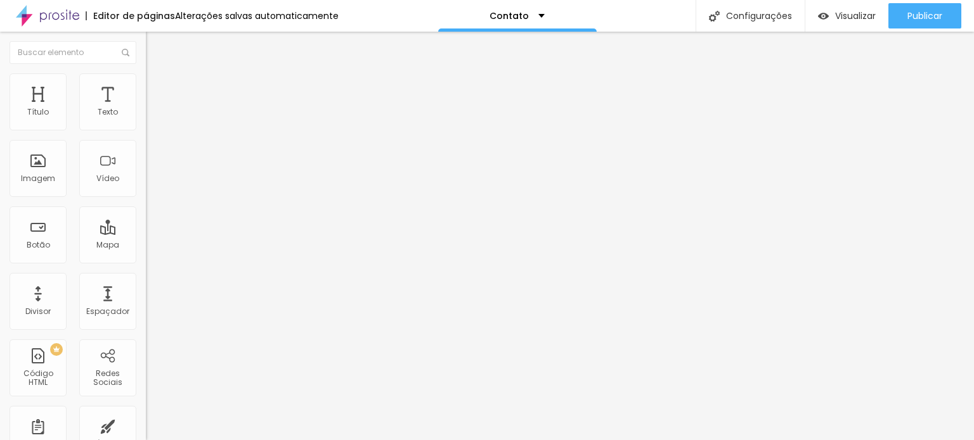
type input "30"
type input "25"
type input "20"
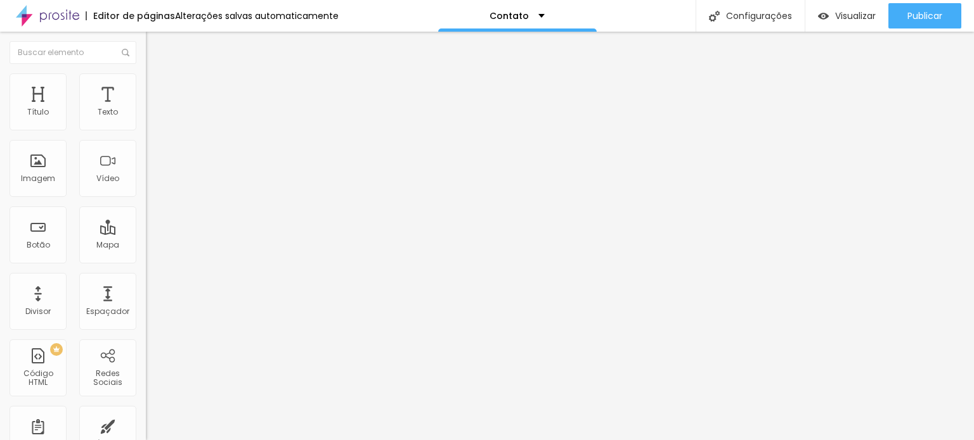
type input "20"
type input "0"
drag, startPoint x: 30, startPoint y: 119, endPoint x: 0, endPoint y: 113, distance: 30.5
click at [146, 246] on input "range" at bounding box center [187, 251] width 82 height 10
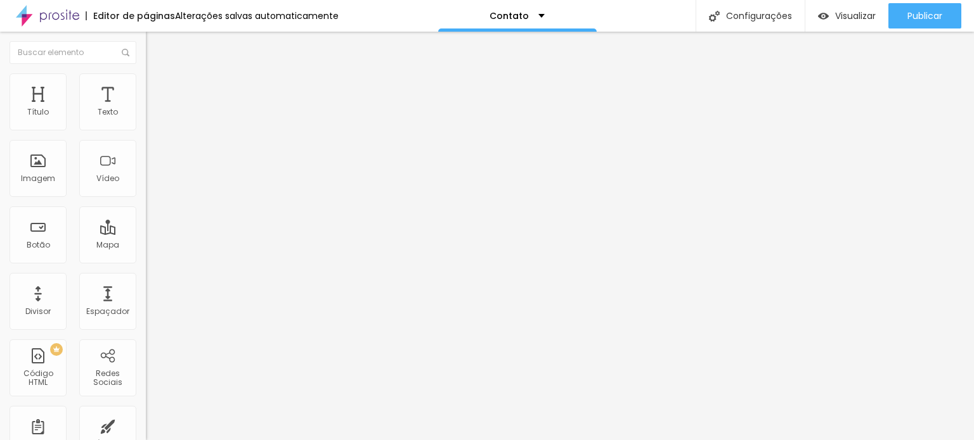
click at [157, 75] on font "Conteúdo" at bounding box center [176, 69] width 39 height 11
click at [157, 87] on font "Estilo" at bounding box center [167, 82] width 20 height 11
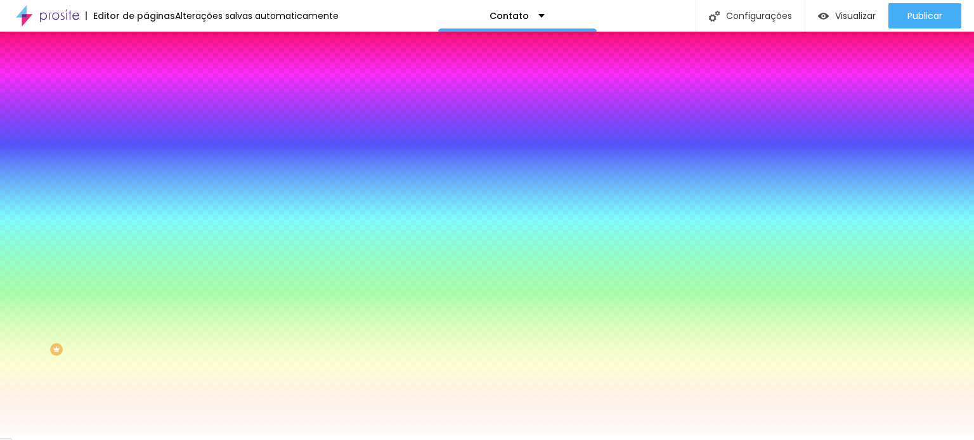
click at [202, 202] on font "DESATIVADO" at bounding box center [225, 196] width 46 height 11
click at [146, 228] on button "button" at bounding box center [155, 220] width 18 height 13
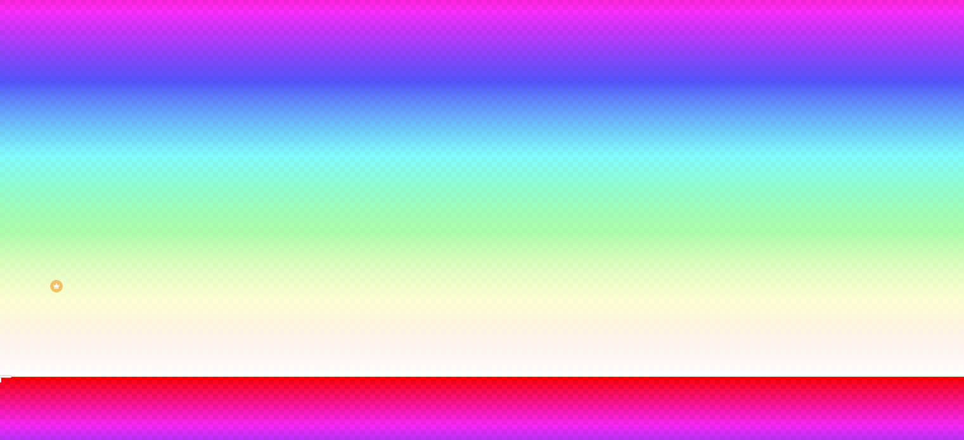
scroll to position [93, 0]
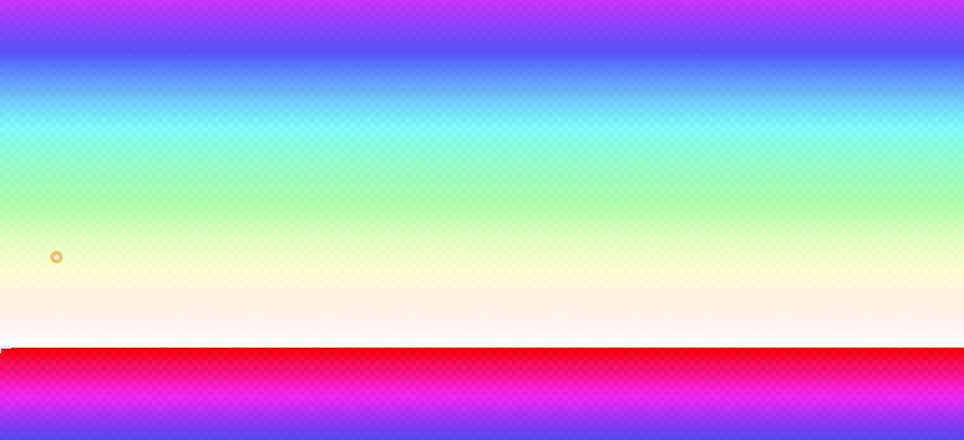
click at [31, 348] on div at bounding box center [482, 348] width 964 height 0
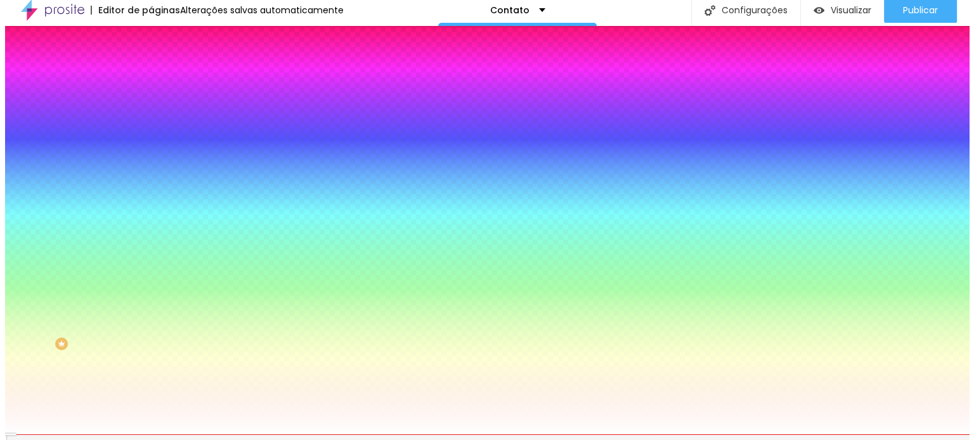
scroll to position [0, 0]
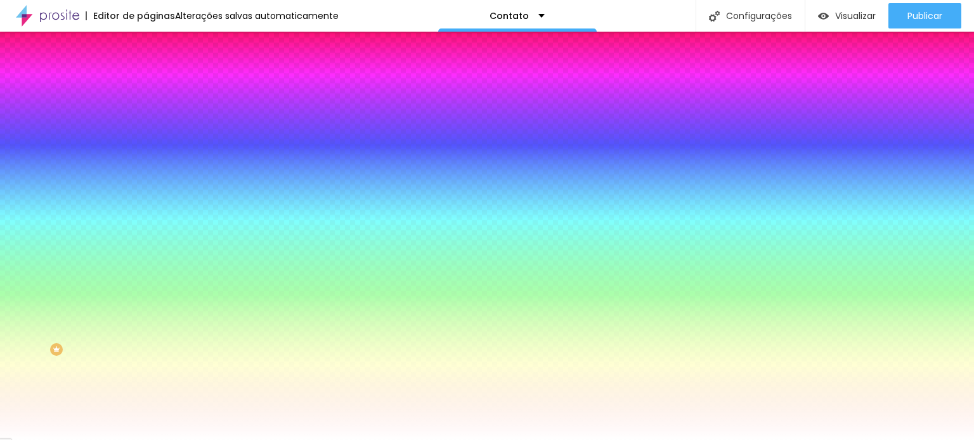
click at [146, 67] on li "Conteúdo" at bounding box center [219, 67] width 146 height 13
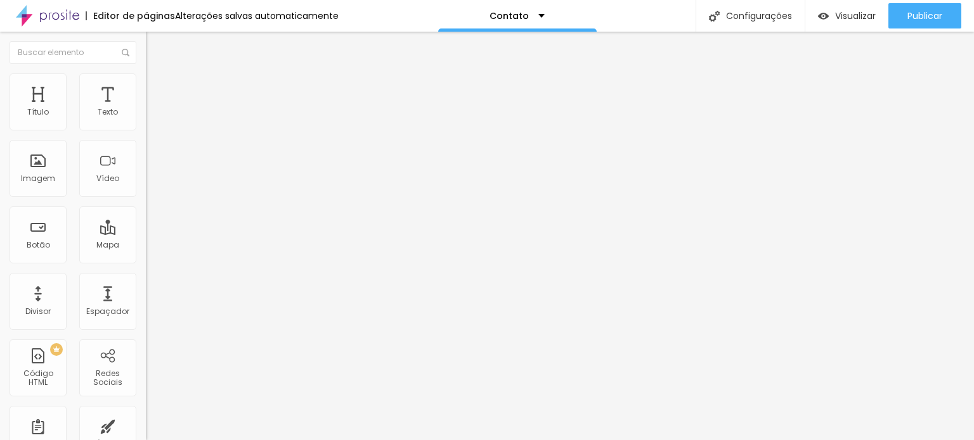
click at [146, 115] on font "Completo" at bounding box center [165, 110] width 39 height 11
click at [146, 123] on font "Encaixotado" at bounding box center [170, 117] width 49 height 11
click at [146, 134] on div "Modo Completo Encaixotado Completo" at bounding box center [219, 116] width 146 height 35
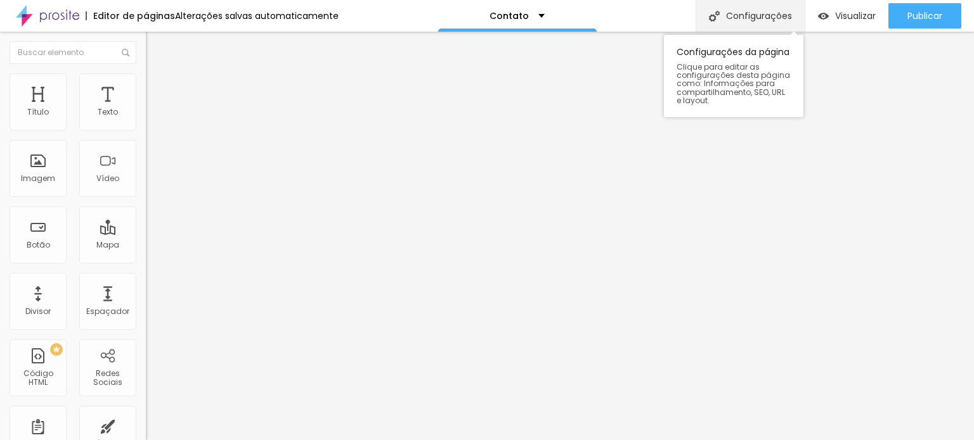
click at [764, 25] on div "Configurações" at bounding box center [749, 16] width 109 height 32
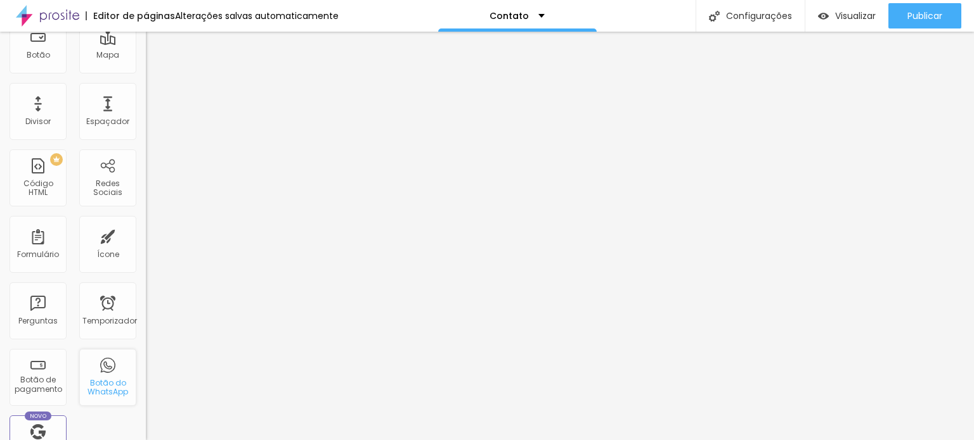
scroll to position [254, 0]
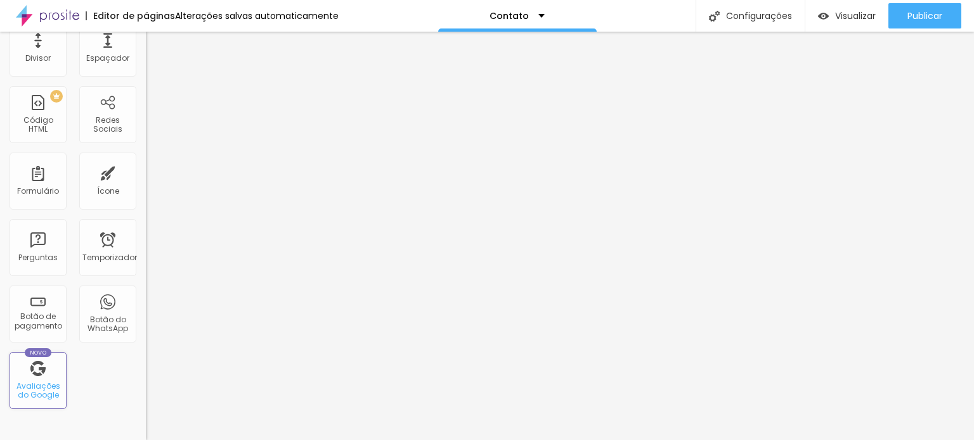
click at [40, 400] on font "Avaliações do Google" at bounding box center [38, 391] width 44 height 20
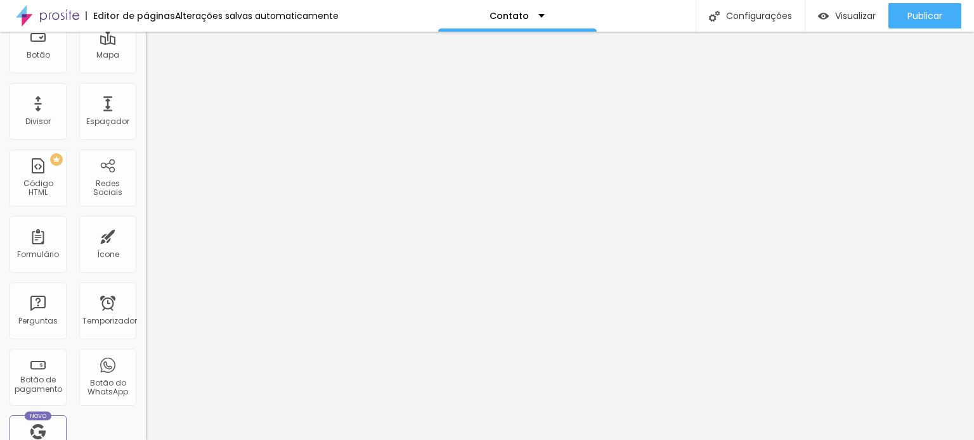
scroll to position [414, 0]
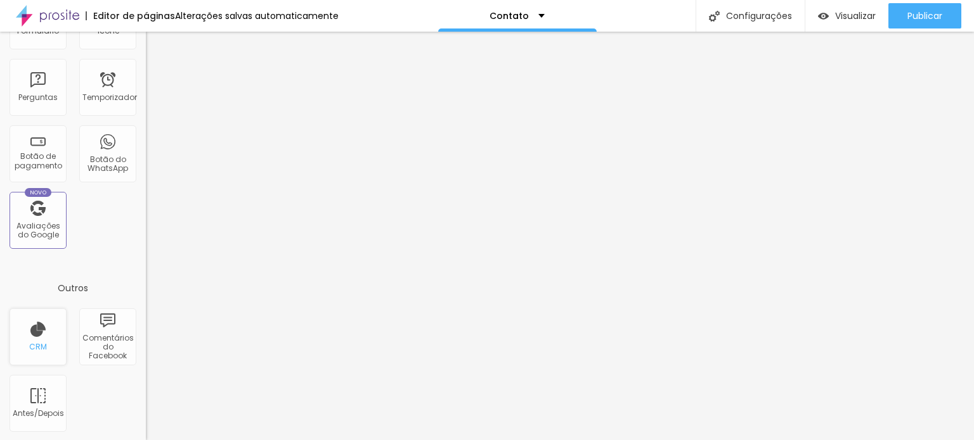
click at [34, 346] on font "CRM" at bounding box center [38, 347] width 18 height 11
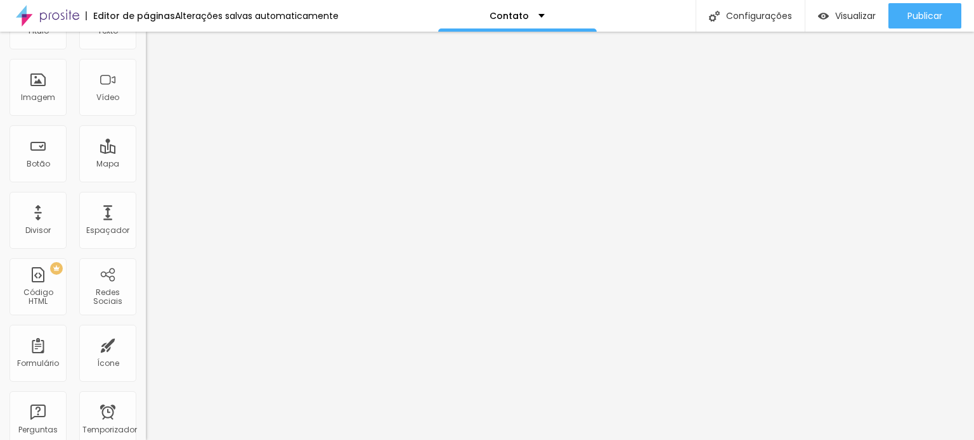
scroll to position [0, 0]
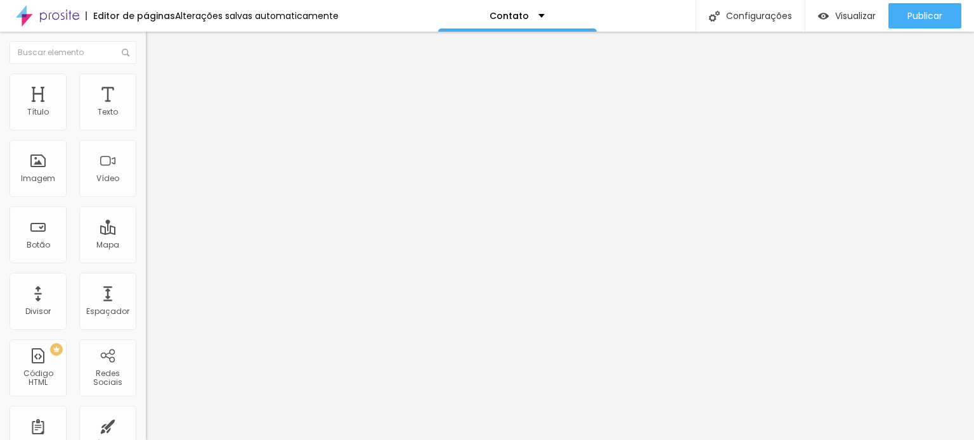
click at [146, 86] on img at bounding box center [151, 91] width 11 height 11
click at [146, 76] on img at bounding box center [151, 79] width 11 height 11
click at [146, 74] on li "Conteúdo" at bounding box center [219, 67] width 146 height 13
click at [217, 138] on font "clique aqui" at bounding box center [239, 132] width 44 height 11
